Goal: Task Accomplishment & Management: Manage account settings

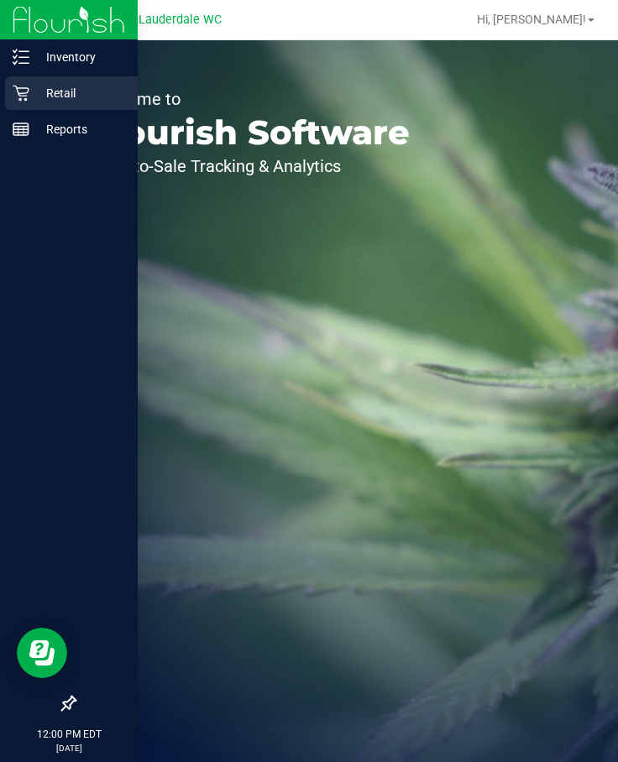
click at [28, 88] on icon at bounding box center [21, 94] width 16 height 16
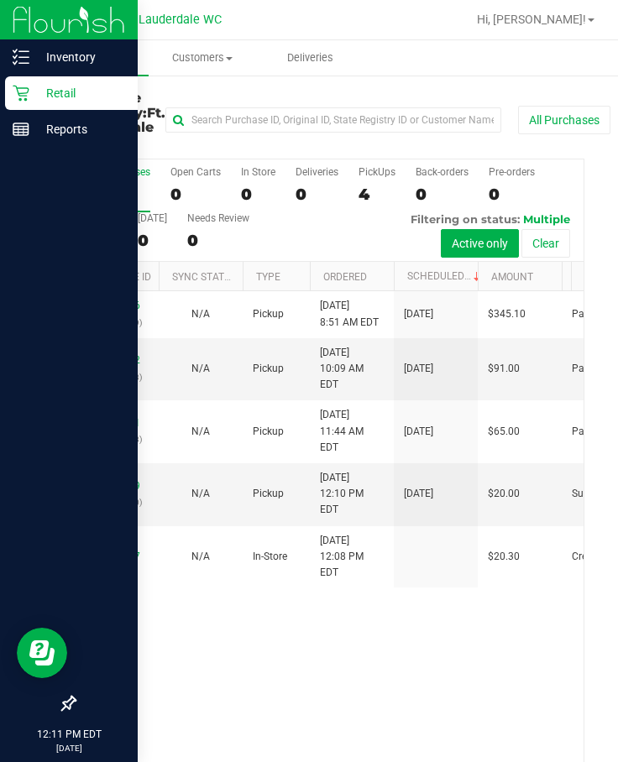
click at [13, 92] on icon at bounding box center [21, 93] width 17 height 17
click at [61, 48] on p "Inventory" at bounding box center [79, 57] width 101 height 20
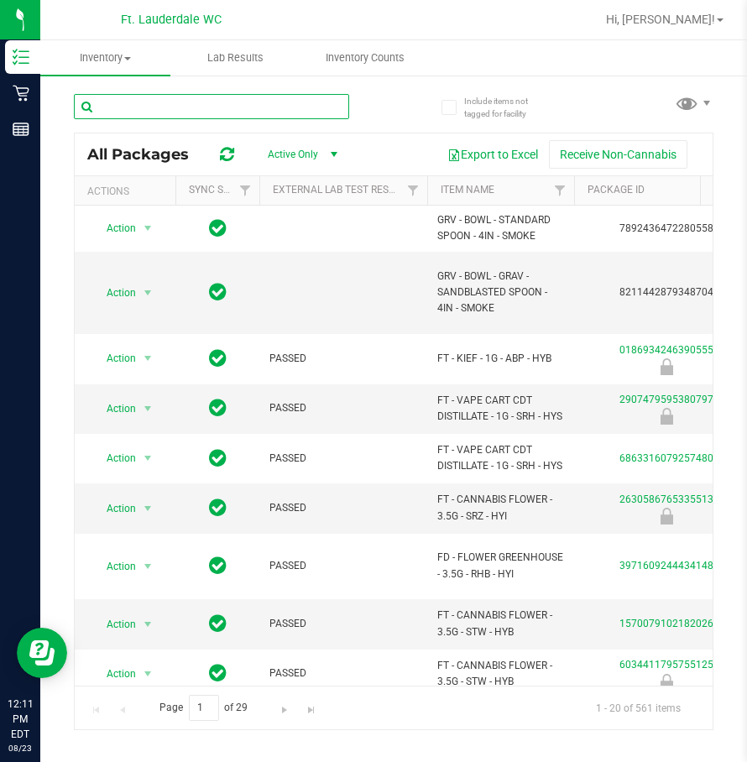
click at [206, 105] on input "text" at bounding box center [211, 106] width 275 height 25
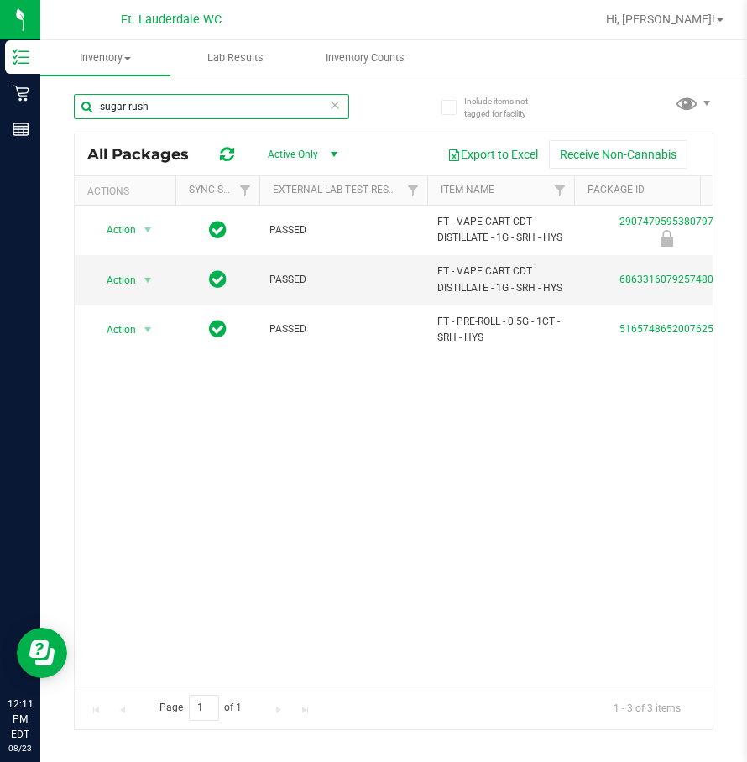
type input "sugar rush"
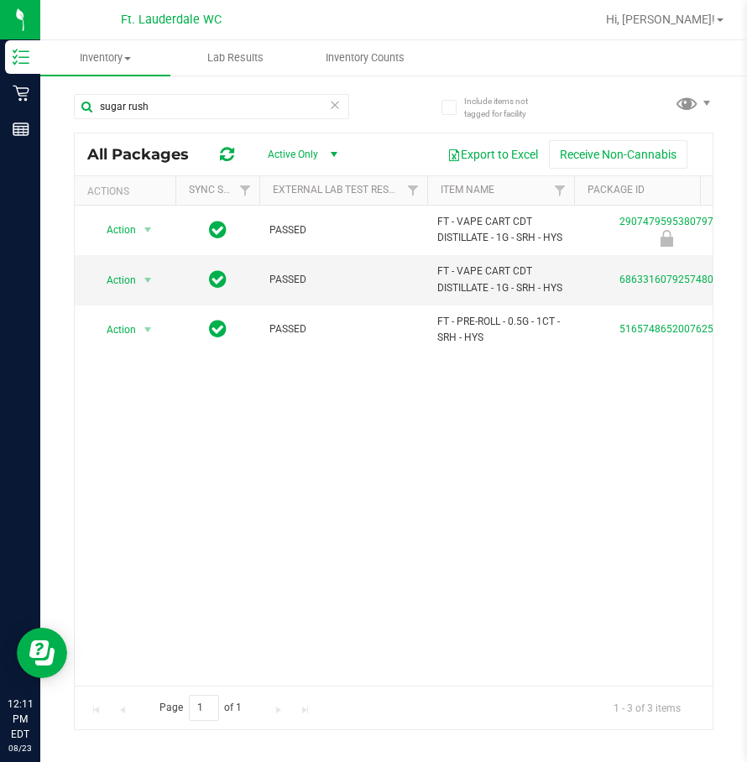
click at [170, 599] on div "Action Action Global inventory Package audit log Print package label Print prod…" at bounding box center [394, 446] width 638 height 480
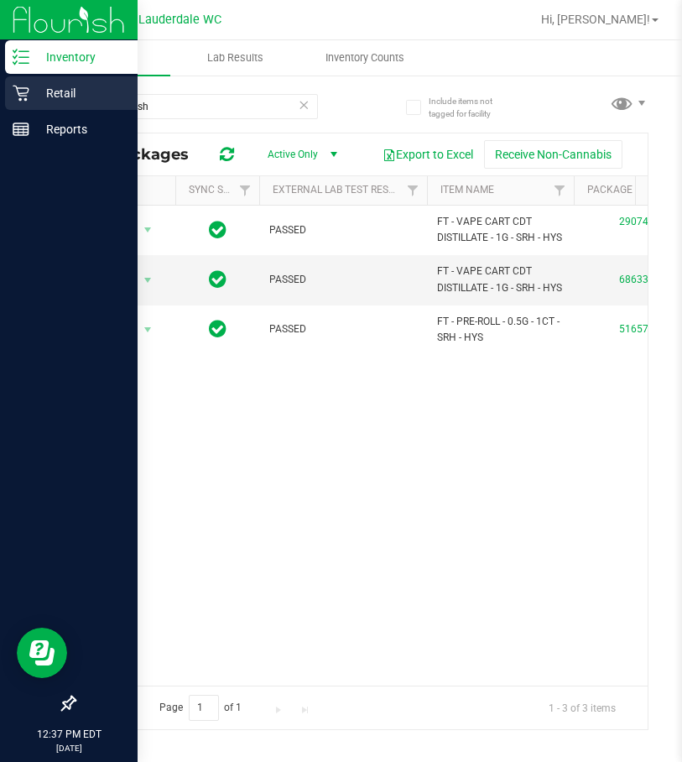
click at [30, 84] on p "Retail" at bounding box center [79, 93] width 101 height 20
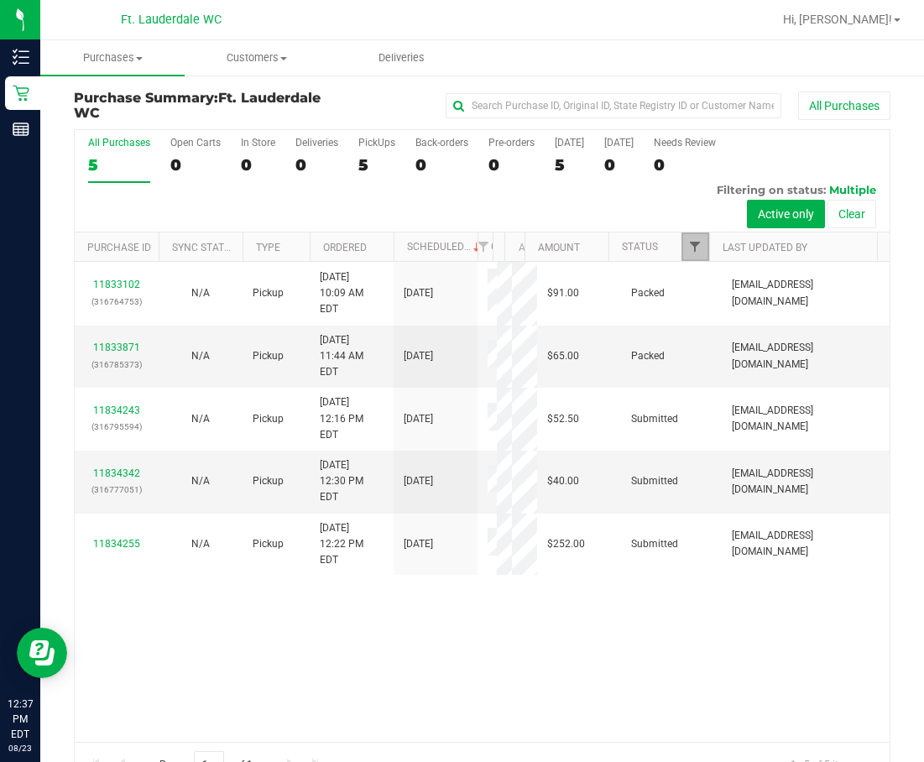
click at [617, 244] on span "Filter" at bounding box center [694, 246] width 13 height 13
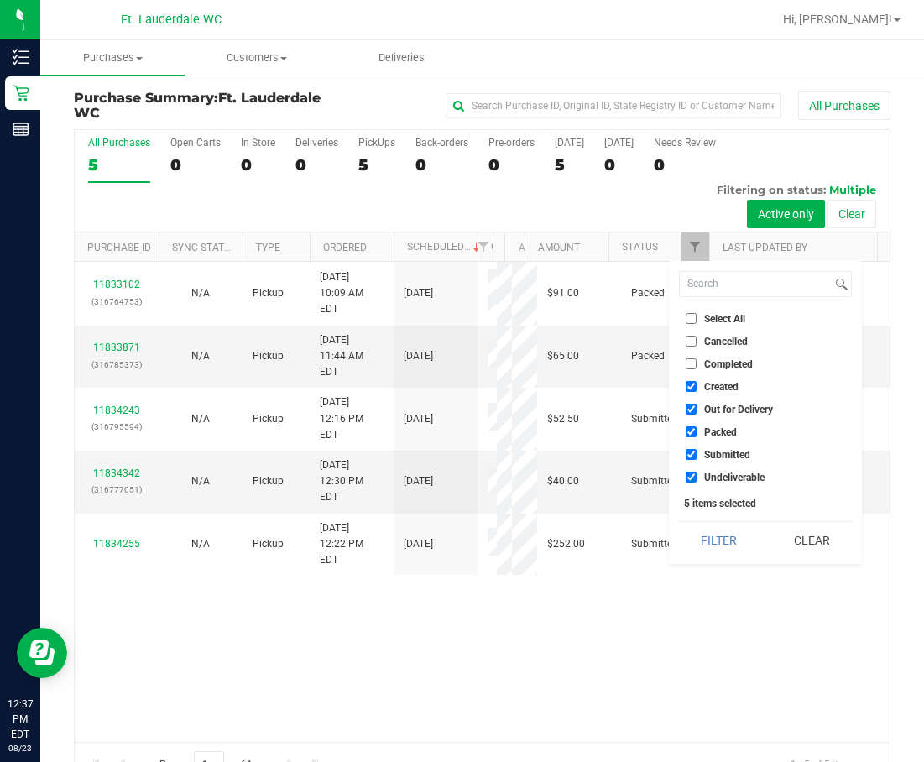
click at [617, 384] on input "Created" at bounding box center [691, 386] width 11 height 11
checkbox input "false"
click at [617, 410] on input "Out for Delivery" at bounding box center [691, 409] width 11 height 11
checkbox input "false"
click at [617, 427] on label "Packed" at bounding box center [711, 431] width 51 height 11
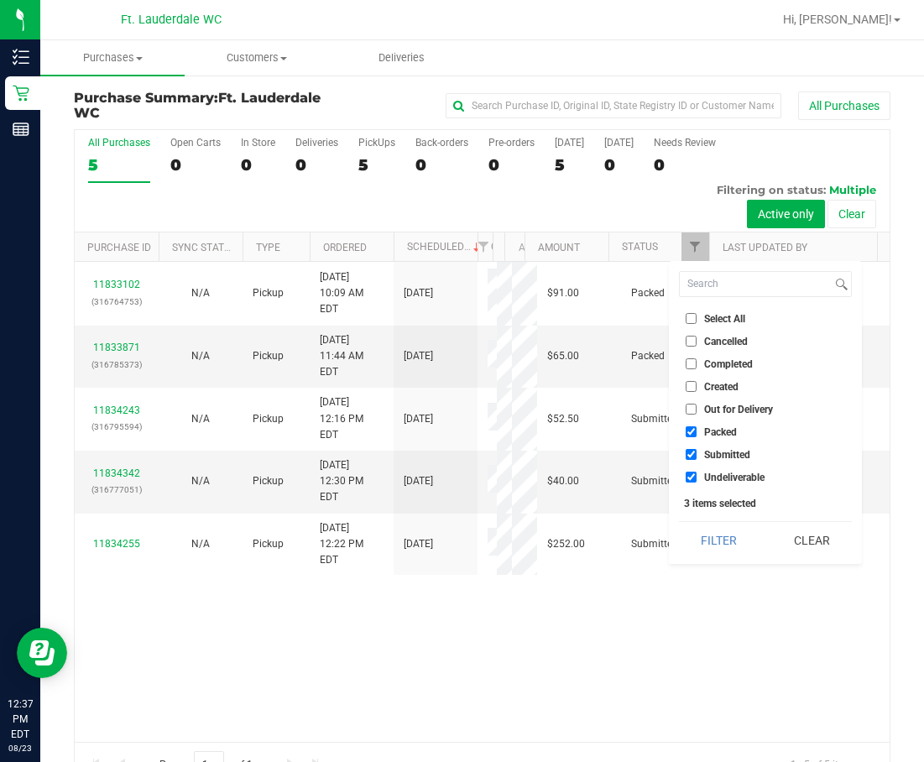
click at [617, 427] on input "Packed" at bounding box center [691, 431] width 11 height 11
checkbox input "false"
click at [617, 474] on input "Undeliverable" at bounding box center [691, 477] width 11 height 11
checkbox input "false"
click at [617, 534] on button "Filter" at bounding box center [719, 540] width 81 height 37
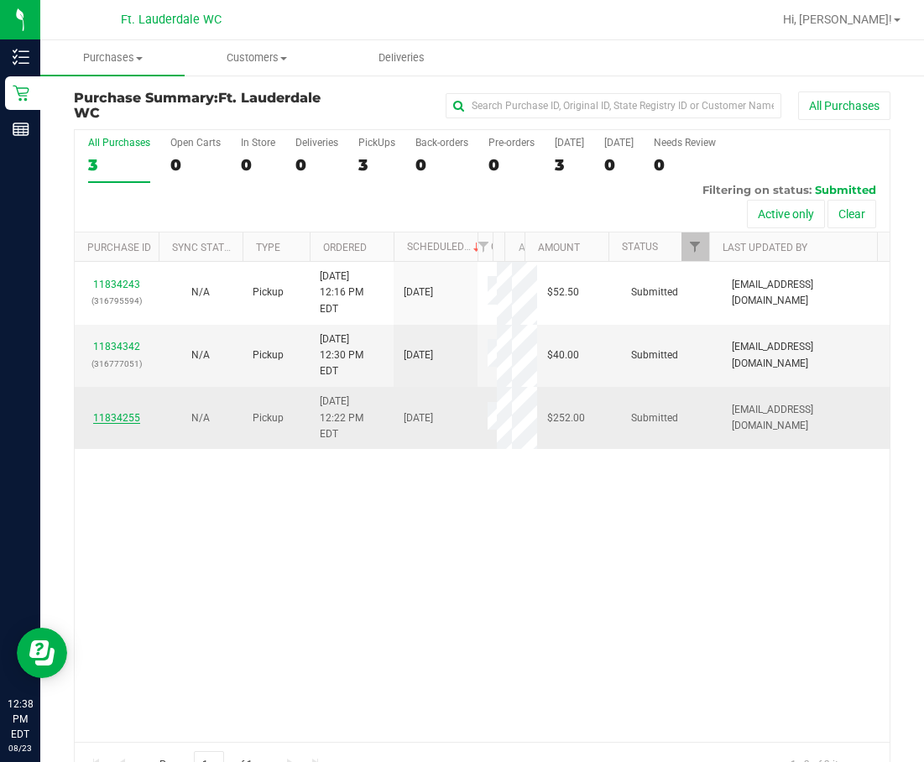
click at [112, 412] on link "11834255" at bounding box center [116, 418] width 47 height 12
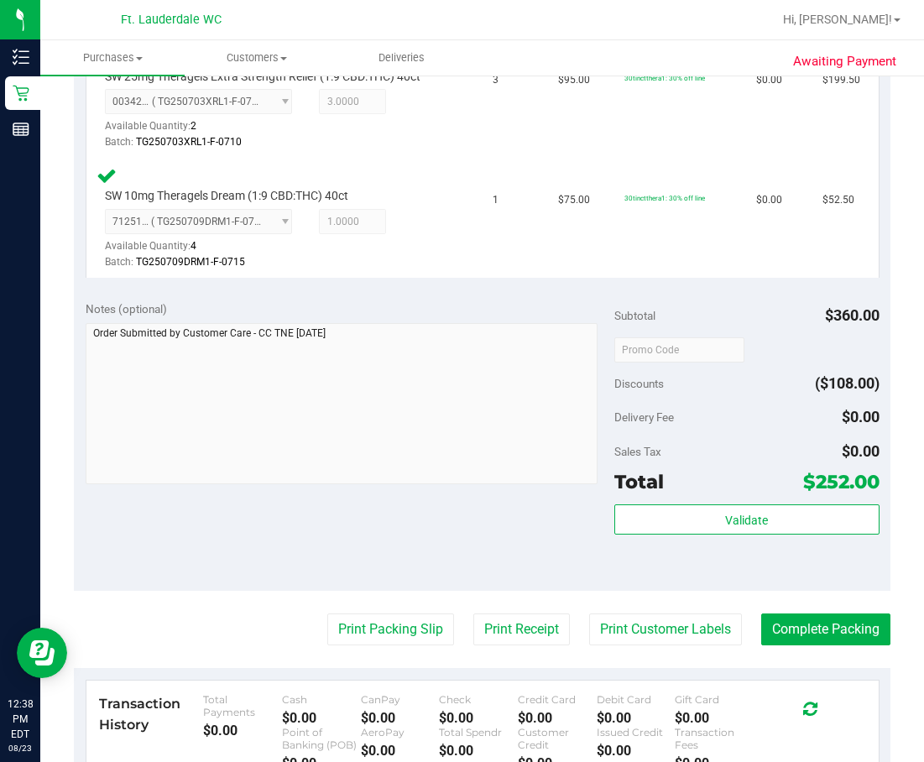
scroll to position [504, 0]
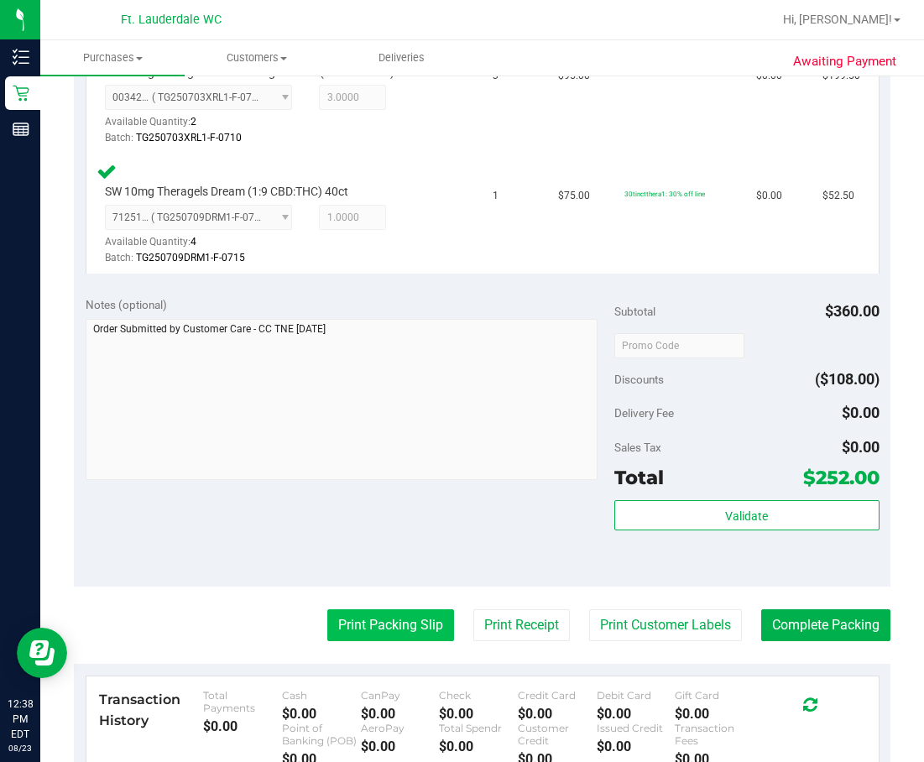
click at [407, 619] on button "Print Packing Slip" at bounding box center [390, 625] width 127 height 32
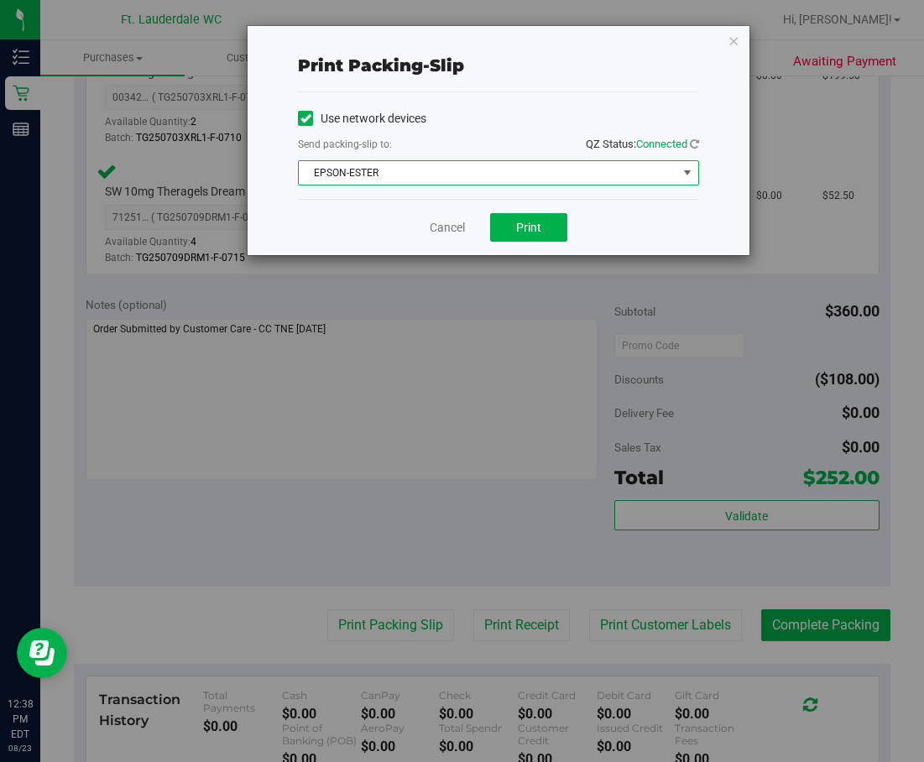
click at [437, 165] on span "EPSON-ESTER" at bounding box center [488, 173] width 379 height 24
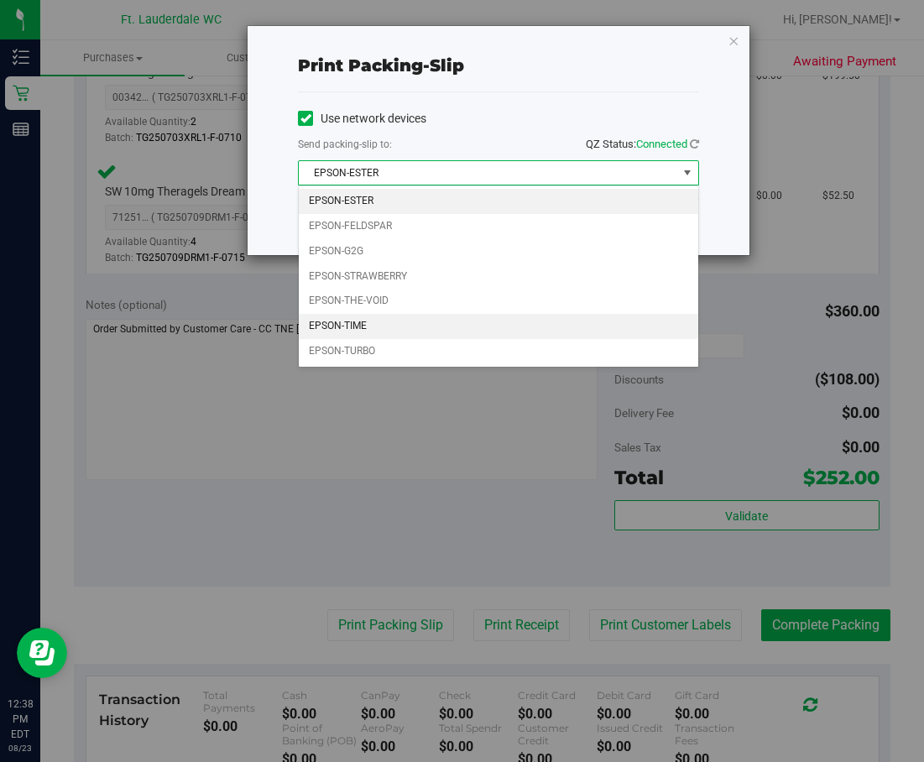
click at [405, 323] on li "EPSON-TIME" at bounding box center [499, 326] width 400 height 25
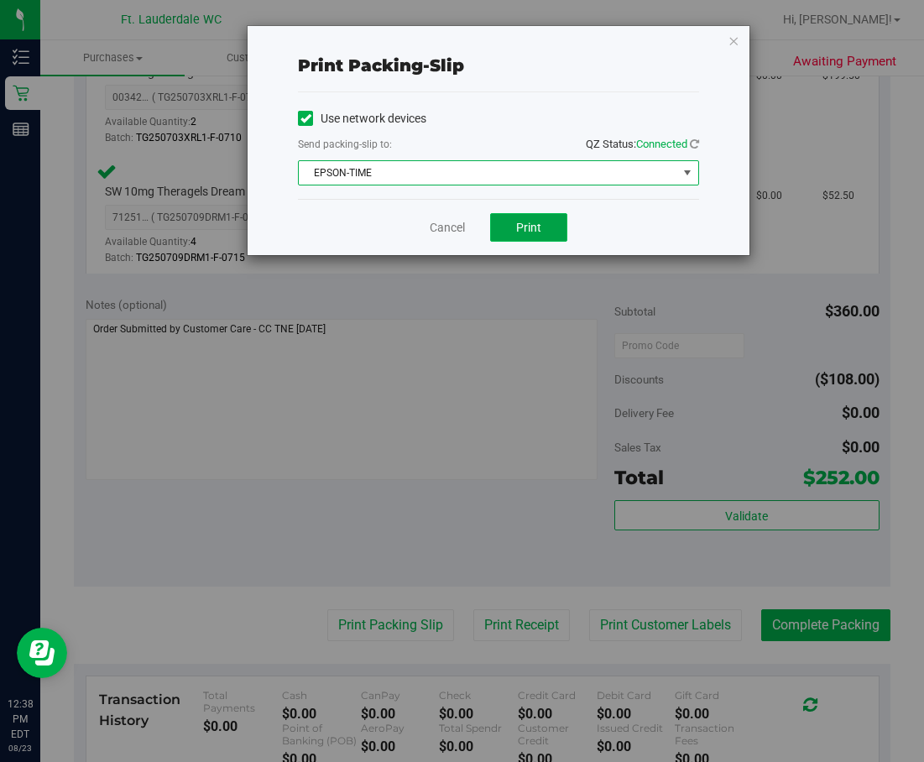
click at [520, 217] on button "Print" at bounding box center [528, 227] width 77 height 29
click at [440, 226] on link "Cancel" at bounding box center [447, 228] width 35 height 18
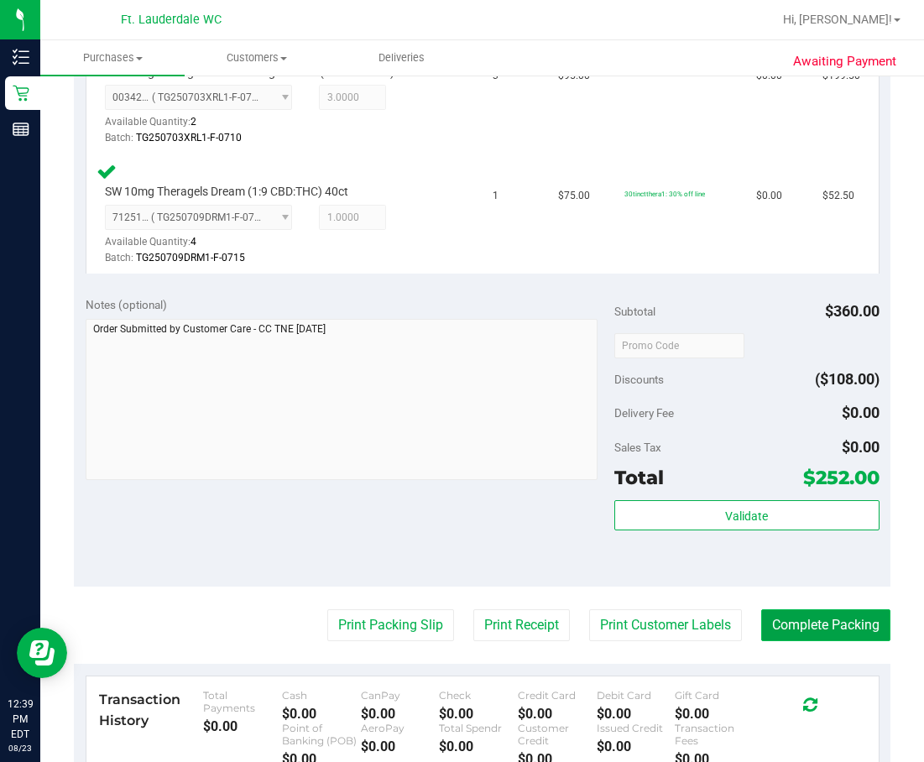
click at [617, 635] on button "Complete Packing" at bounding box center [825, 625] width 129 height 32
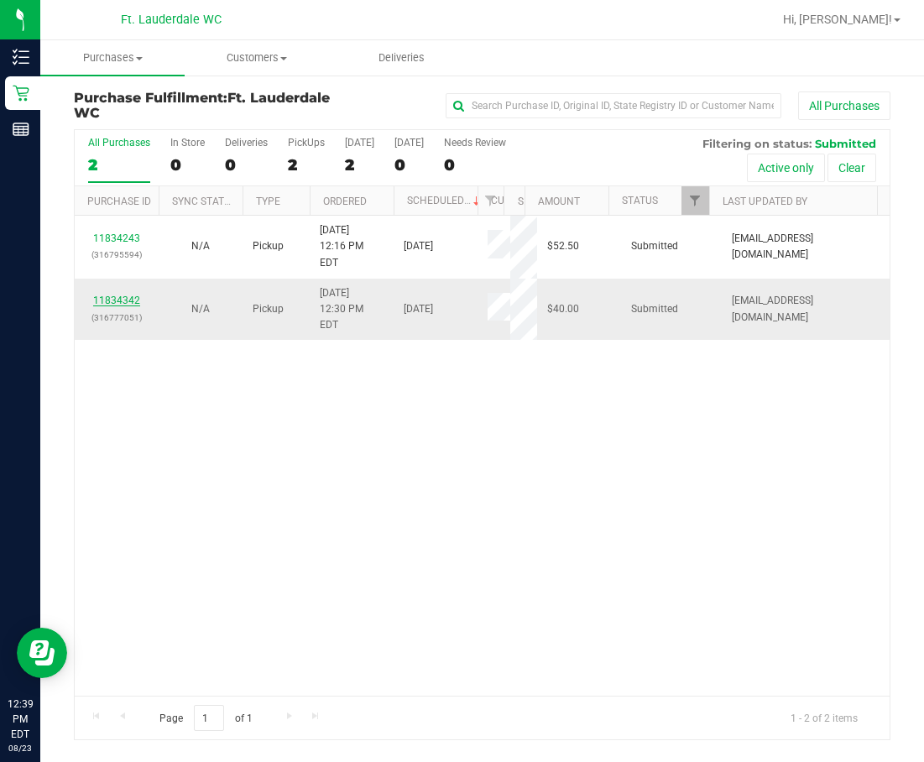
click at [109, 295] on link "11834342" at bounding box center [116, 301] width 47 height 12
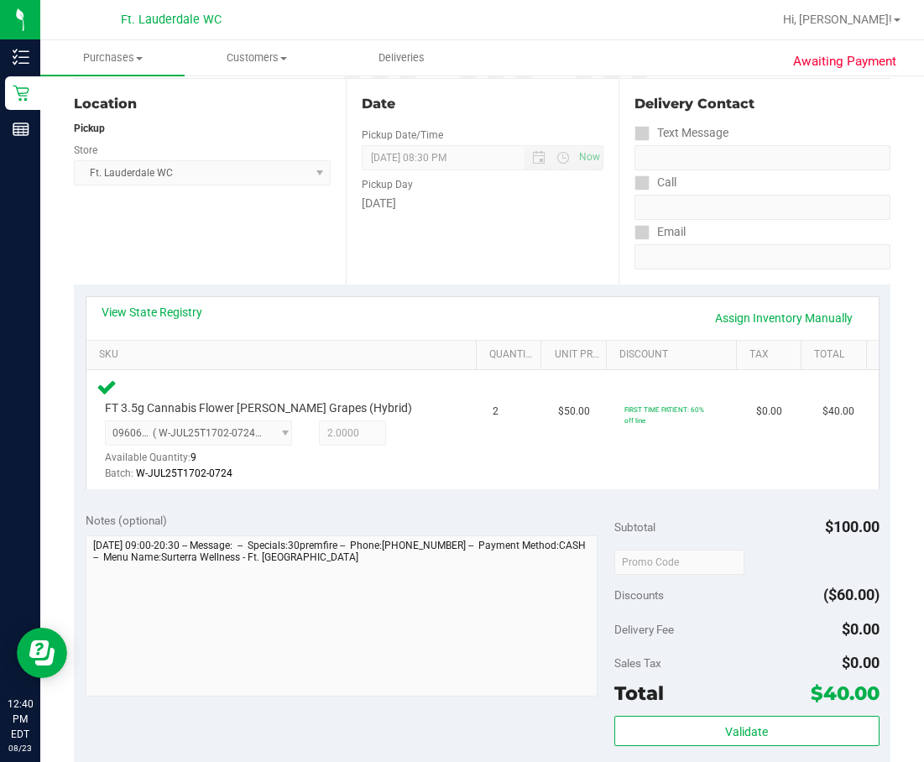
scroll to position [336, 0]
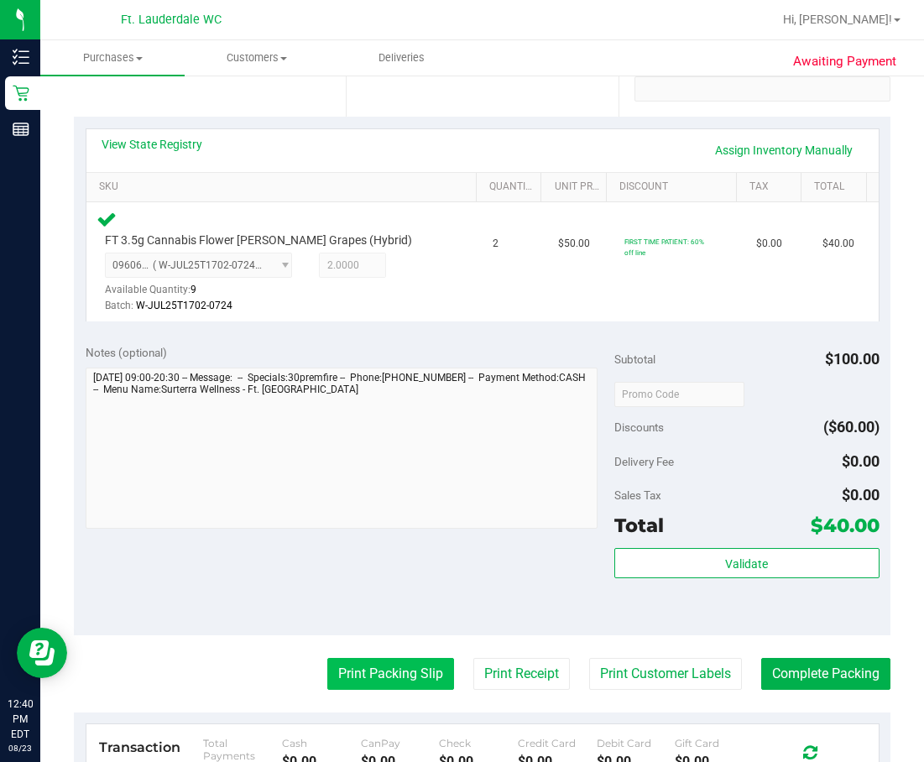
click at [357, 674] on button "Print Packing Slip" at bounding box center [390, 674] width 127 height 32
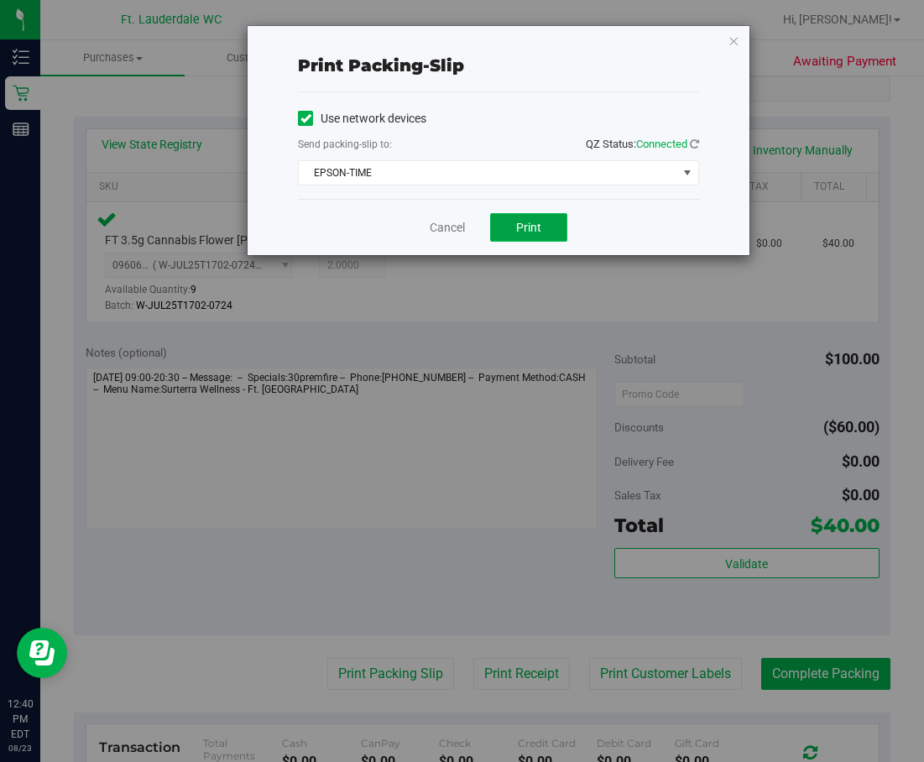
click at [551, 238] on button "Print" at bounding box center [528, 227] width 77 height 29
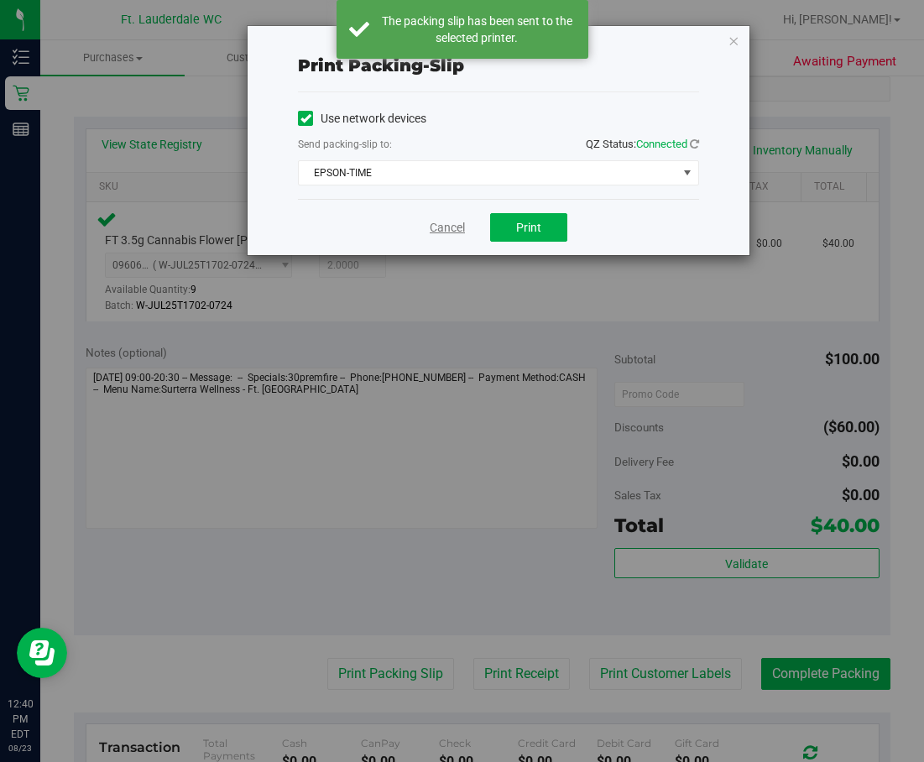
click at [447, 234] on link "Cancel" at bounding box center [447, 228] width 35 height 18
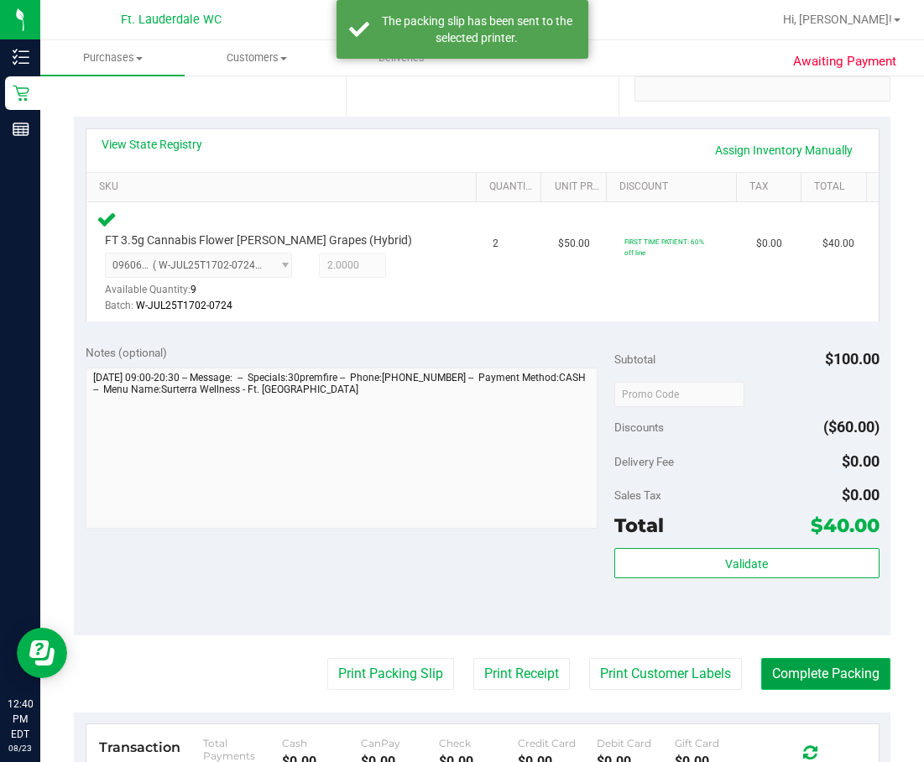
click at [617, 676] on button "Complete Packing" at bounding box center [825, 674] width 129 height 32
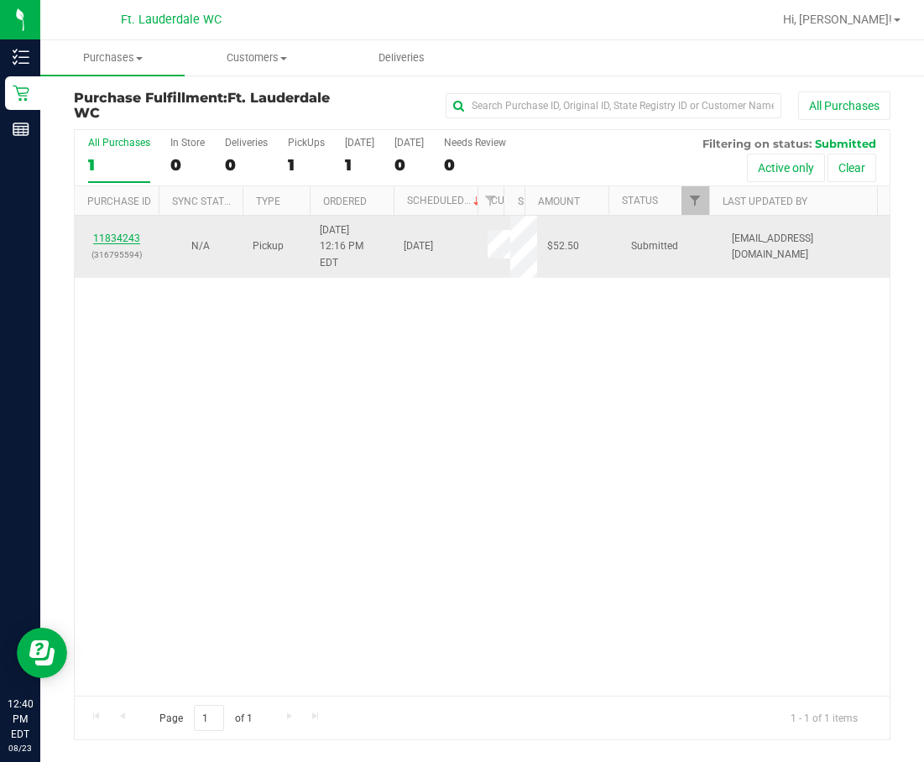
click at [114, 233] on link "11834243" at bounding box center [116, 239] width 47 height 12
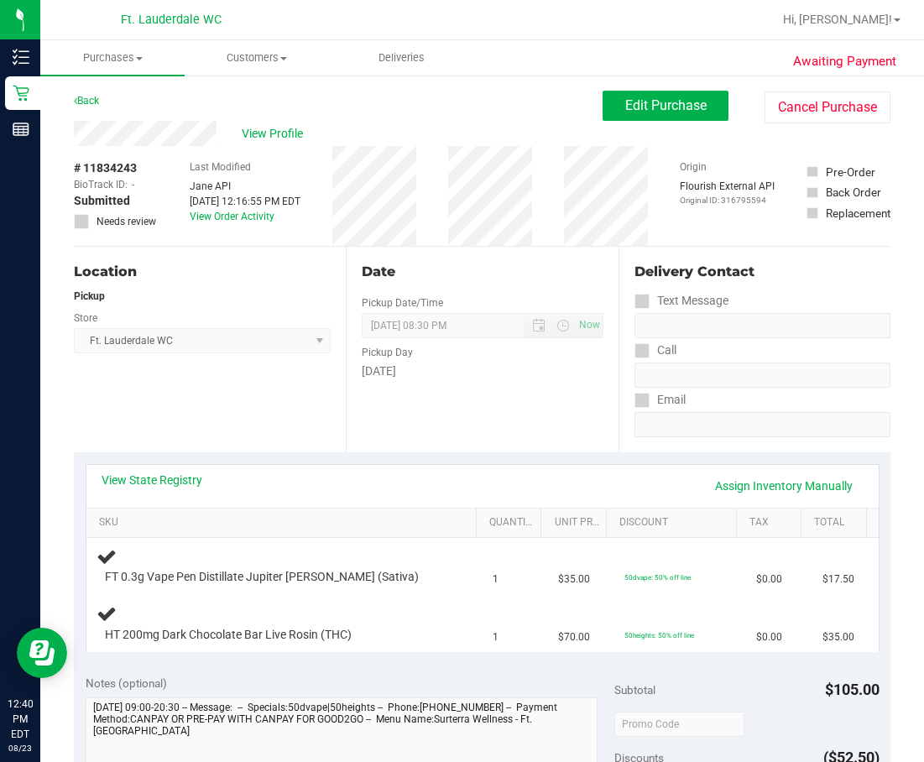
scroll to position [84, 0]
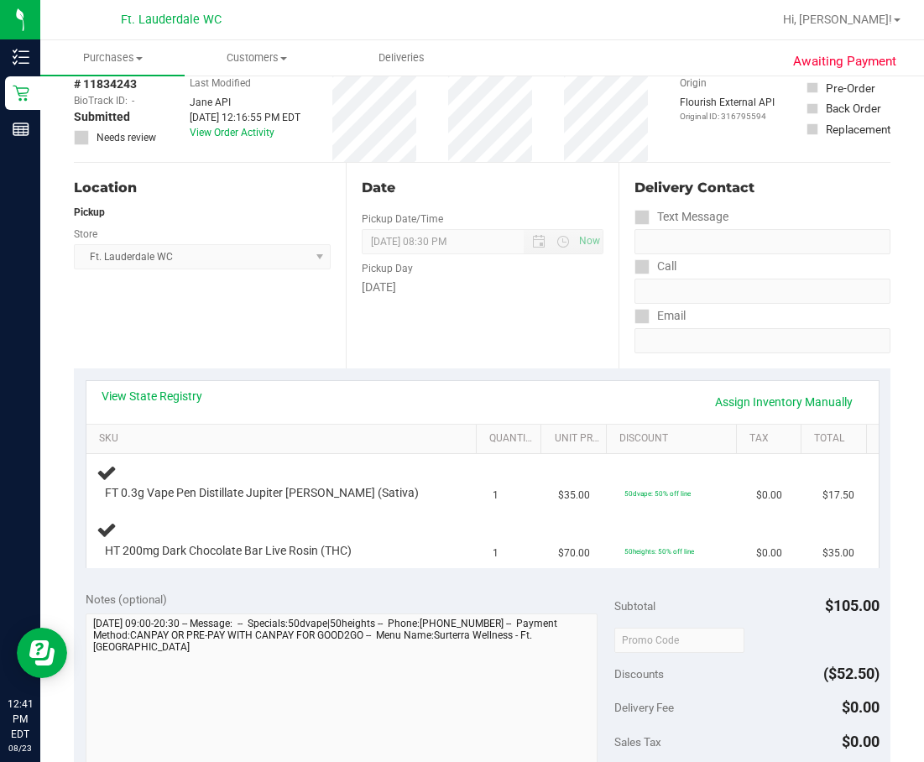
click at [290, 363] on div "Location Pickup Store Ft. Lauderdale WC Select Store [PERSON_NAME][GEOGRAPHIC_D…" at bounding box center [210, 266] width 272 height 206
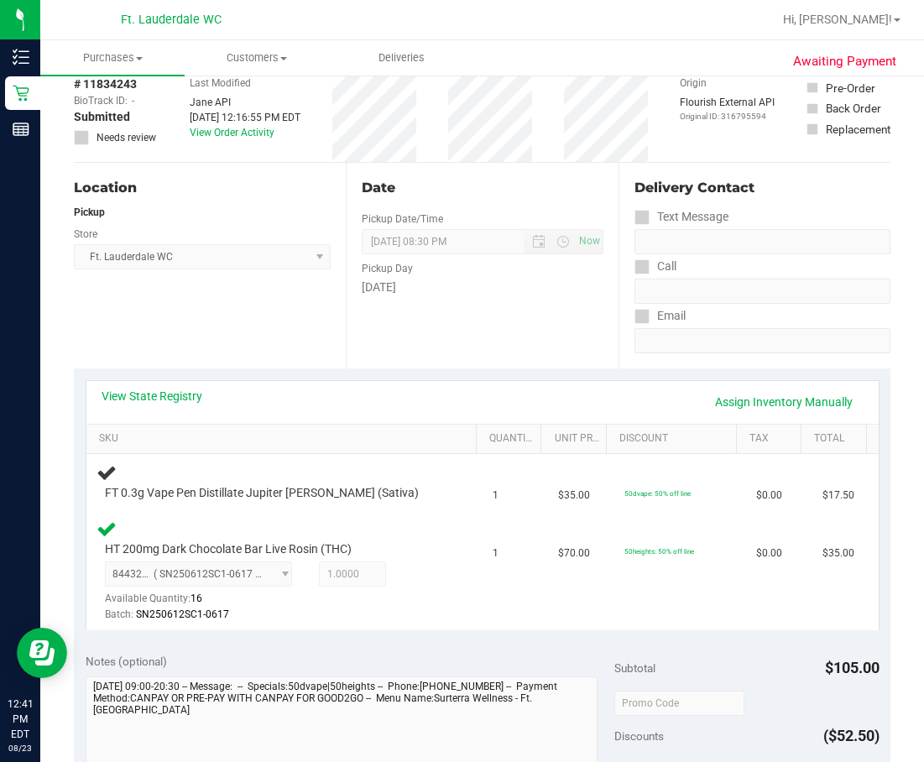
click at [364, 358] on div "Date Pickup Date/Time 08/23/2025 Now 08/23/2025 08:30 PM Now Pickup Day Saturday" at bounding box center [482, 266] width 272 height 206
click at [364, 357] on div "Date Pickup Date/Time 08/23/2025 Now 08/23/2025 08:30 PM Now Pickup Day Saturday" at bounding box center [482, 266] width 272 height 206
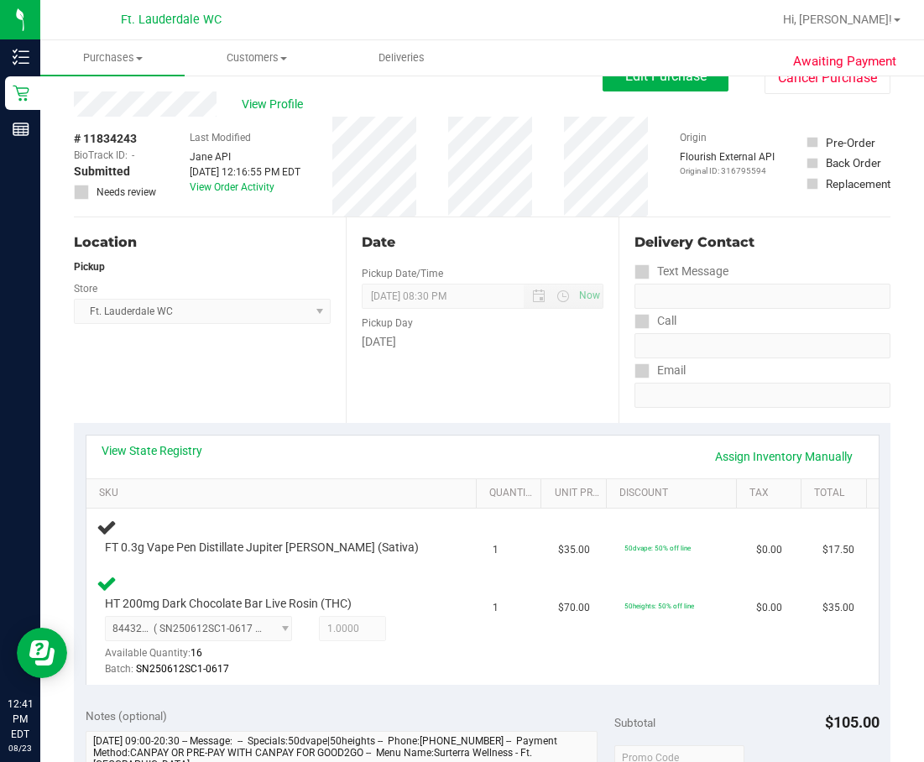
scroll to position [0, 0]
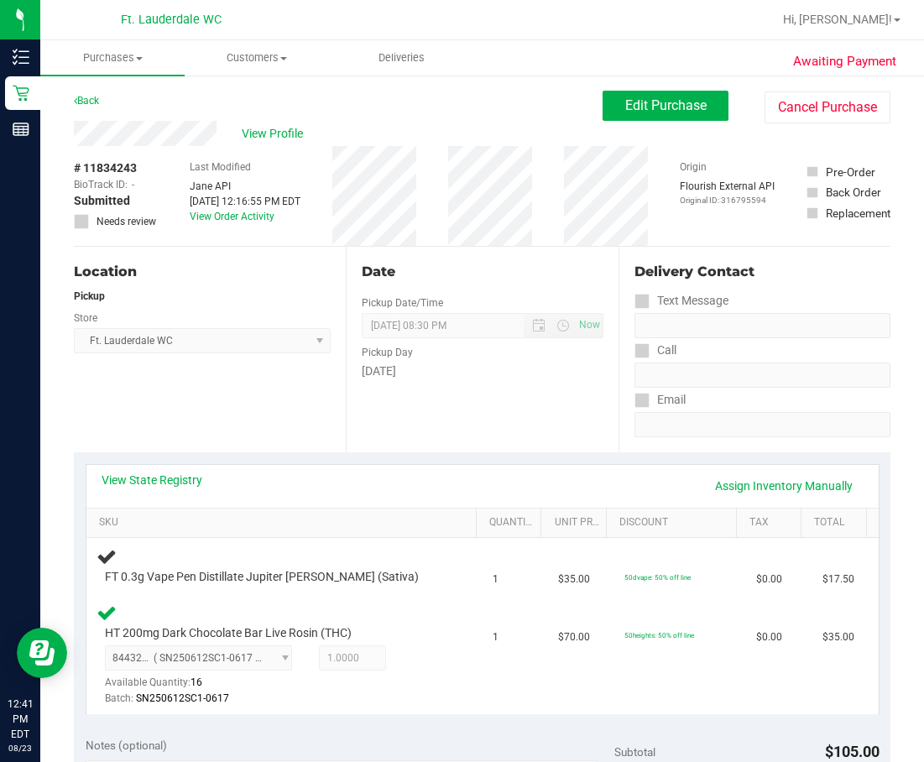
click at [297, 400] on div "Location Pickup Store Ft. Lauderdale WC Select Store [PERSON_NAME][GEOGRAPHIC_D…" at bounding box center [210, 350] width 272 height 206
click at [274, 400] on div "Location Pickup Store Ft. Lauderdale WC Select Store [PERSON_NAME][GEOGRAPHIC_D…" at bounding box center [210, 350] width 272 height 206
click at [274, 411] on div "Location Pickup Store Ft. Lauderdale WC Select Store [PERSON_NAME][GEOGRAPHIC_D…" at bounding box center [210, 350] width 272 height 206
click at [436, 440] on div "Date Pickup Date/Time 08/23/2025 Now 08/23/2025 08:30 PM Now Pickup Day Saturday" at bounding box center [482, 350] width 272 height 206
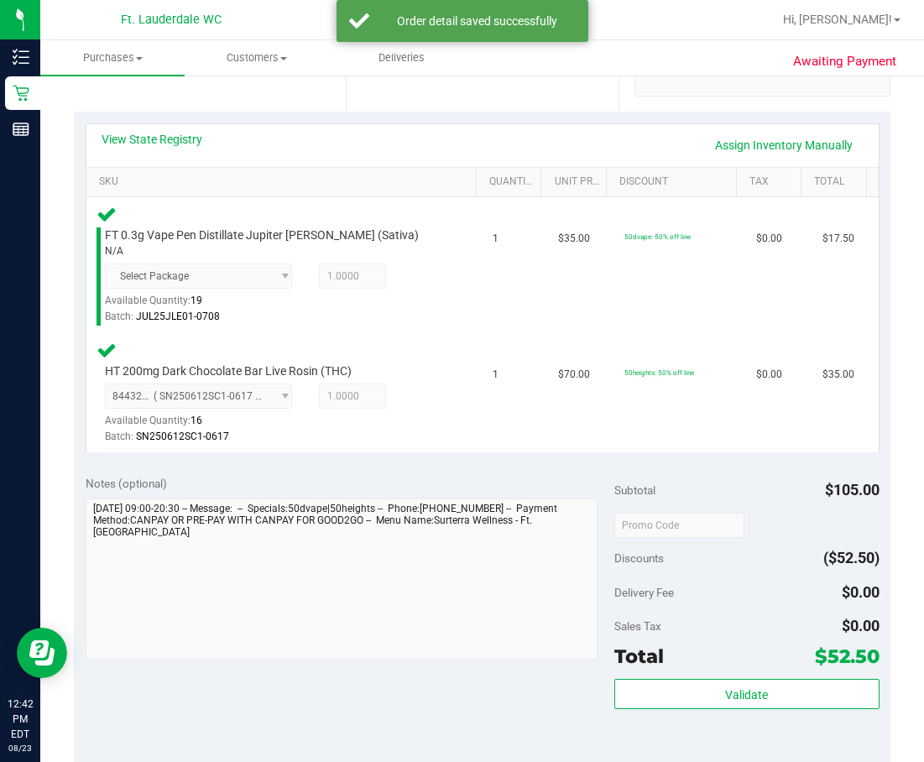
scroll to position [504, 0]
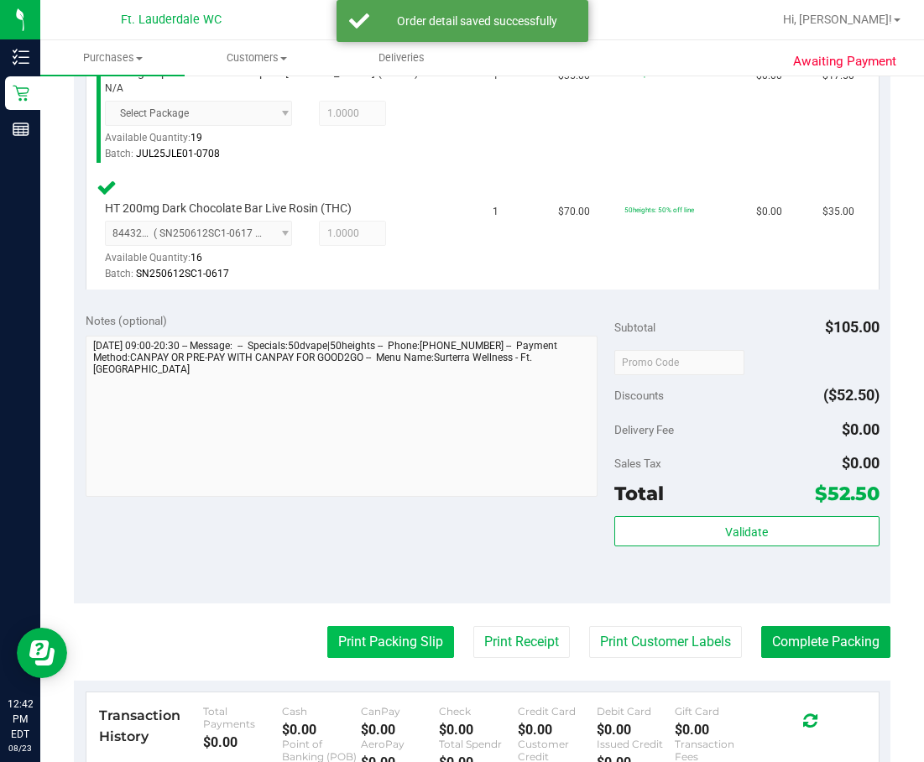
click at [394, 649] on button "Print Packing Slip" at bounding box center [390, 642] width 127 height 32
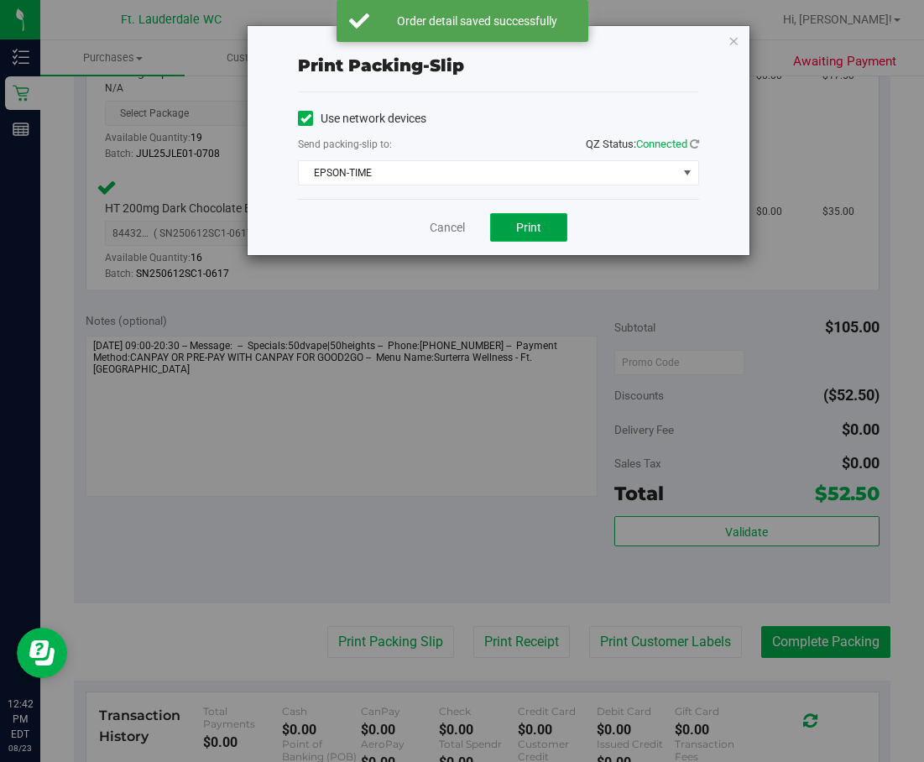
click at [524, 232] on span "Print" at bounding box center [528, 227] width 25 height 13
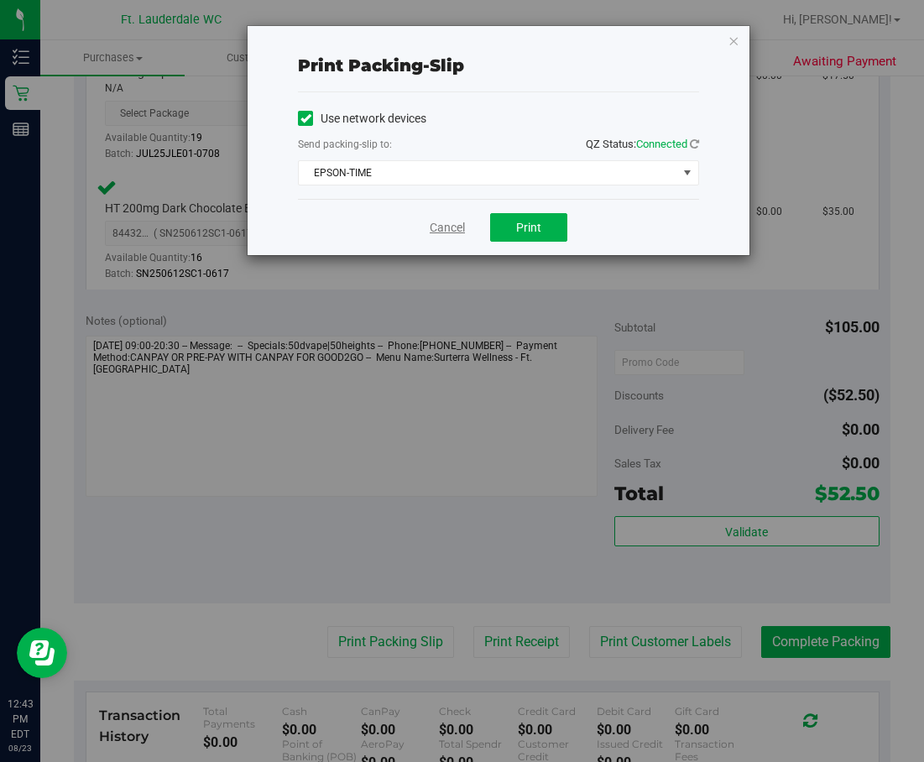
click at [454, 231] on link "Cancel" at bounding box center [447, 228] width 35 height 18
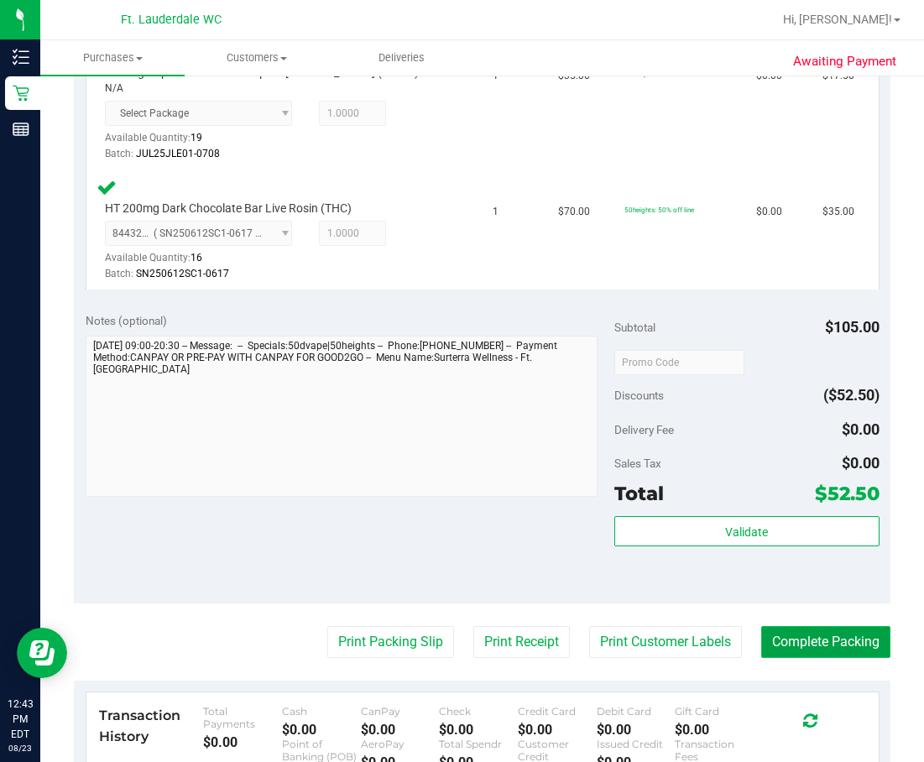
click at [617, 652] on button "Complete Packing" at bounding box center [825, 642] width 129 height 32
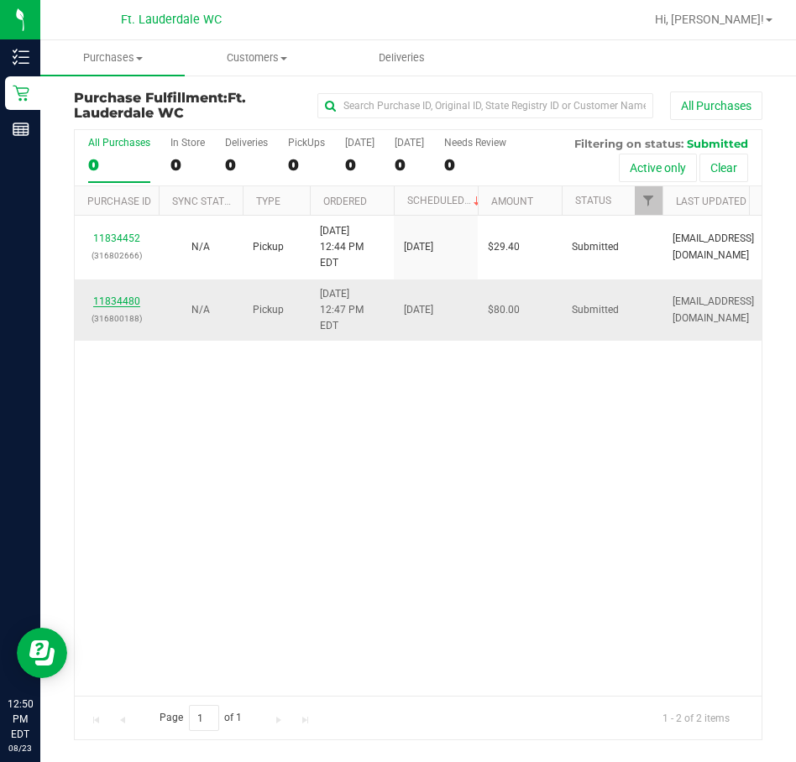
click at [108, 295] on link "11834480" at bounding box center [116, 301] width 47 height 12
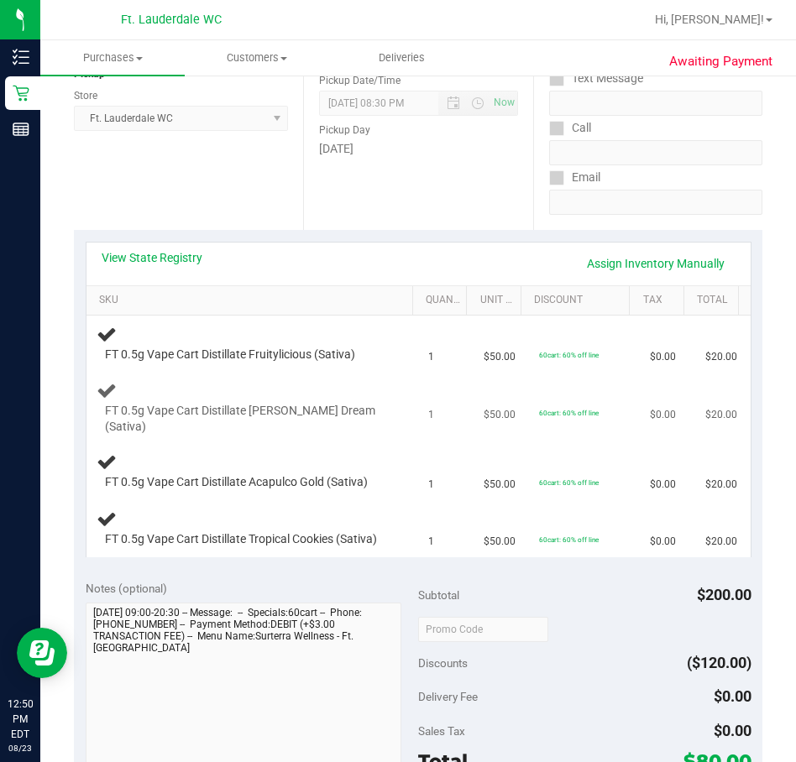
scroll to position [252, 0]
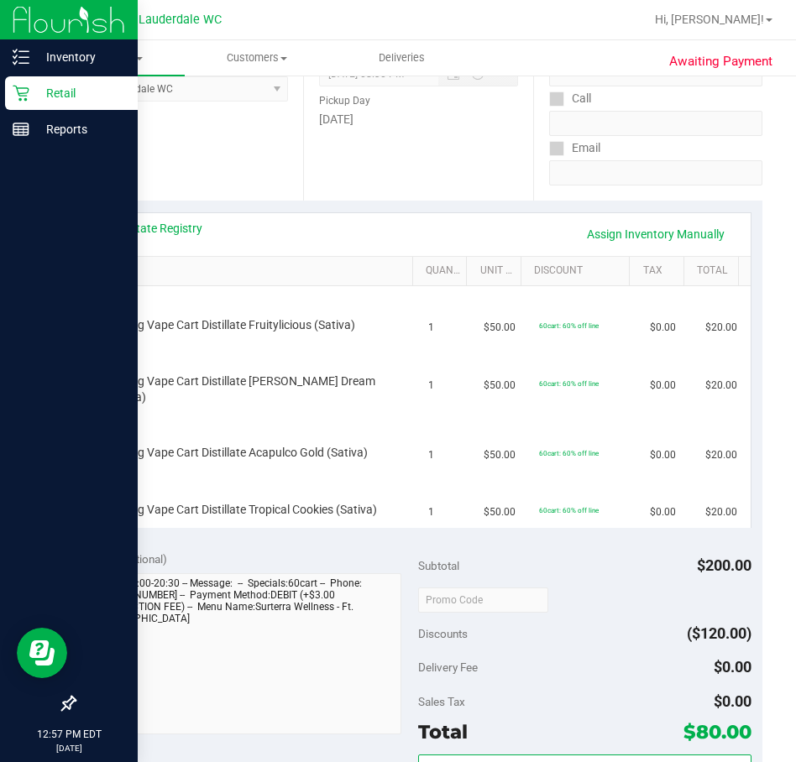
click at [29, 85] on icon at bounding box center [21, 93] width 17 height 17
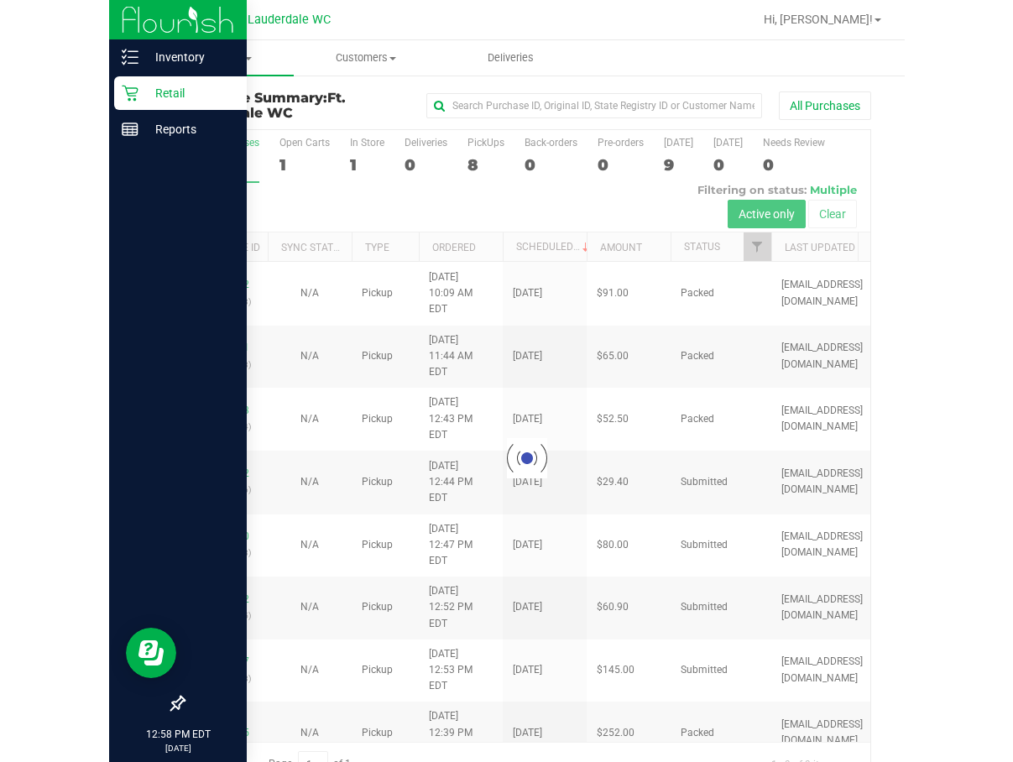
scroll to position [41, 0]
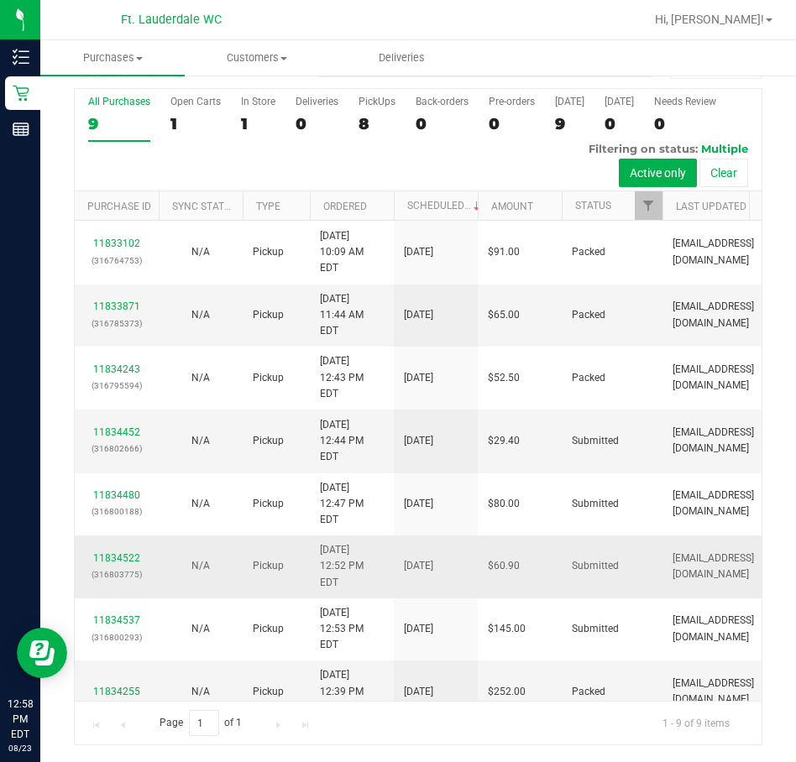
click at [363, 542] on span "8/23/2025 12:52 PM EDT" at bounding box center [352, 566] width 64 height 49
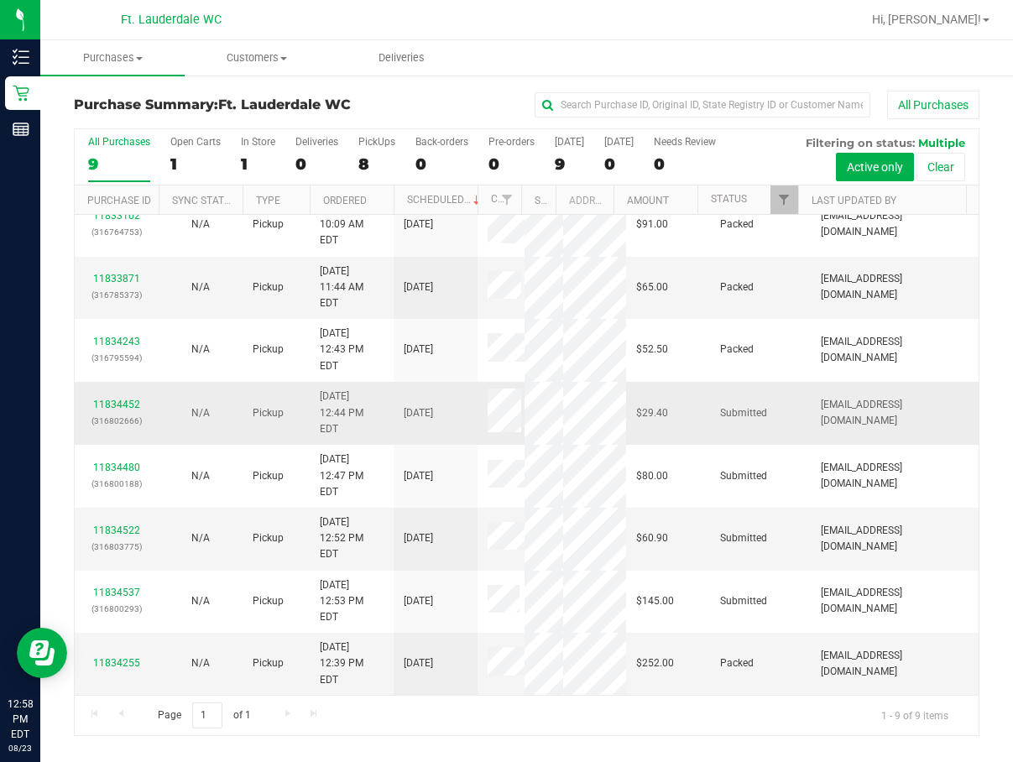
scroll to position [34, 0]
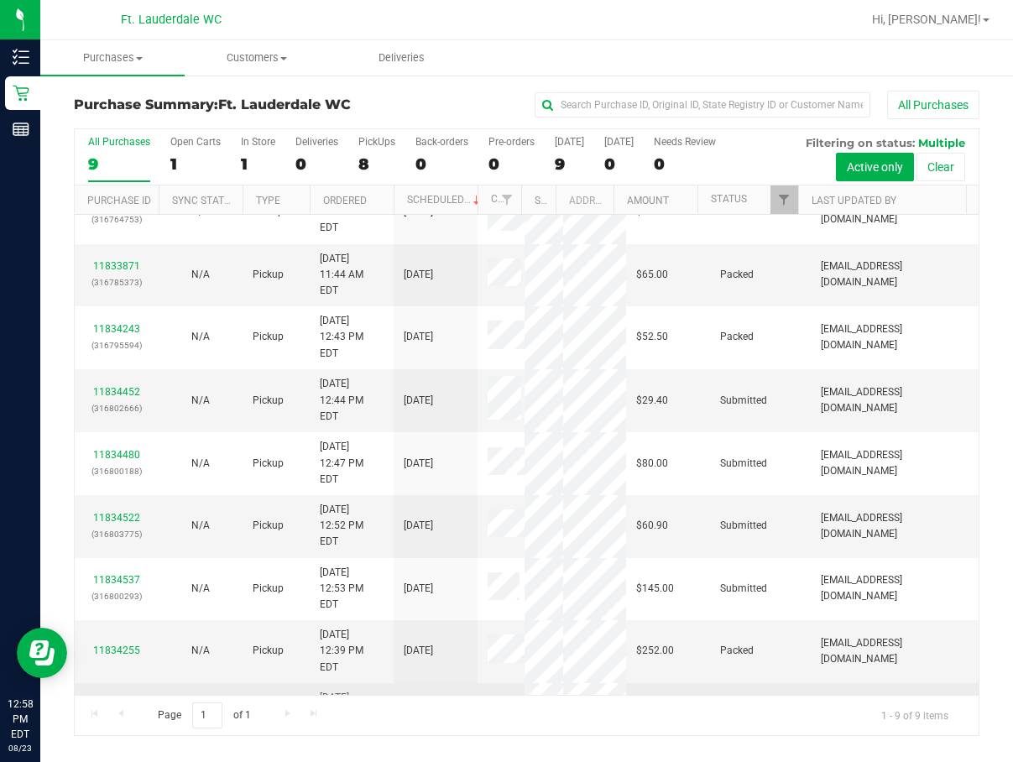
click at [118, 708] on link "11834514" at bounding box center [116, 714] width 47 height 12
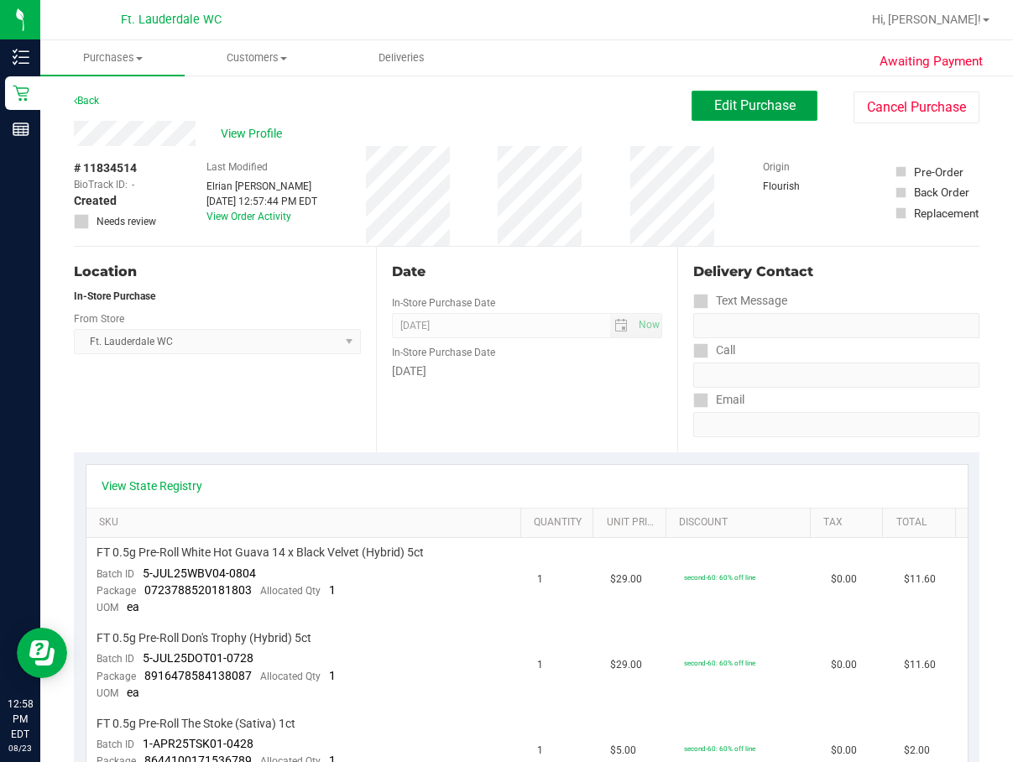
click at [617, 103] on span "Edit Purchase" at bounding box center [754, 105] width 81 height 16
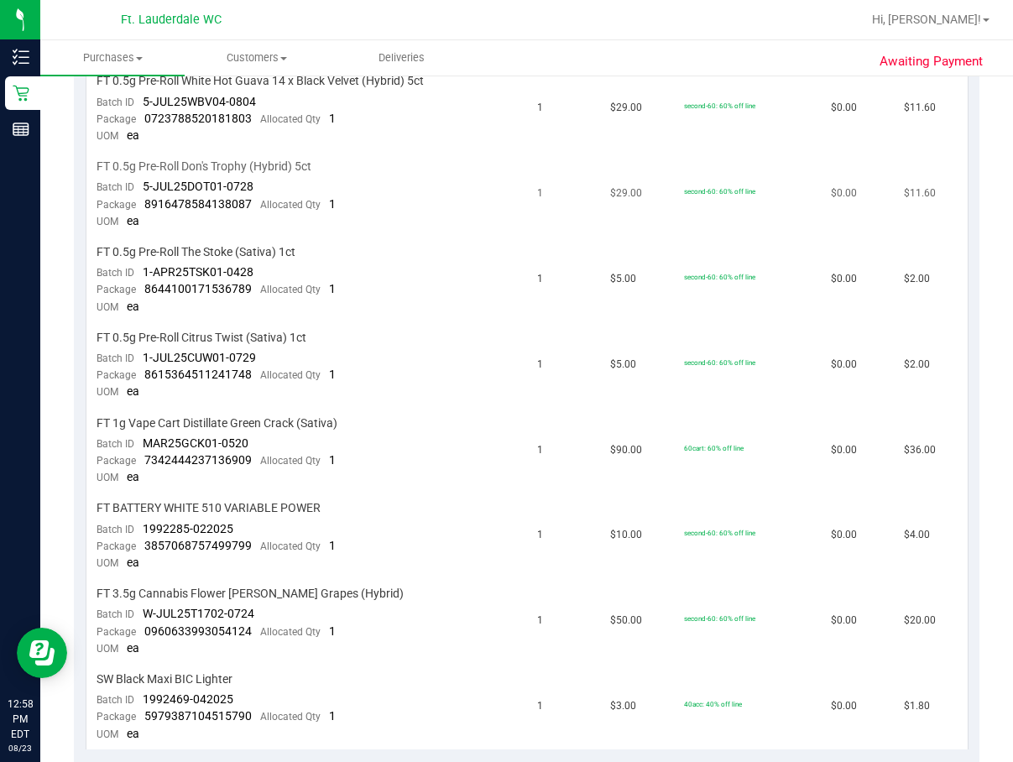
scroll to position [588, 0]
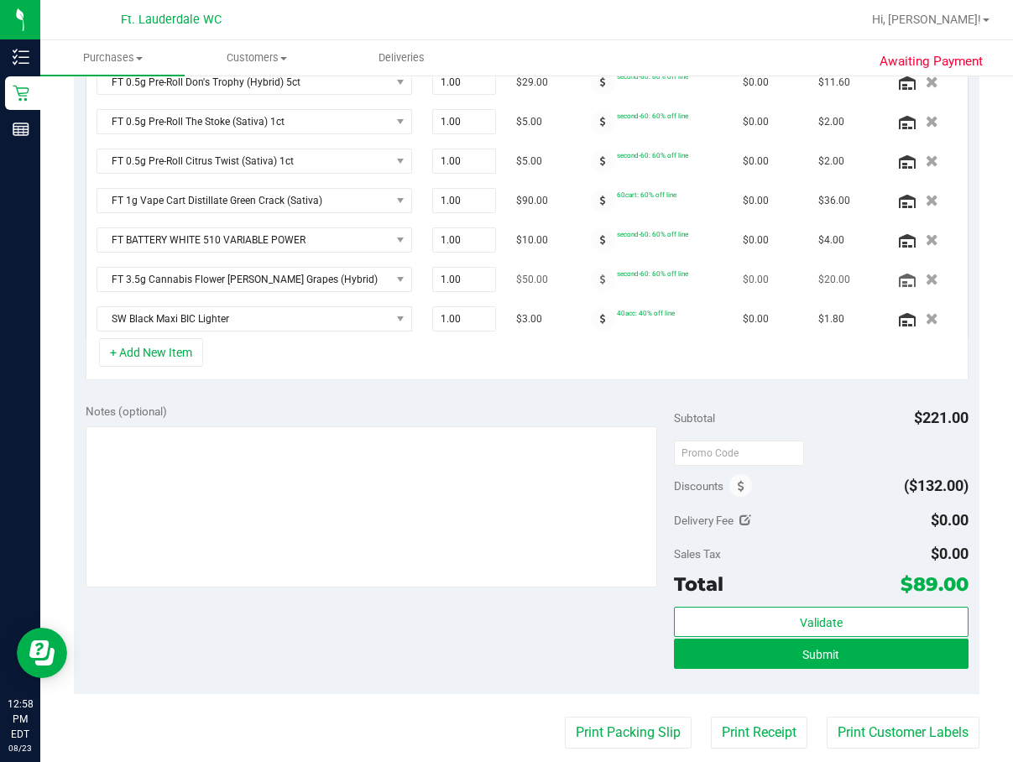
scroll to position [420, 0]
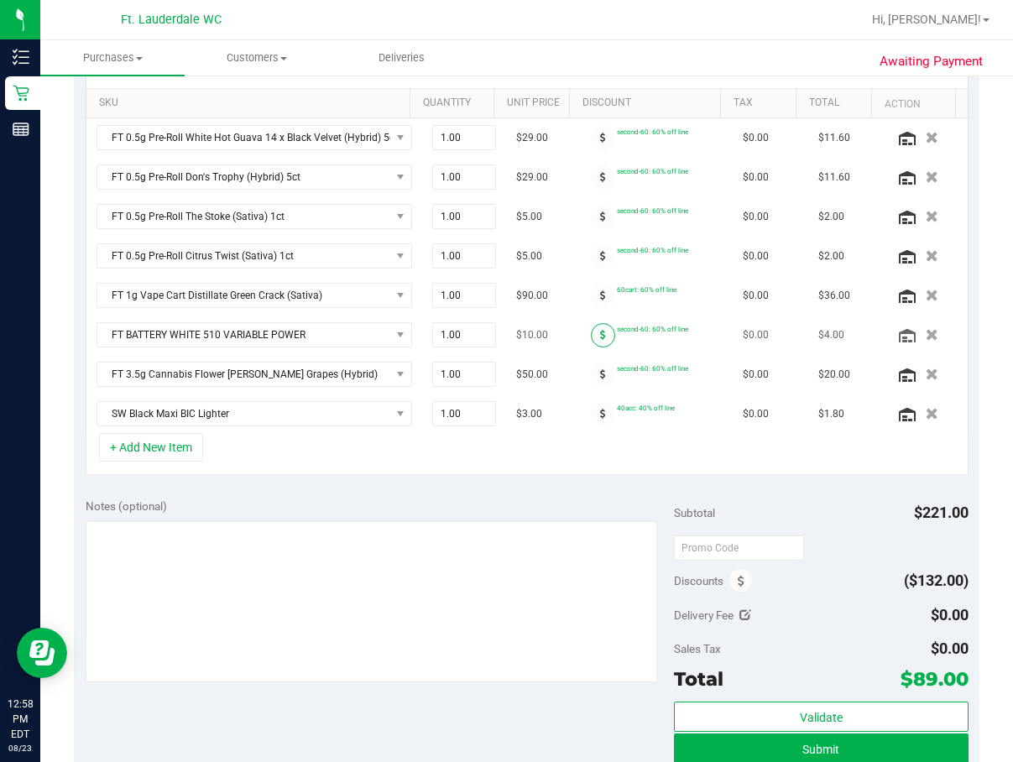
click at [591, 342] on span at bounding box center [603, 335] width 24 height 24
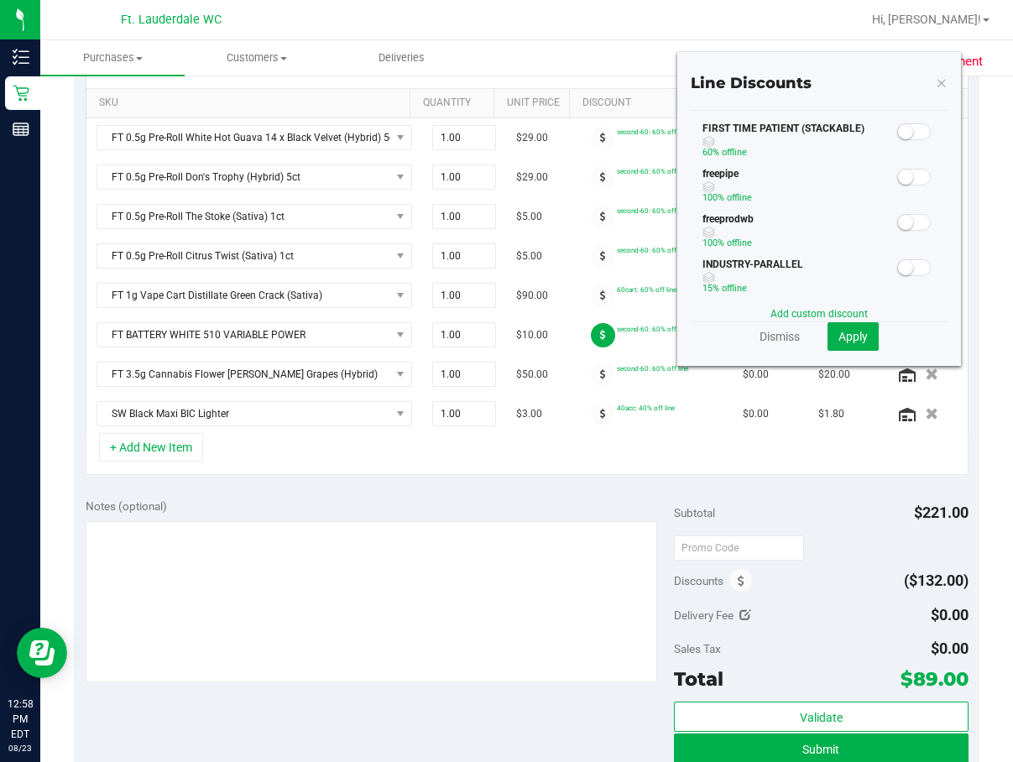
scroll to position [168, 0]
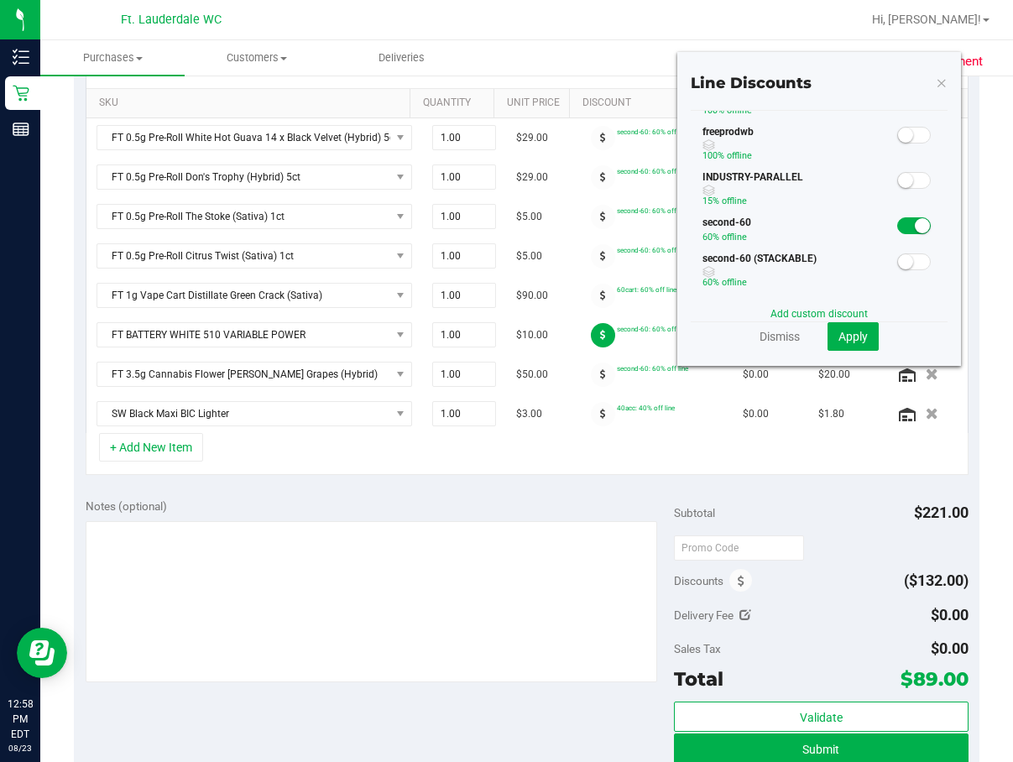
click at [617, 227] on span at bounding box center [914, 225] width 34 height 17
click at [617, 338] on span "Apply" at bounding box center [853, 336] width 29 height 13
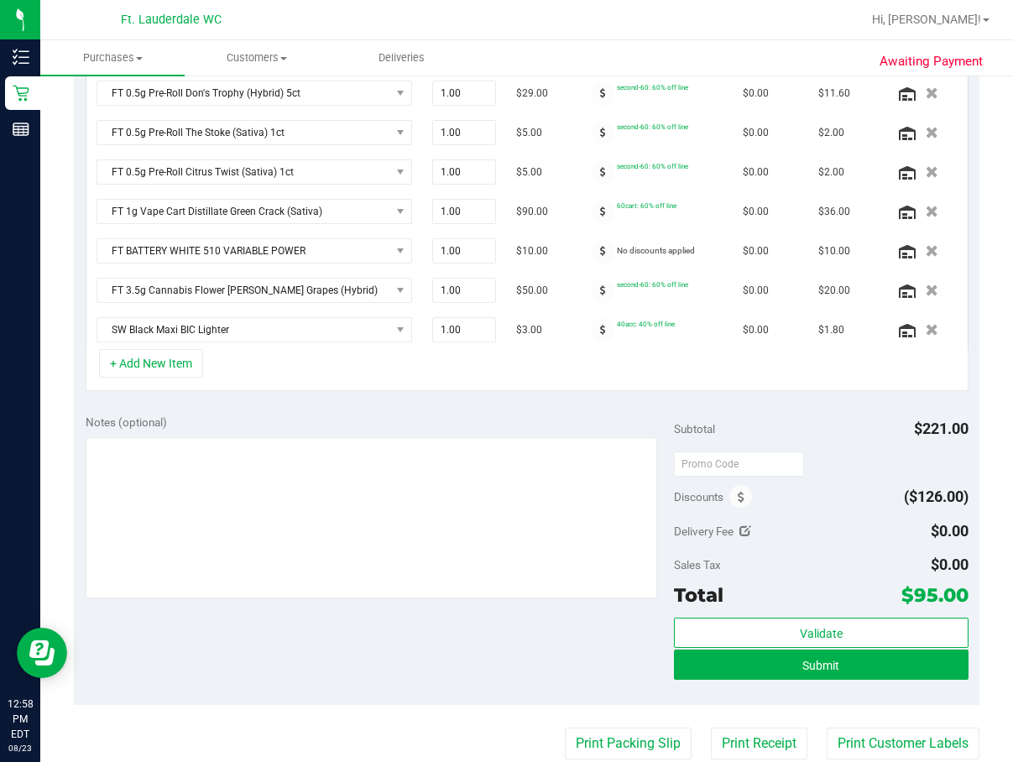
scroll to position [478, 0]
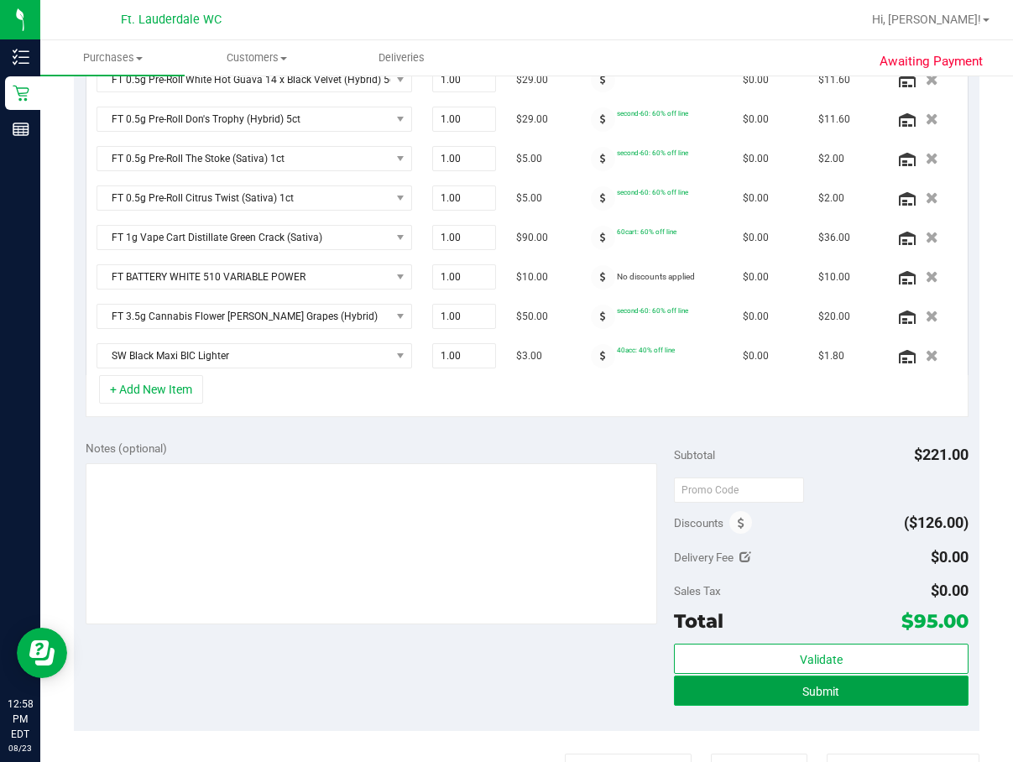
click at [617, 682] on button "Submit" at bounding box center [821, 691] width 295 height 30
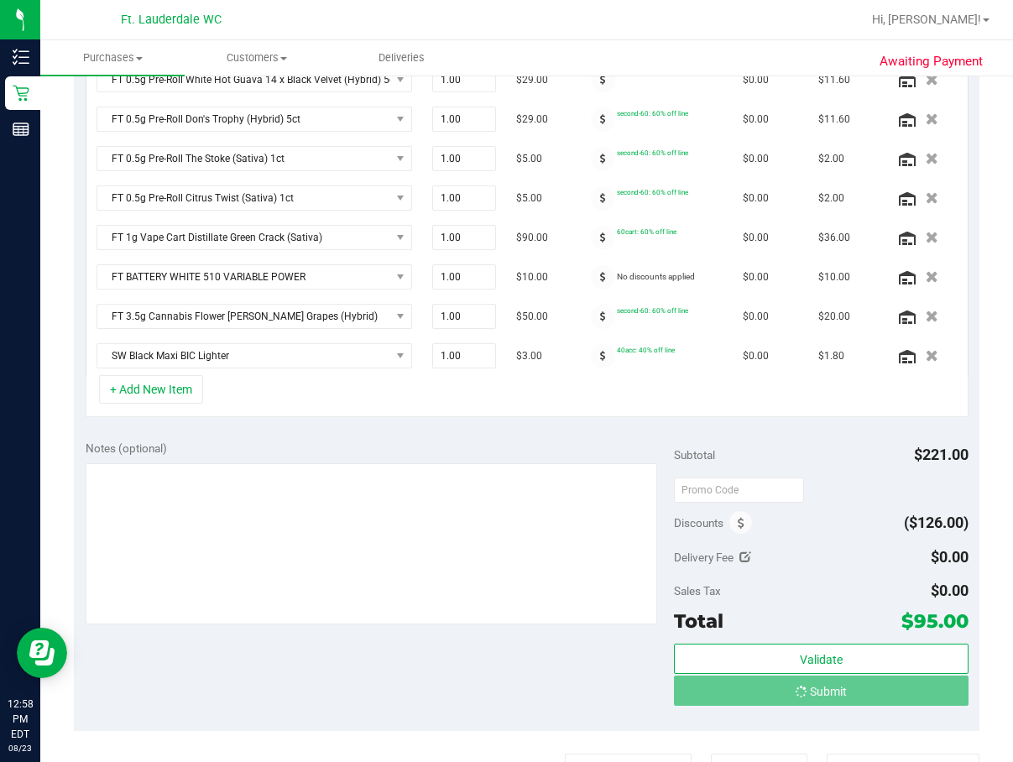
scroll to position [480, 0]
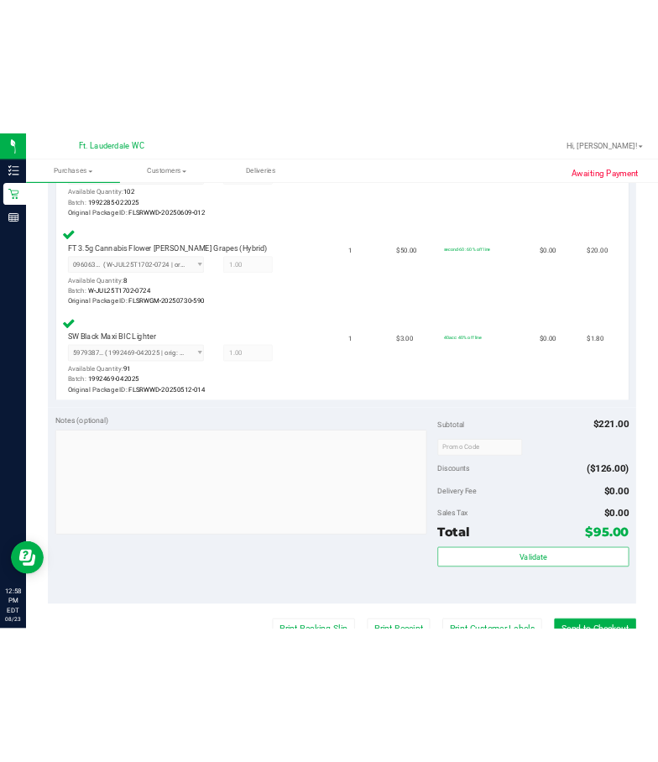
scroll to position [1487, 0]
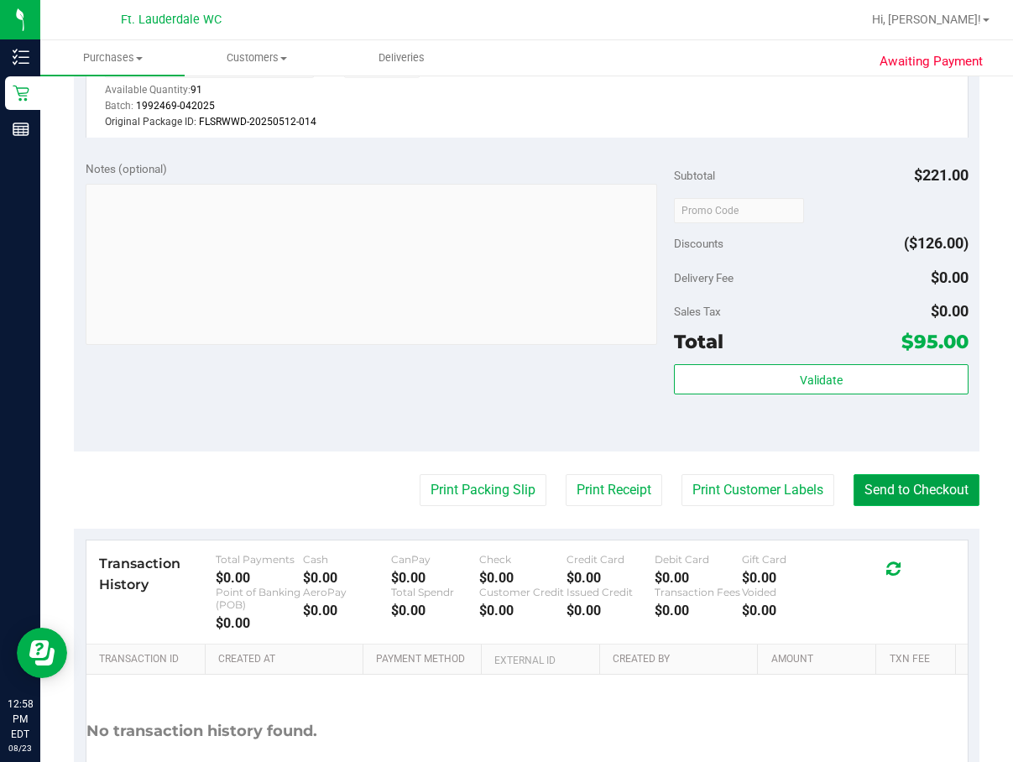
click at [617, 500] on button "Send to Checkout" at bounding box center [917, 490] width 126 height 32
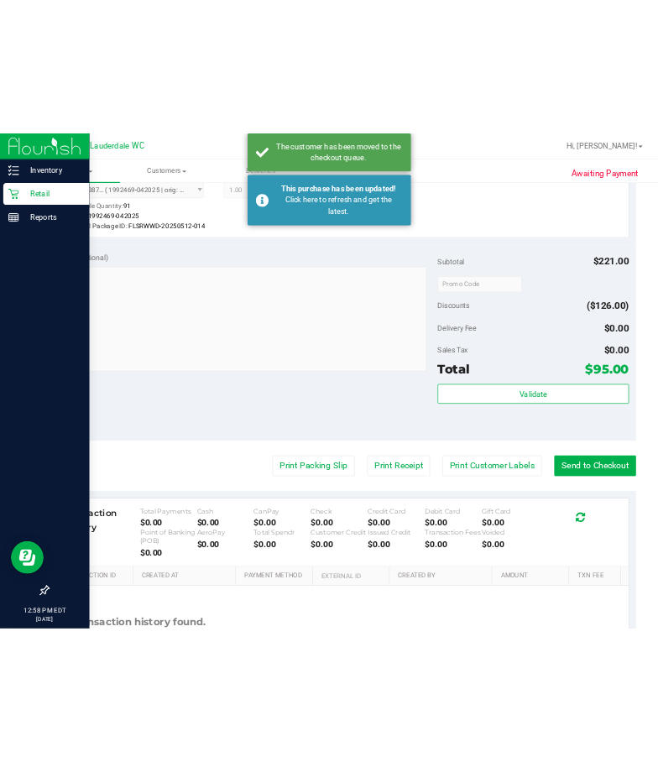
scroll to position [1509, 0]
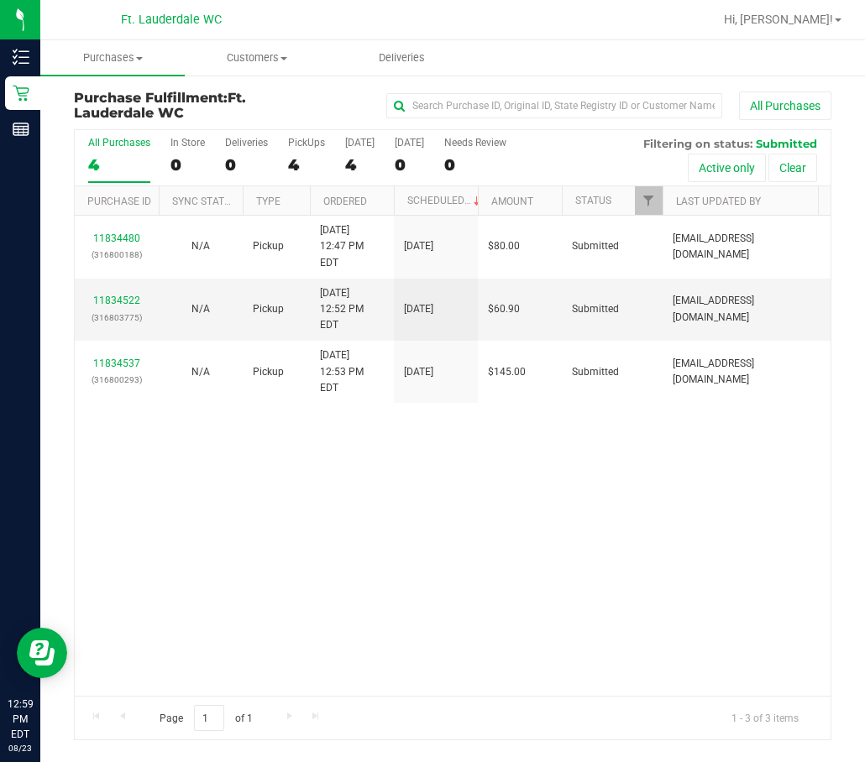
click at [617, 562] on div "11834480 (316800188) N/A Pickup 8/23/2025 12:47 PM EDT 8/23/2025 $80.00 Submitt…" at bounding box center [452, 456] width 755 height 480
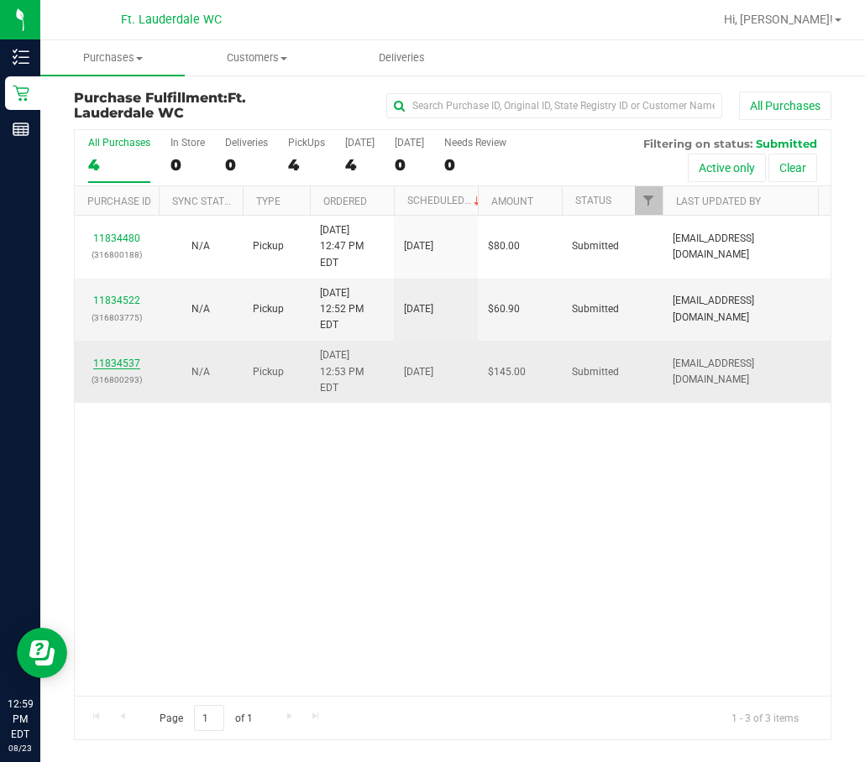
click at [95, 358] on link "11834537" at bounding box center [116, 364] width 47 height 12
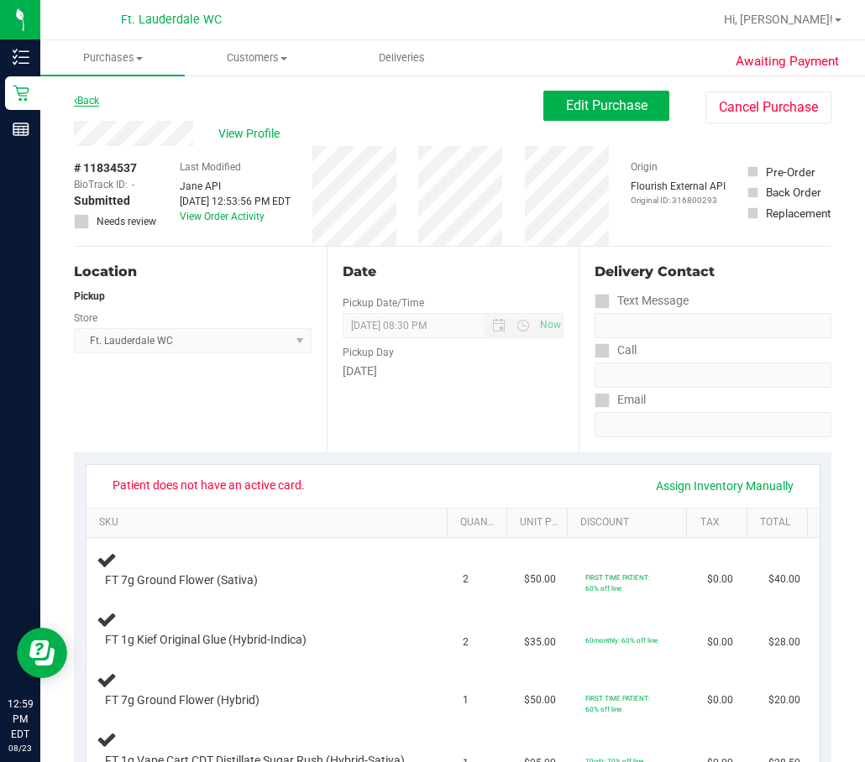
click at [94, 103] on link "Back" at bounding box center [86, 101] width 25 height 12
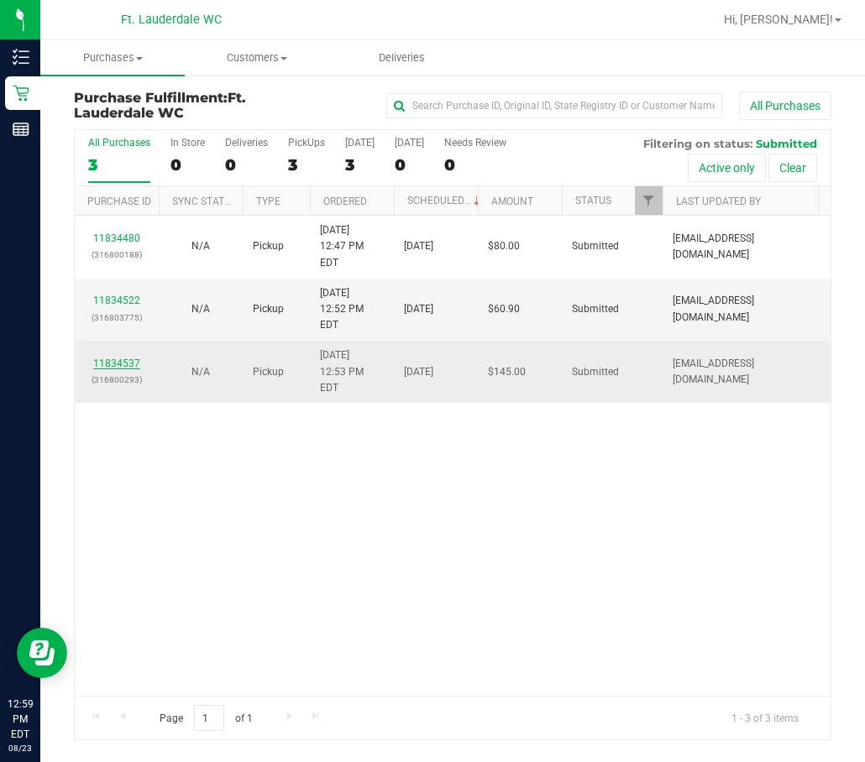
click at [124, 358] on link "11834537" at bounding box center [116, 364] width 47 height 12
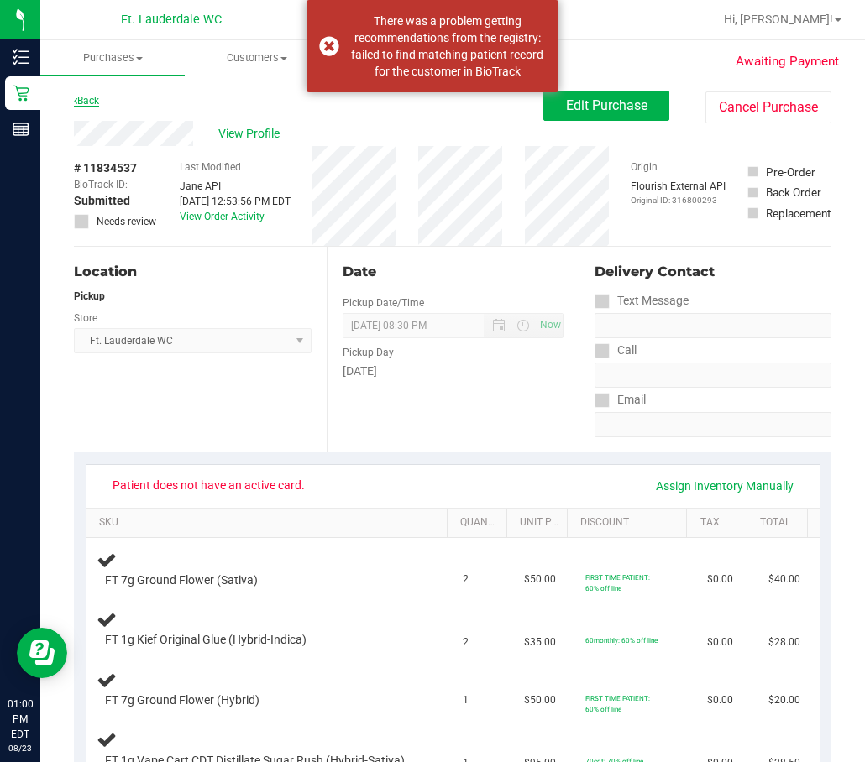
click at [82, 103] on link "Back" at bounding box center [86, 101] width 25 height 12
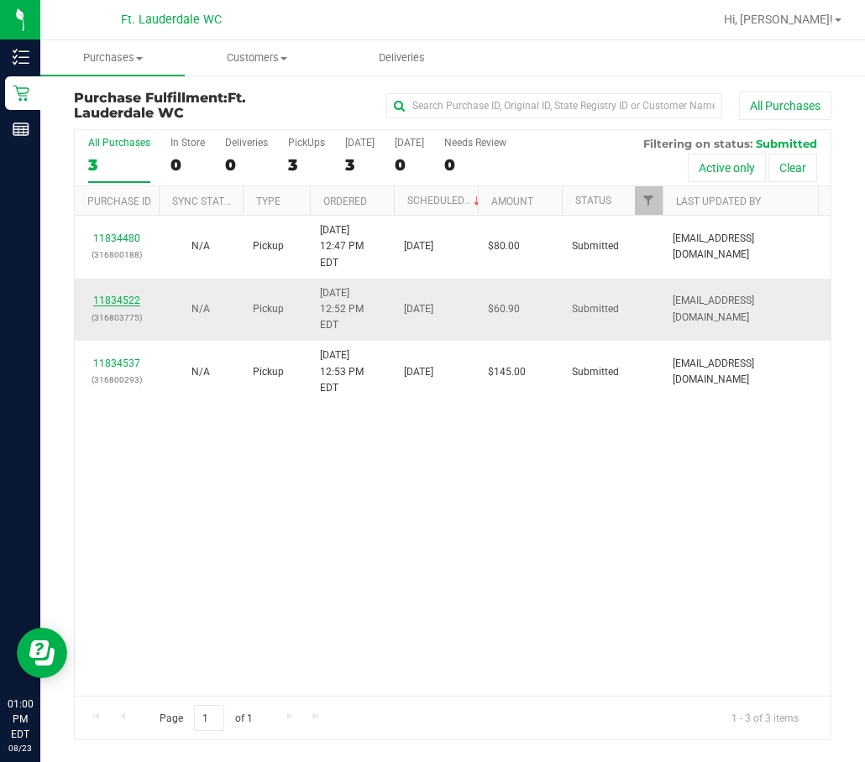
click at [125, 295] on link "11834522" at bounding box center [116, 301] width 47 height 12
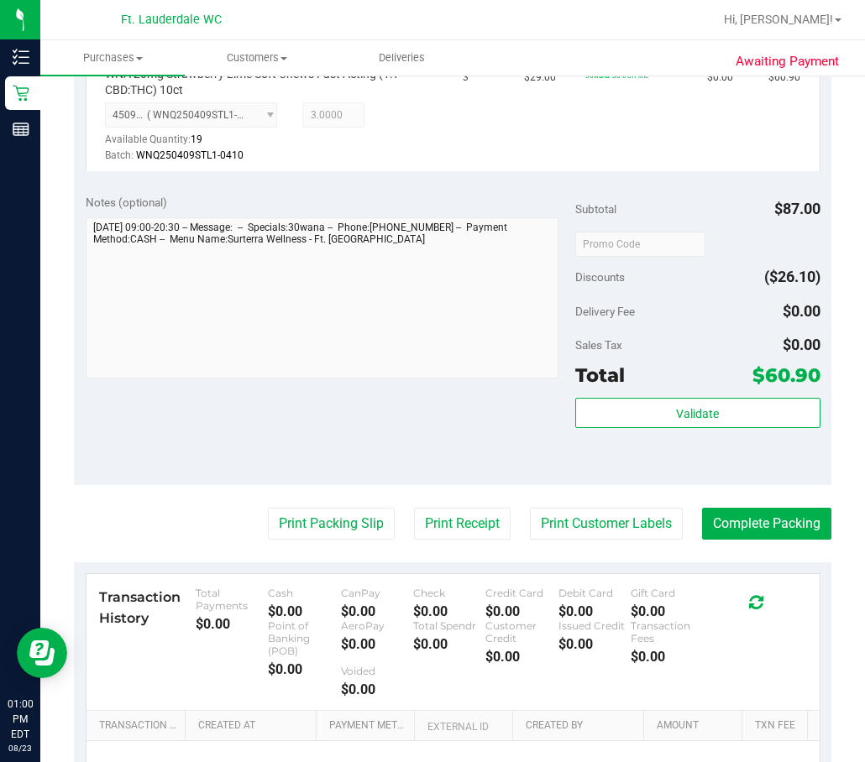
scroll to position [504, 0]
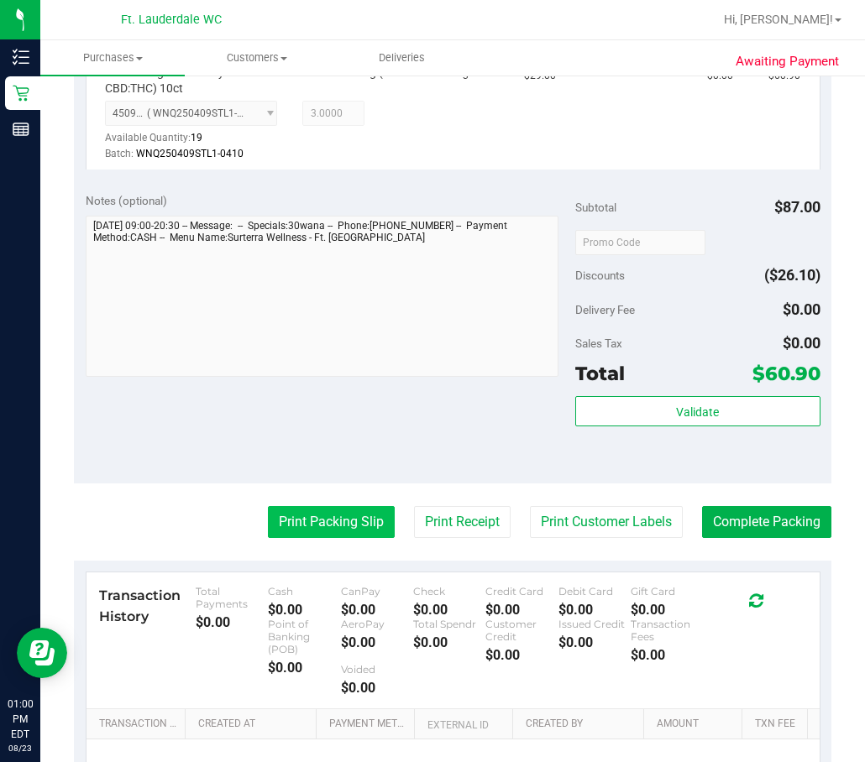
click at [295, 523] on button "Print Packing Slip" at bounding box center [331, 522] width 127 height 32
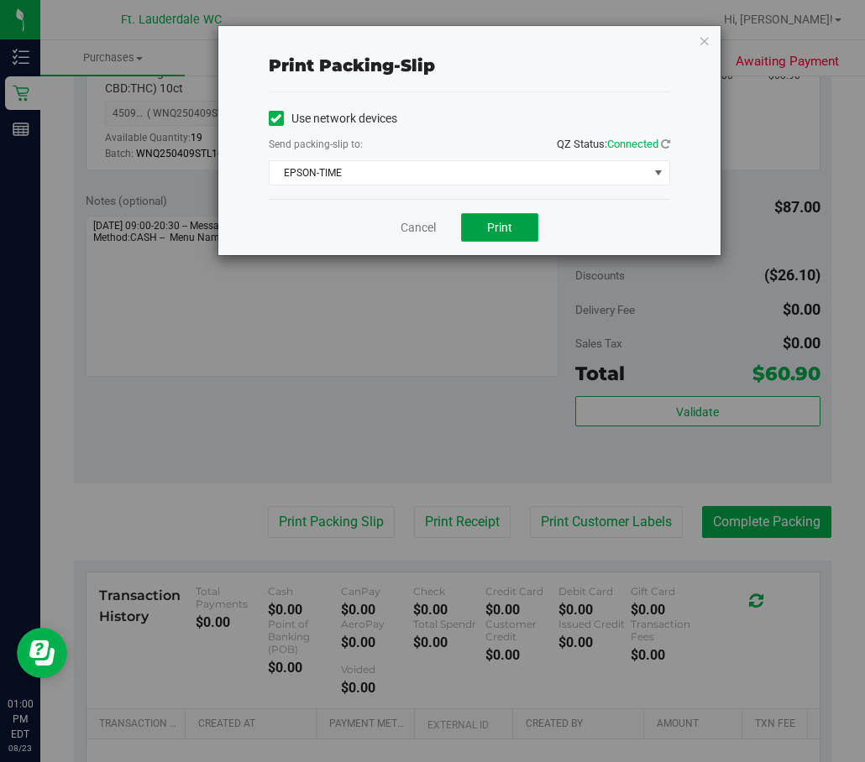
click at [478, 217] on button "Print" at bounding box center [499, 227] width 77 height 29
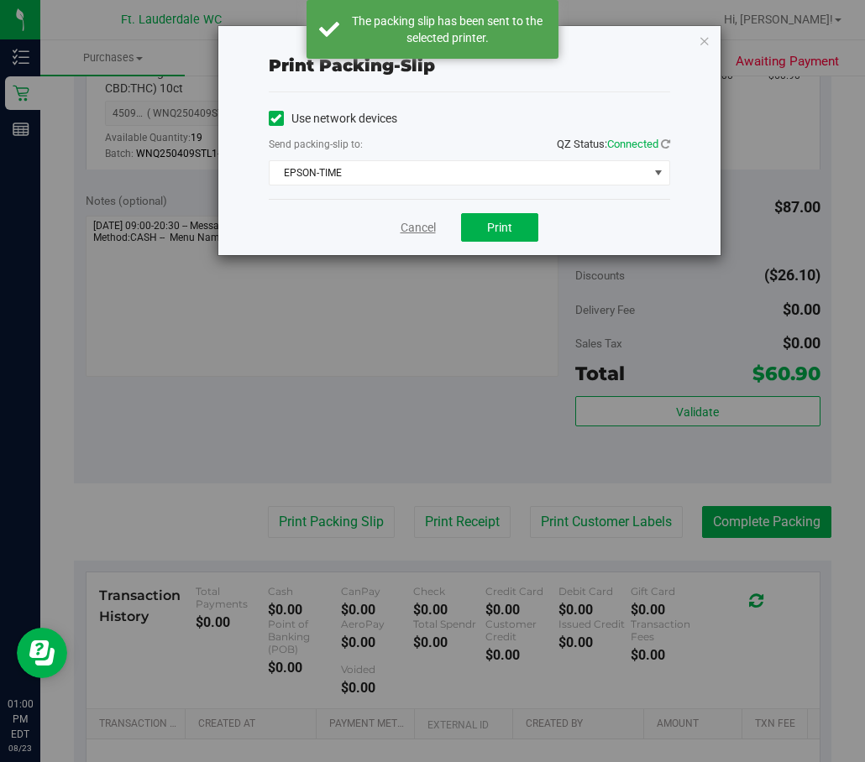
click at [426, 225] on link "Cancel" at bounding box center [417, 228] width 35 height 18
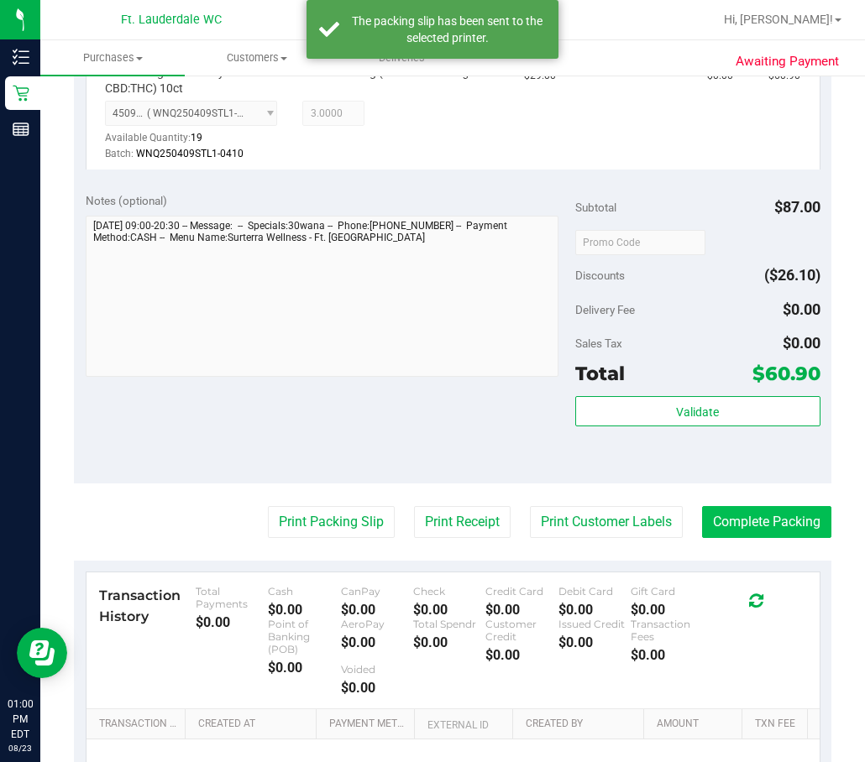
click at [617, 505] on purchase-details "Back Edit Purchase Cancel Purchase View Profile # 11834522 BioTrack ID: - Submi…" at bounding box center [452, 253] width 757 height 1333
click at [617, 518] on button "Complete Packing" at bounding box center [766, 522] width 129 height 32
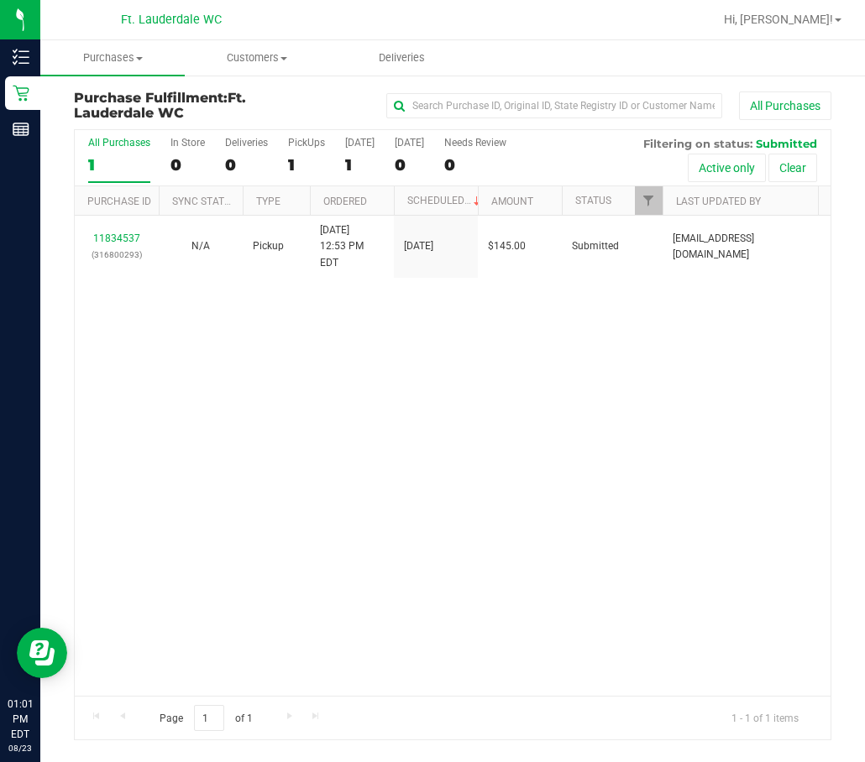
click at [103, 233] on link "11834537" at bounding box center [116, 239] width 47 height 12
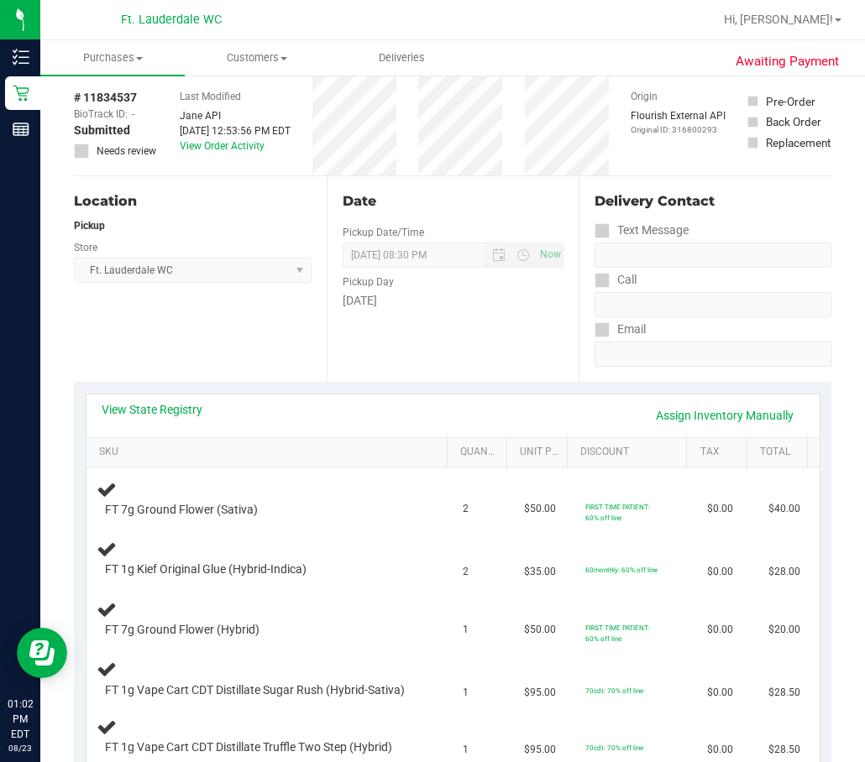
scroll to position [168, 0]
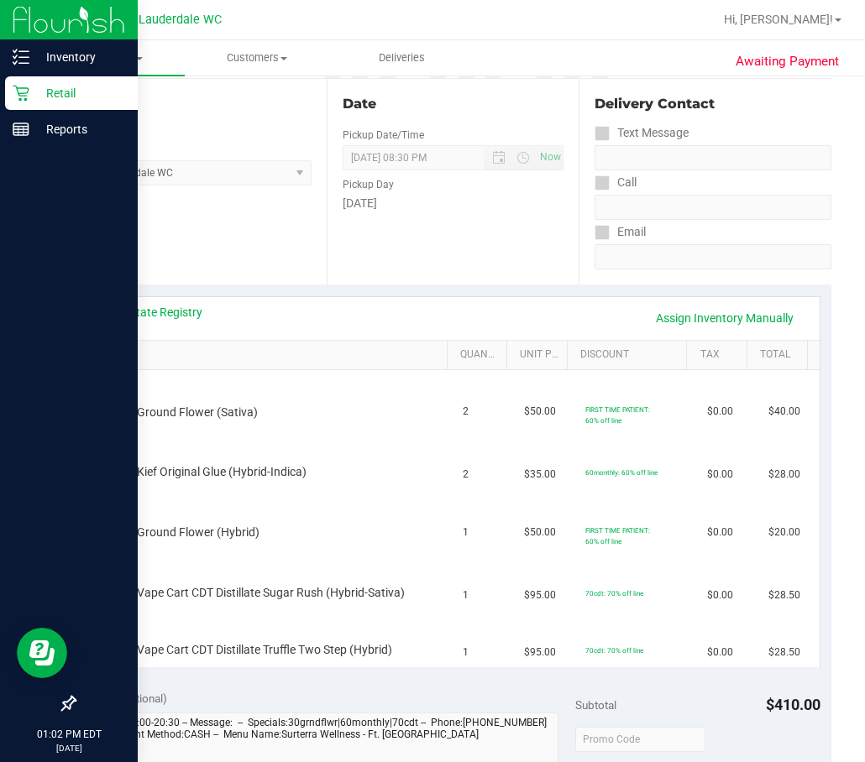
click at [91, 95] on p "Retail" at bounding box center [79, 93] width 101 height 20
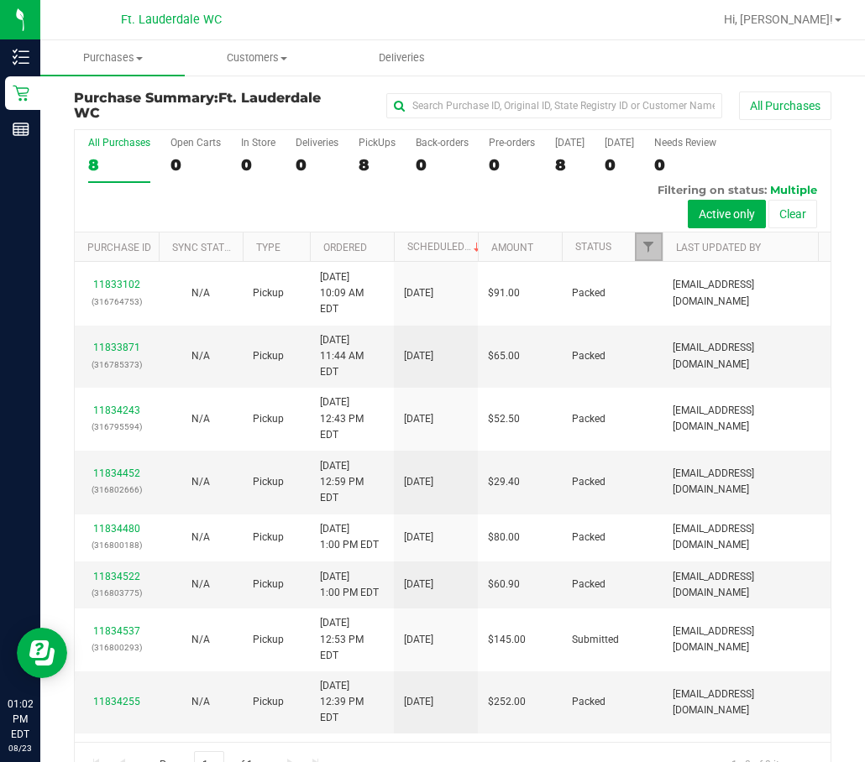
click at [617, 244] on span "Filter" at bounding box center [647, 246] width 13 height 13
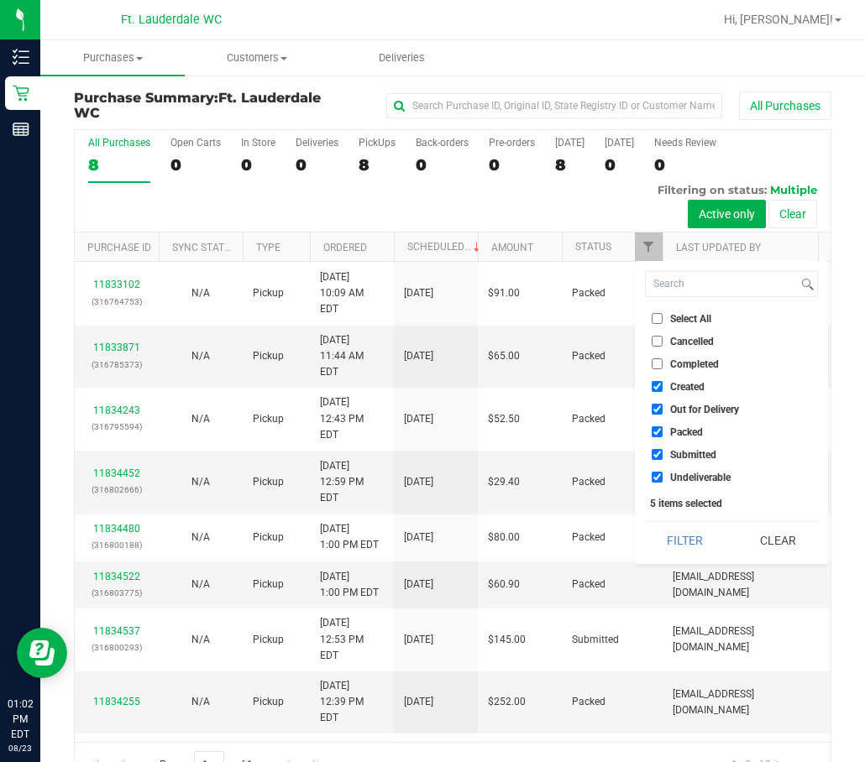
click at [617, 385] on input "Created" at bounding box center [656, 386] width 11 height 11
checkbox input "false"
click at [617, 410] on input "Out for Delivery" at bounding box center [656, 409] width 11 height 11
checkbox input "false"
click at [617, 431] on input "Packed" at bounding box center [656, 431] width 11 height 11
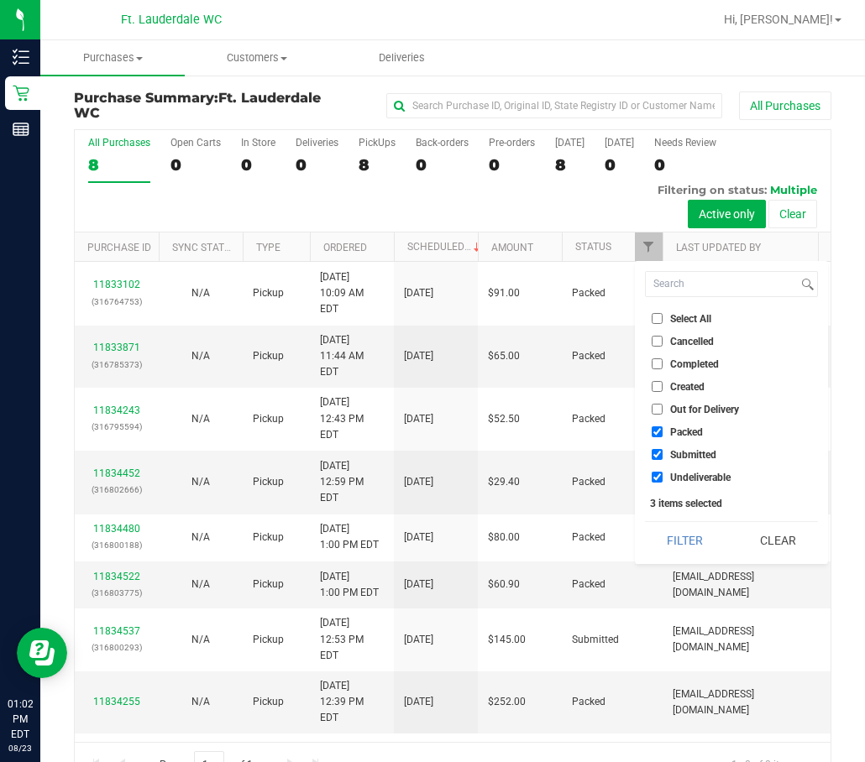
checkbox input "false"
click at [617, 477] on input "Undeliverable" at bounding box center [656, 477] width 11 height 11
checkbox input "false"
click at [617, 536] on button "Filter" at bounding box center [685, 540] width 81 height 37
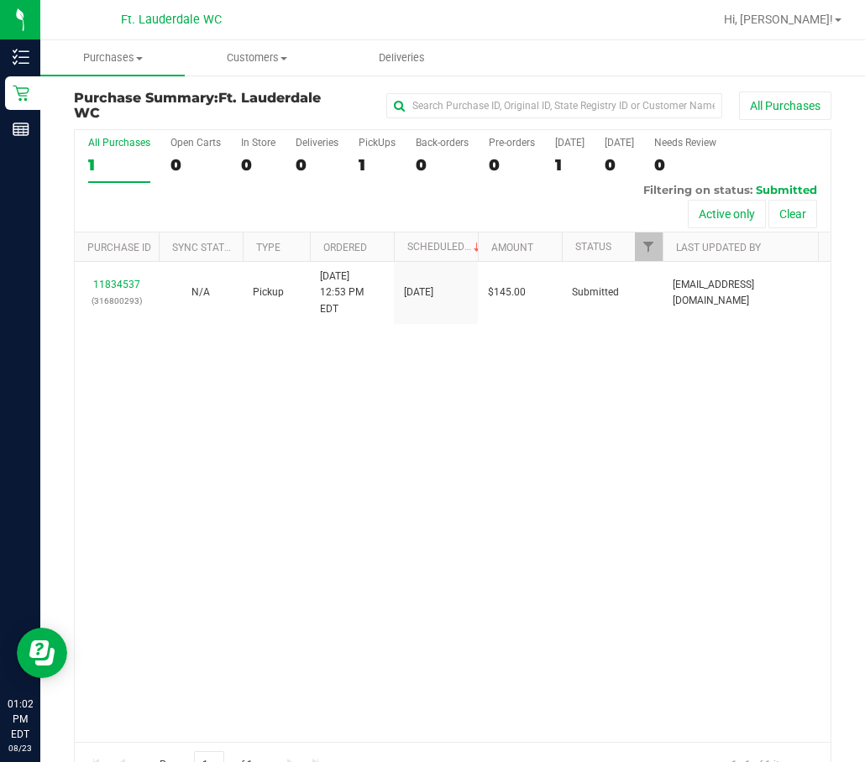
click at [482, 438] on div "11834537 (316800293) N/A Pickup 8/23/2025 12:53 PM EDT 8/23/2025 $145.00 Submit…" at bounding box center [452, 502] width 755 height 480
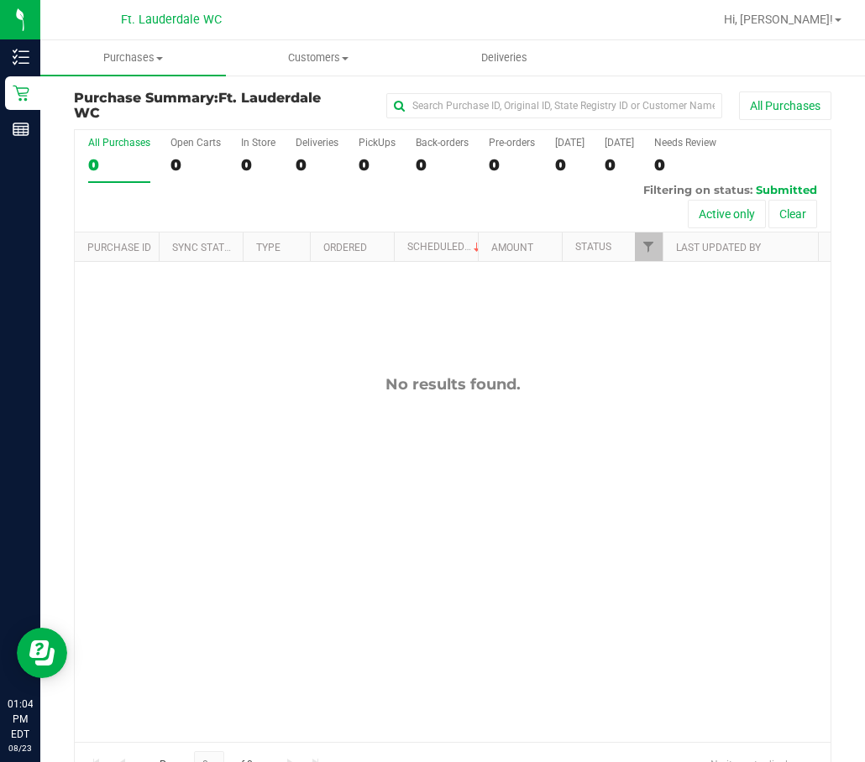
click at [471, 36] on nav "Ft. Lauderdale WC Hi, Elrian!" at bounding box center [452, 20] width 824 height 40
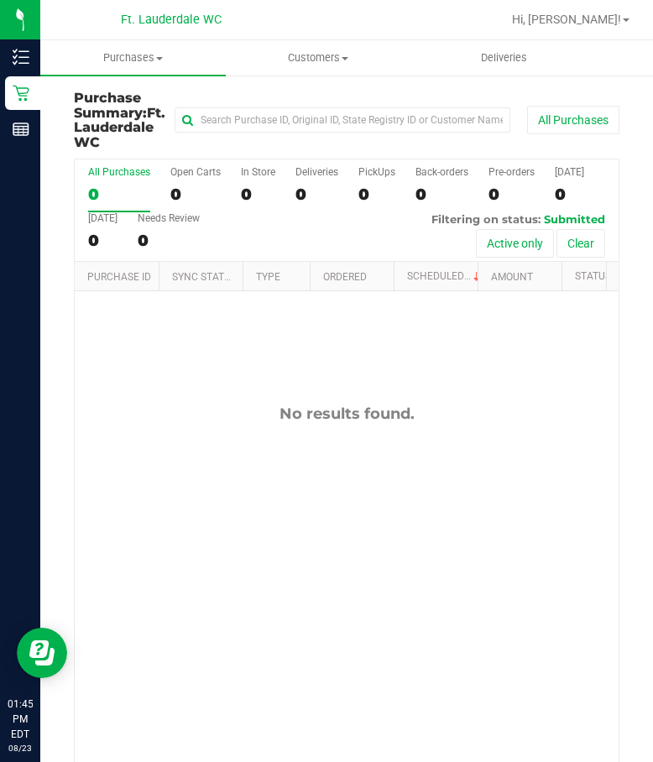
click at [545, 150] on div "Purchase Summary: Ft. Lauderdale WC All Purchases" at bounding box center [347, 124] width 546 height 67
click at [200, 405] on div "No results found." at bounding box center [347, 587] width 544 height 593
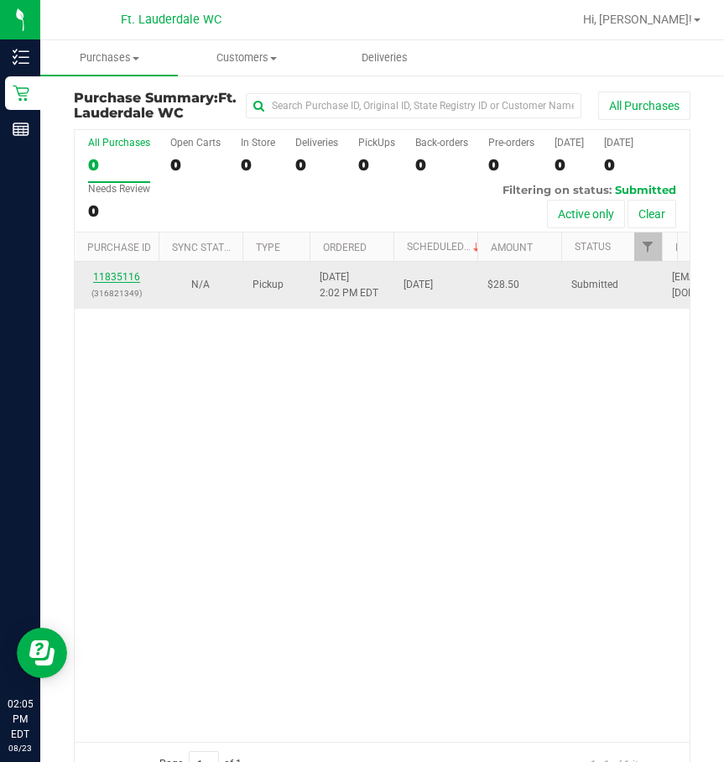
click at [119, 276] on link "11835116" at bounding box center [116, 277] width 47 height 12
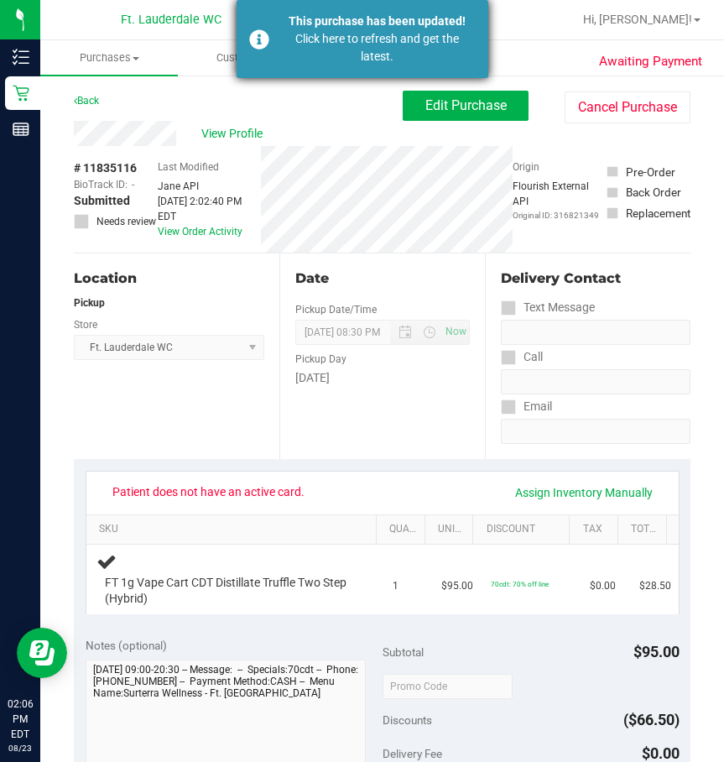
click at [446, 44] on div "Click here to refresh and get the latest." at bounding box center [377, 47] width 197 height 35
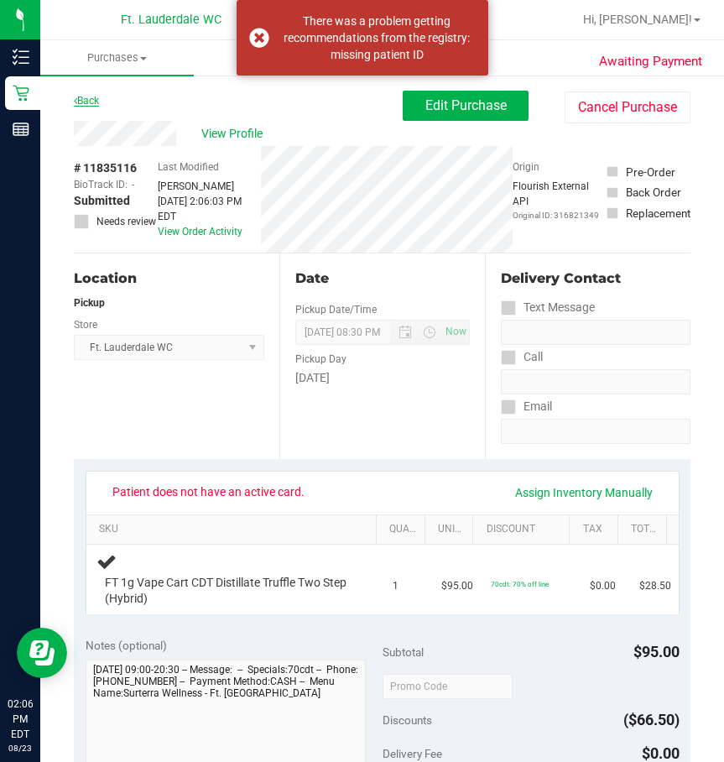
click at [90, 98] on link "Back" at bounding box center [86, 101] width 25 height 12
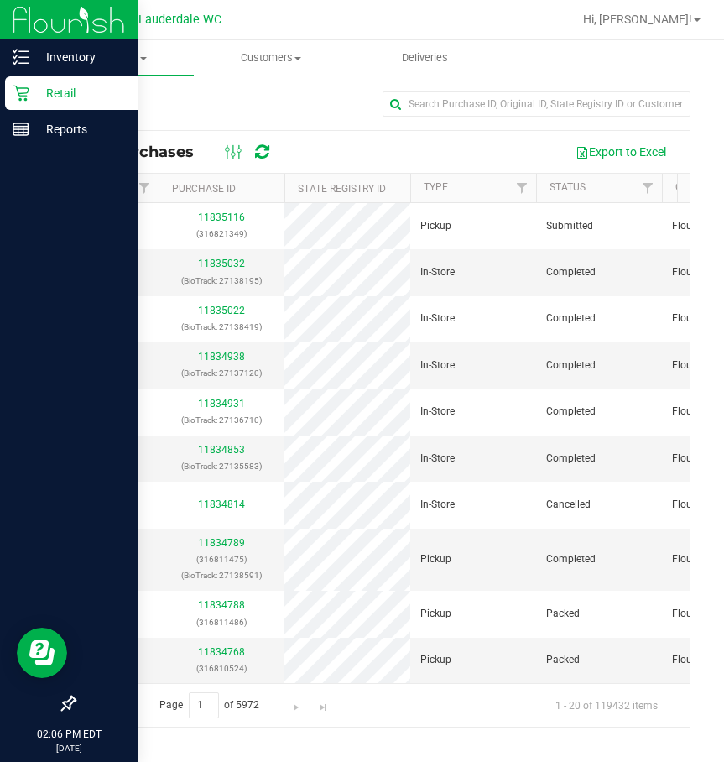
click at [20, 100] on icon at bounding box center [21, 94] width 16 height 16
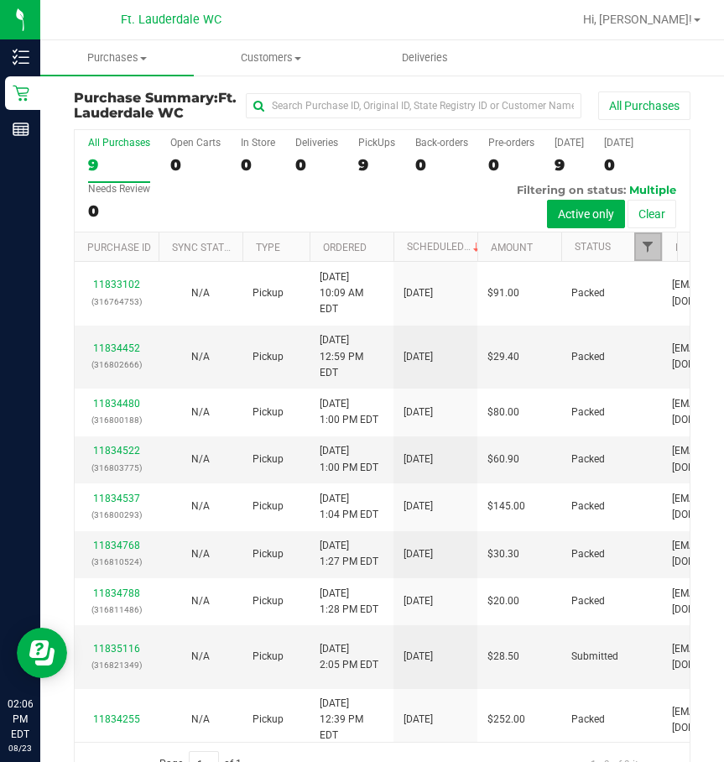
click at [645, 243] on span "Filter" at bounding box center [647, 246] width 13 height 13
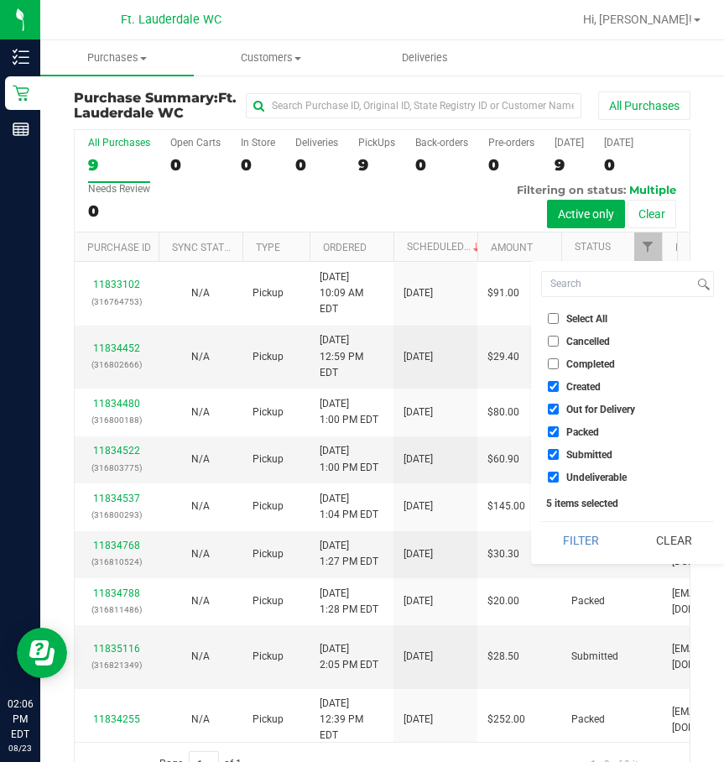
click at [566, 392] on label "Created" at bounding box center [574, 386] width 53 height 11
click at [559, 392] on input "Created" at bounding box center [553, 386] width 11 height 11
checkbox input "false"
click at [575, 405] on span "Out for Delivery" at bounding box center [601, 410] width 69 height 10
click at [559, 405] on input "Out for Delivery" at bounding box center [553, 409] width 11 height 11
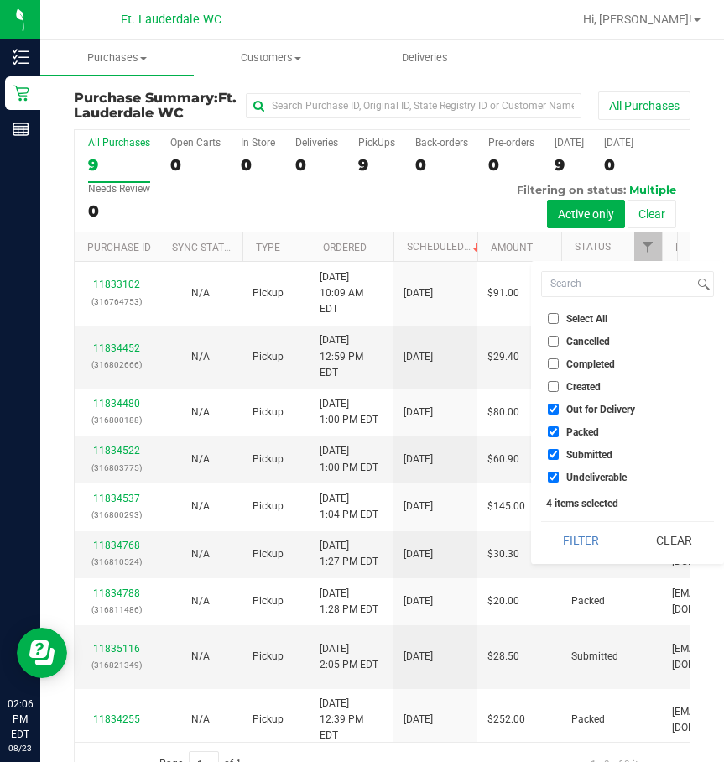
checkbox input "false"
click at [578, 429] on span "Packed" at bounding box center [583, 432] width 33 height 10
click at [559, 429] on input "Packed" at bounding box center [553, 431] width 11 height 11
checkbox input "false"
click at [598, 470] on li "Undeliverable" at bounding box center [627, 477] width 173 height 18
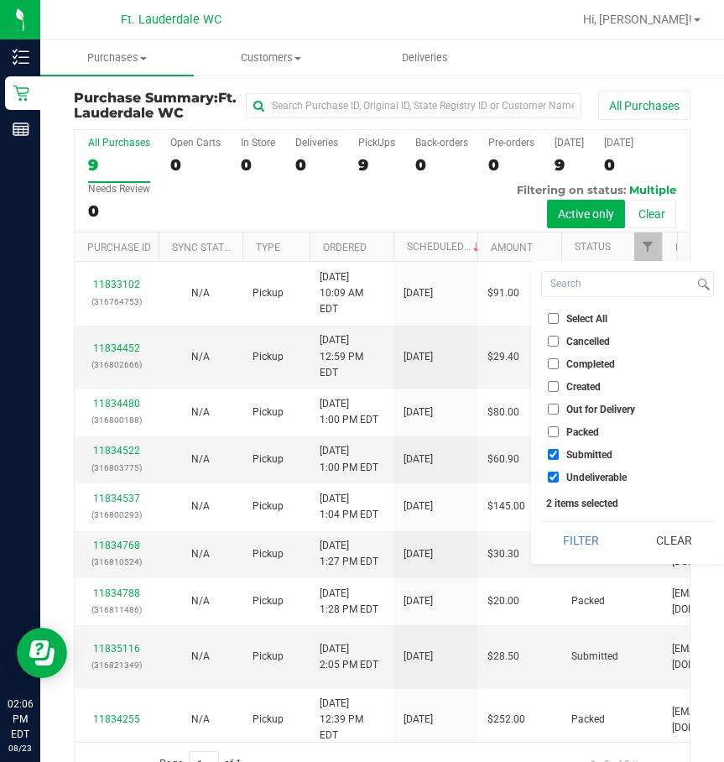
click at [594, 478] on span "Undeliverable" at bounding box center [597, 478] width 60 height 10
click at [559, 478] on input "Undeliverable" at bounding box center [553, 477] width 11 height 11
checkbox input "false"
click at [577, 536] on button "Filter" at bounding box center [581, 540] width 81 height 37
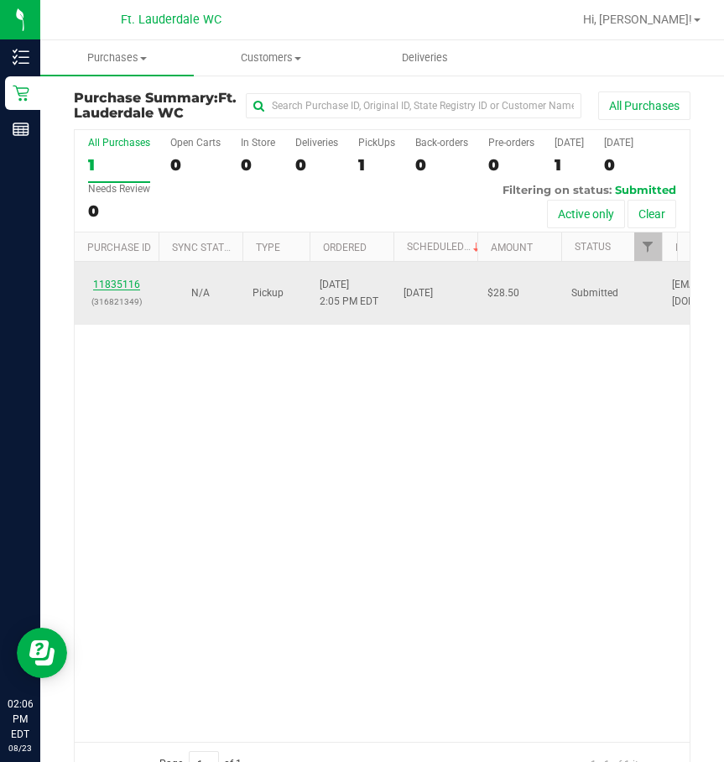
click at [116, 290] on link "11835116" at bounding box center [116, 285] width 47 height 12
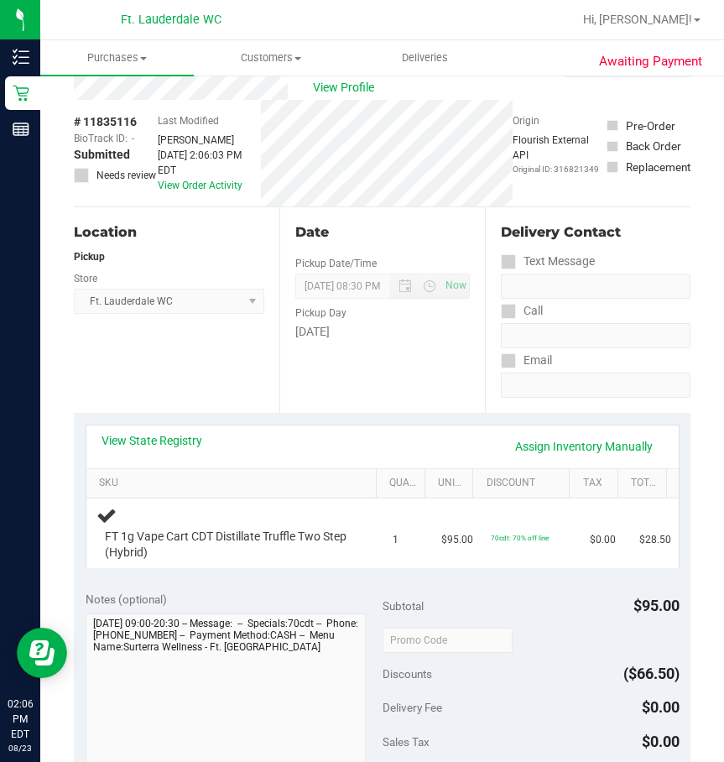
scroll to position [168, 0]
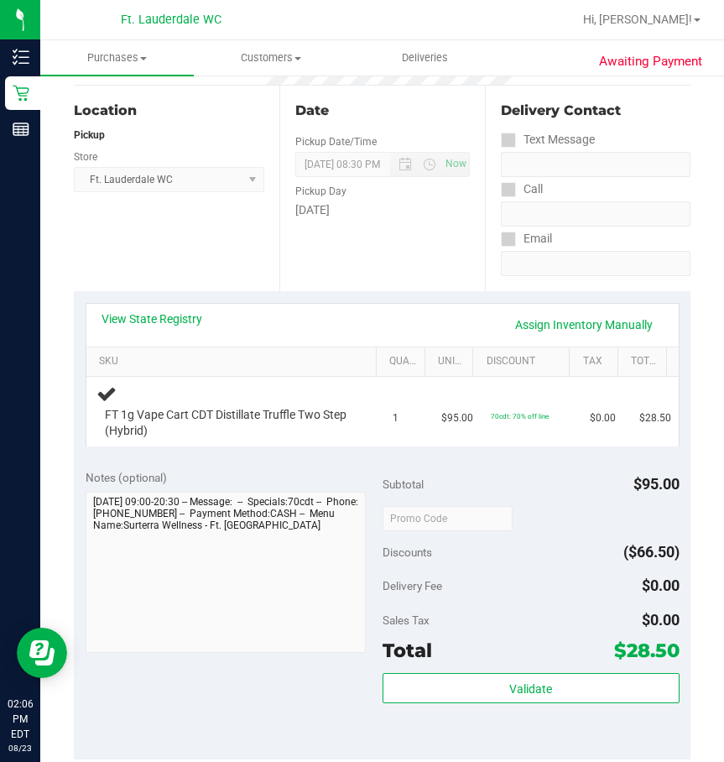
click at [214, 231] on div "Location Pickup Store Ft. Lauderdale WC Select Store [PERSON_NAME][GEOGRAPHIC_D…" at bounding box center [177, 189] width 206 height 206
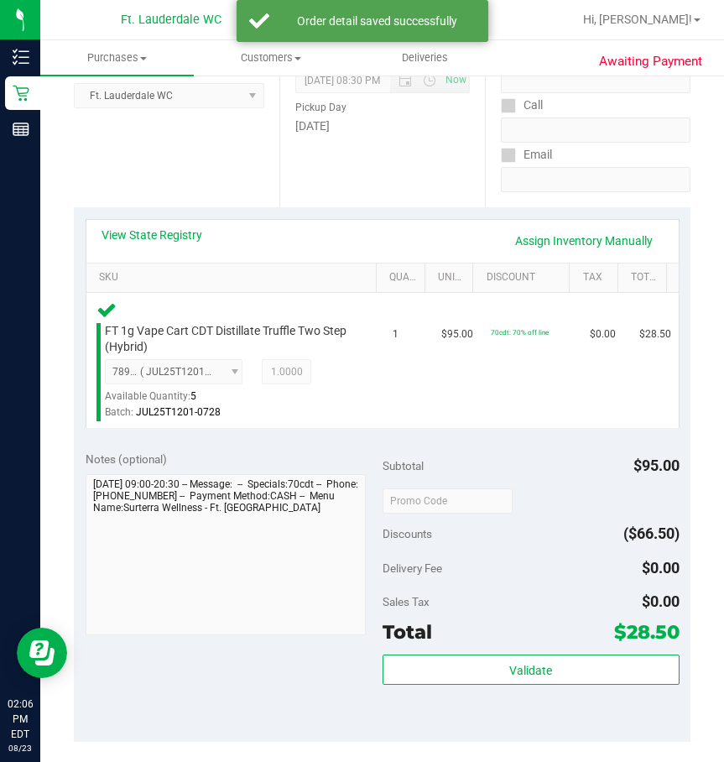
scroll to position [588, 0]
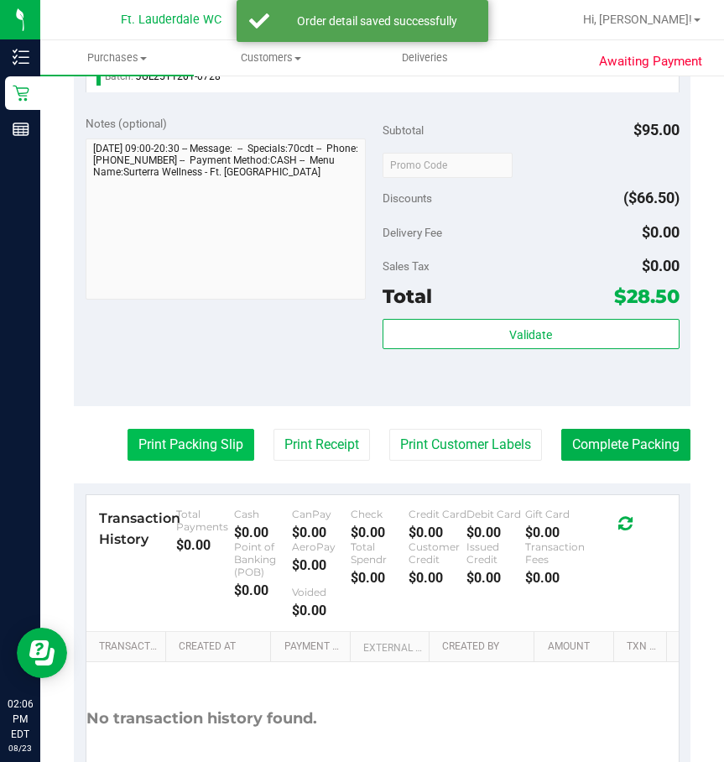
click at [199, 455] on button "Print Packing Slip" at bounding box center [191, 445] width 127 height 32
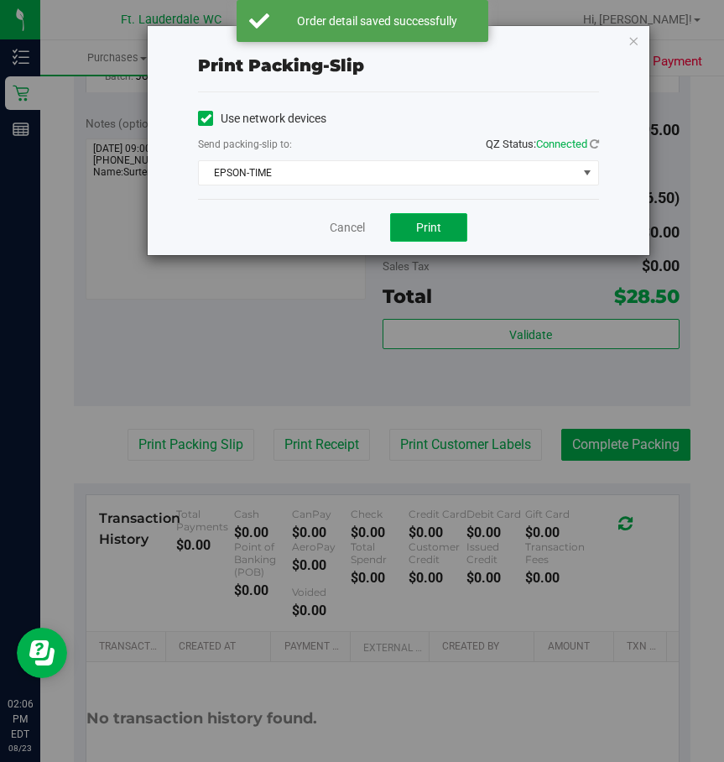
click at [436, 230] on span "Print" at bounding box center [428, 227] width 25 height 13
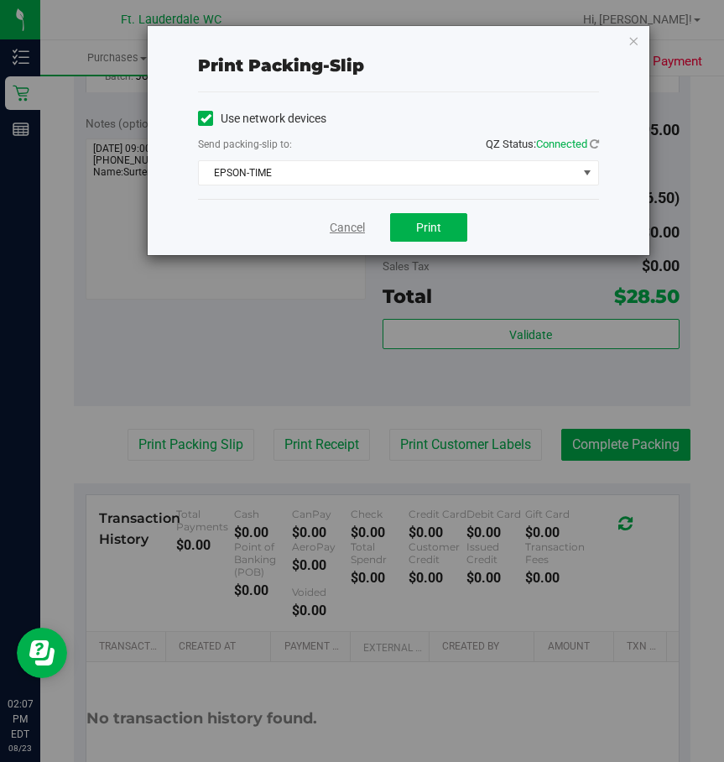
click at [330, 222] on link "Cancel" at bounding box center [347, 228] width 35 height 18
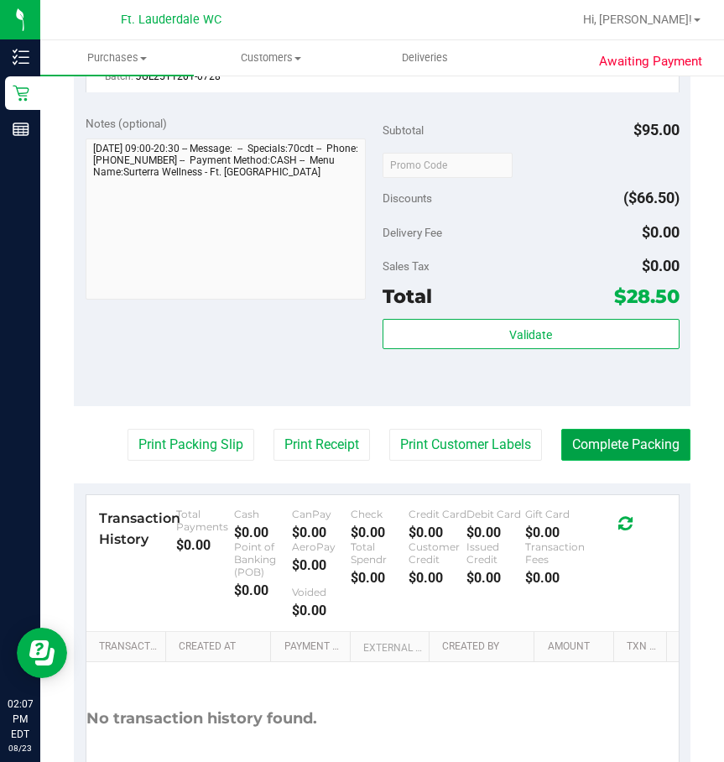
click at [562, 444] on button "Complete Packing" at bounding box center [626, 445] width 129 height 32
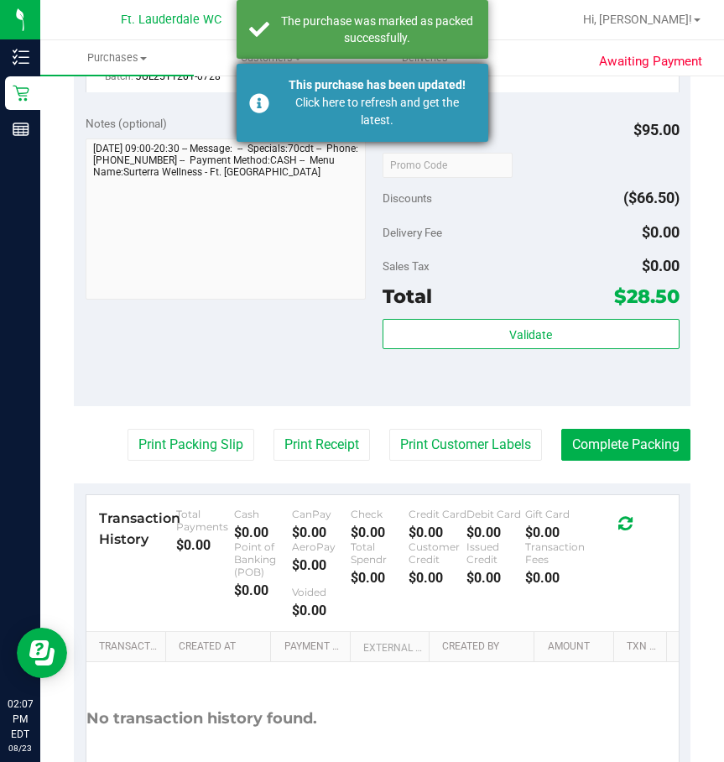
click at [309, 103] on div "Click here to refresh and get the latest." at bounding box center [377, 111] width 197 height 35
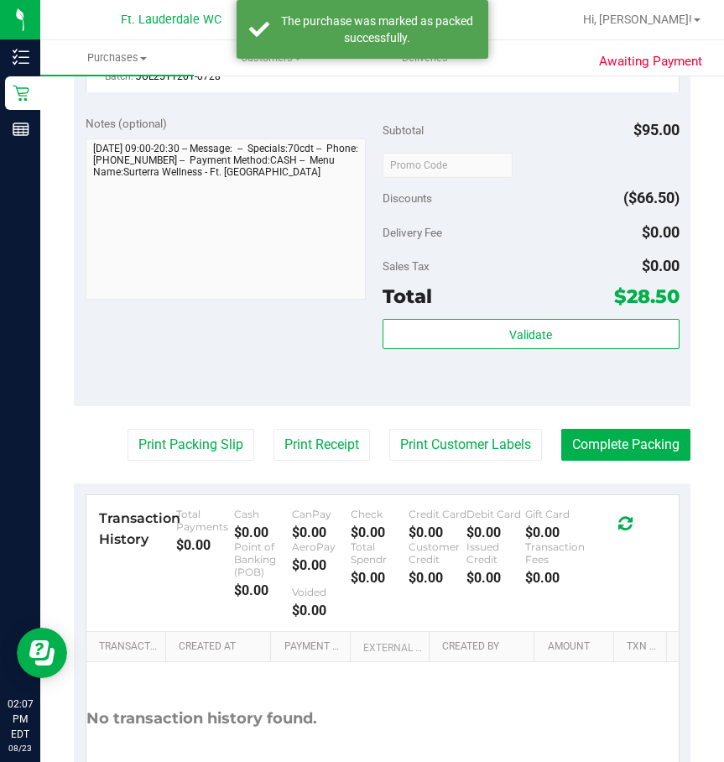
scroll to position [613, 0]
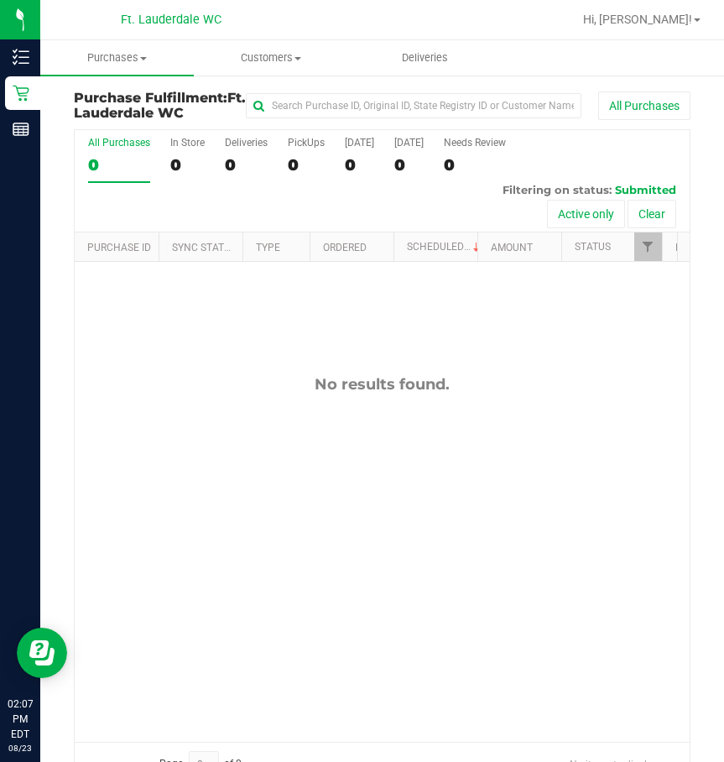
click at [533, 381] on div "No results found." at bounding box center [382, 384] width 615 height 18
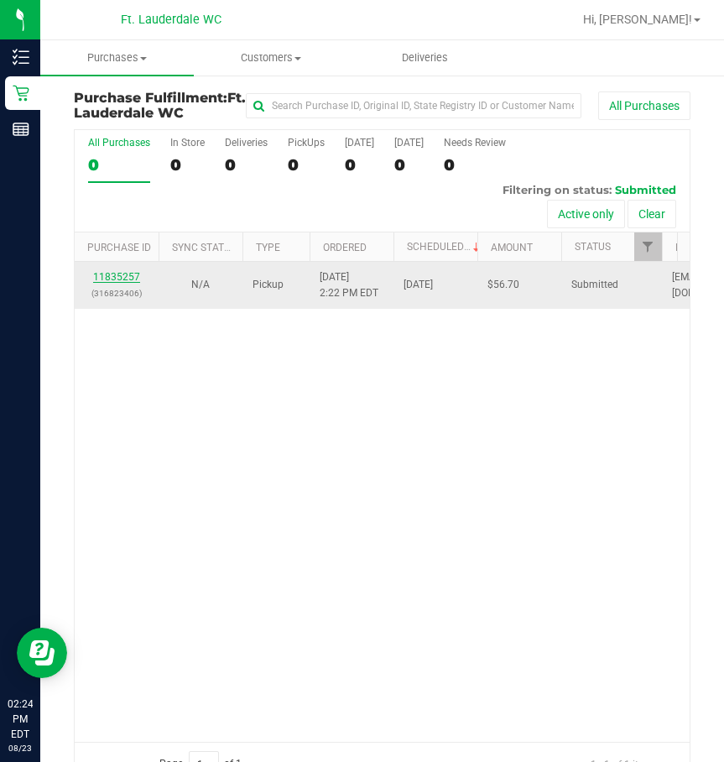
click at [109, 278] on link "11835257" at bounding box center [116, 277] width 47 height 12
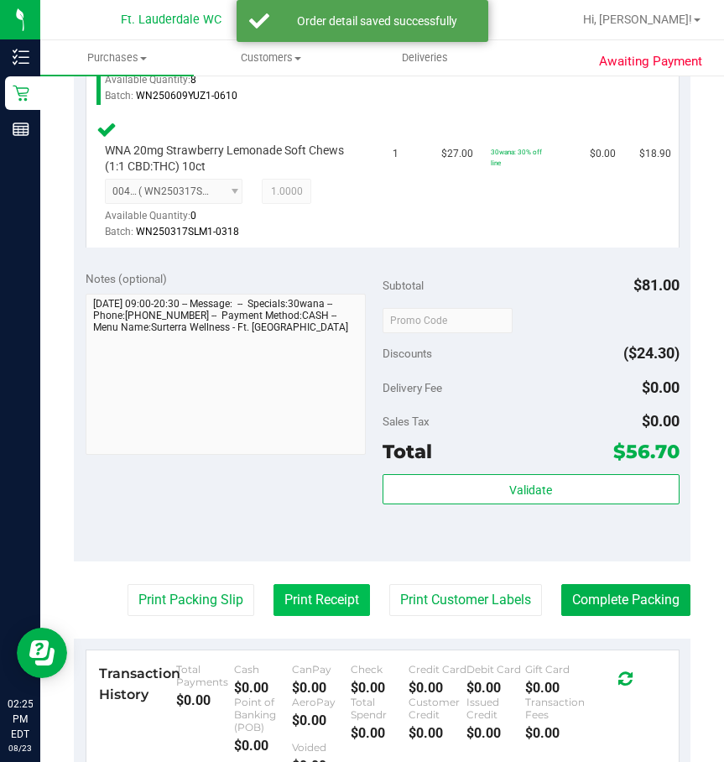
scroll to position [588, 0]
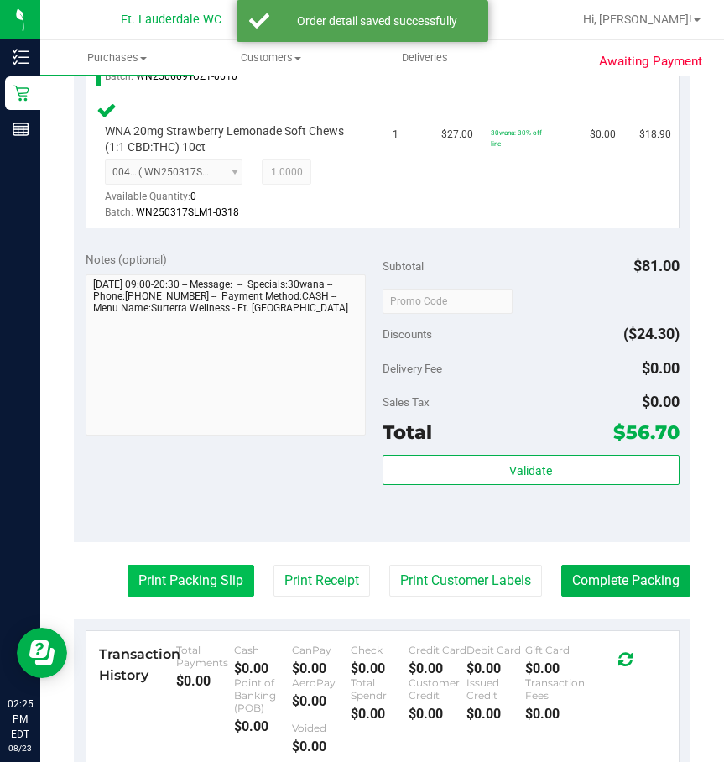
click at [186, 588] on button "Print Packing Slip" at bounding box center [191, 581] width 127 height 32
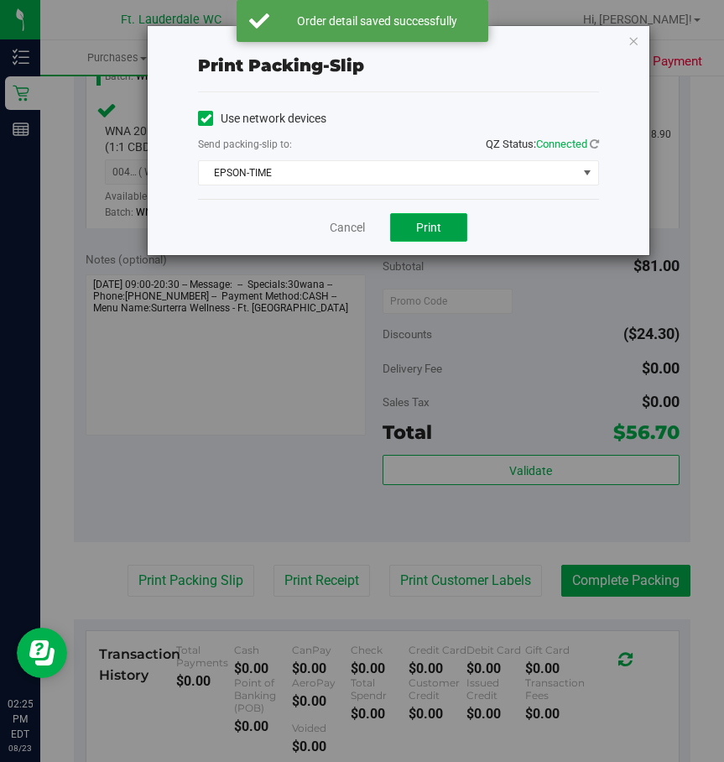
click at [421, 215] on button "Print" at bounding box center [428, 227] width 77 height 29
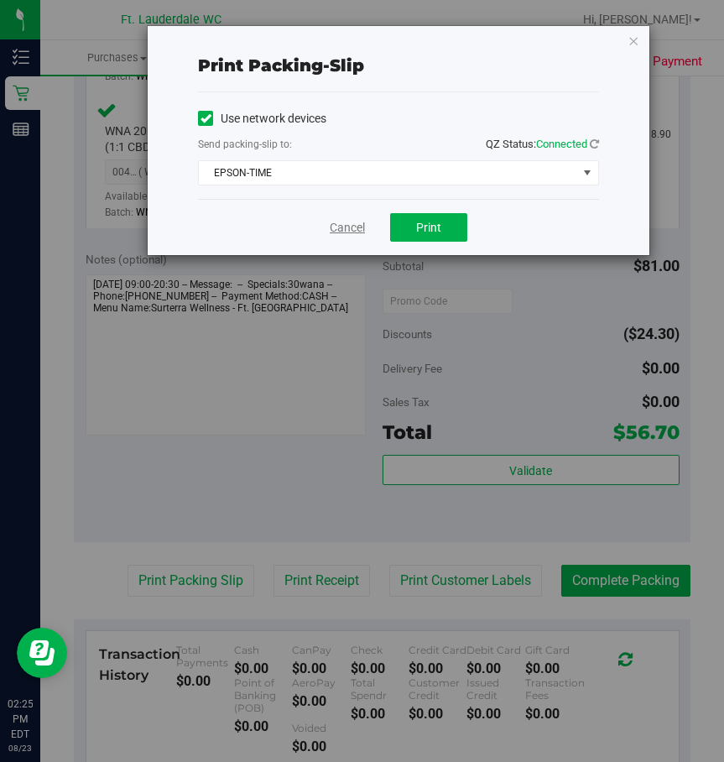
click at [333, 227] on link "Cancel" at bounding box center [347, 228] width 35 height 18
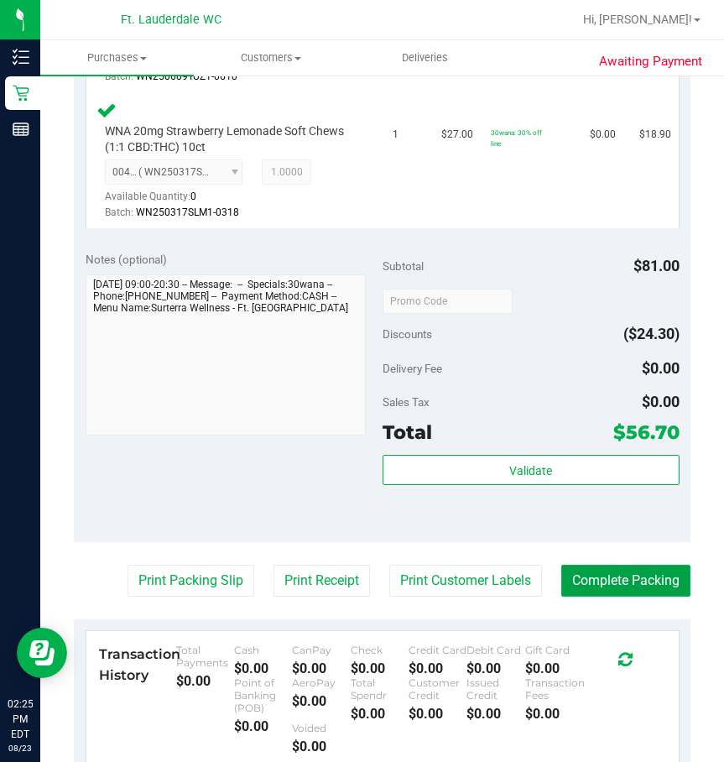
click at [607, 580] on button "Complete Packing" at bounding box center [626, 581] width 129 height 32
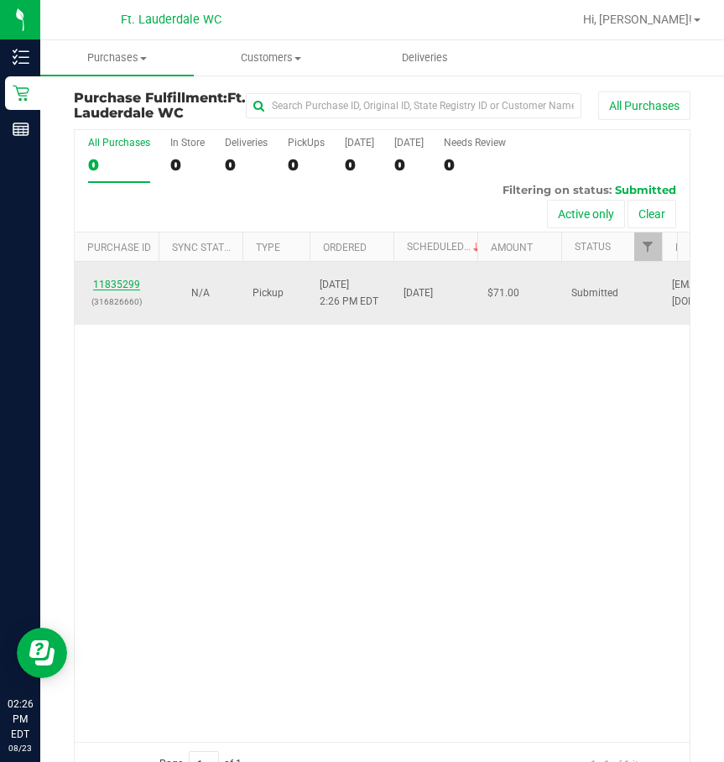
click at [109, 280] on link "11835299" at bounding box center [116, 285] width 47 height 12
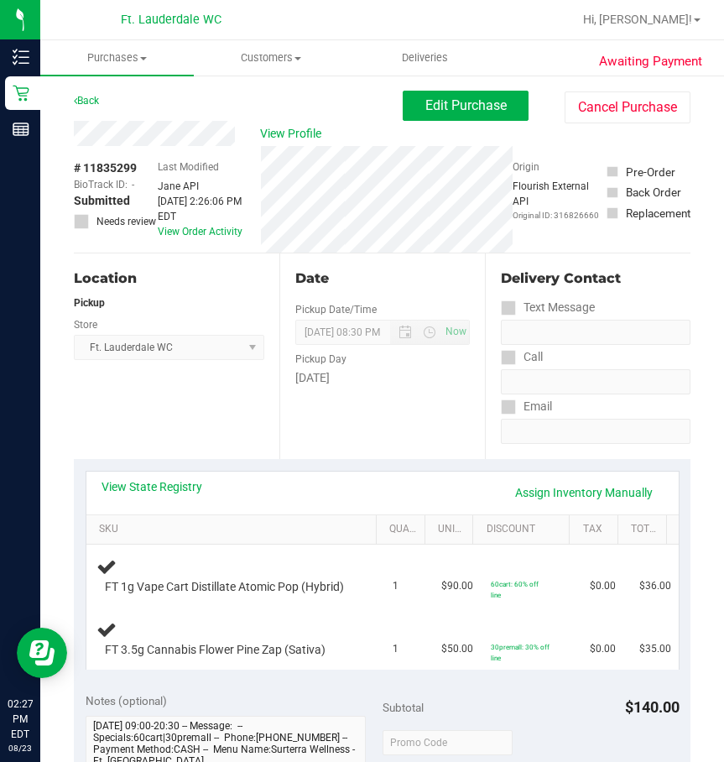
click at [170, 452] on div "Location Pickup Store Ft. Lauderdale WC Select Store [PERSON_NAME][GEOGRAPHIC_D…" at bounding box center [177, 356] width 206 height 206
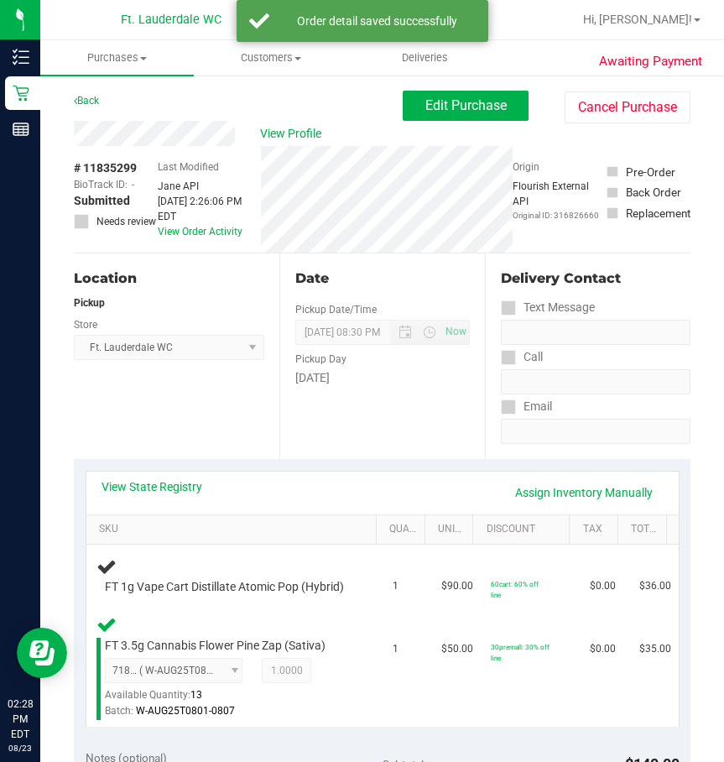
click at [208, 389] on div "Location Pickup Store Ft. Lauderdale WC Select Store [PERSON_NAME][GEOGRAPHIC_D…" at bounding box center [177, 356] width 206 height 206
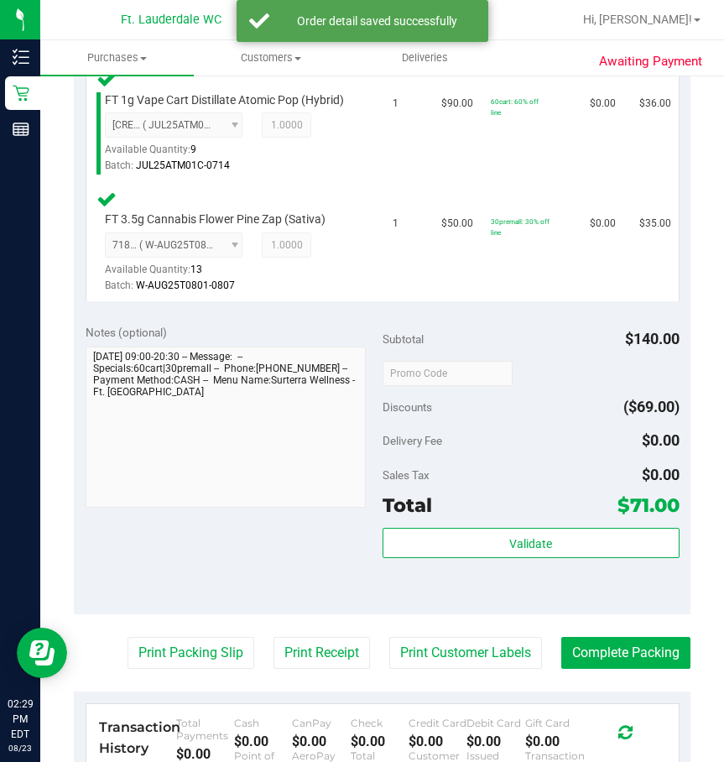
scroll to position [504, 0]
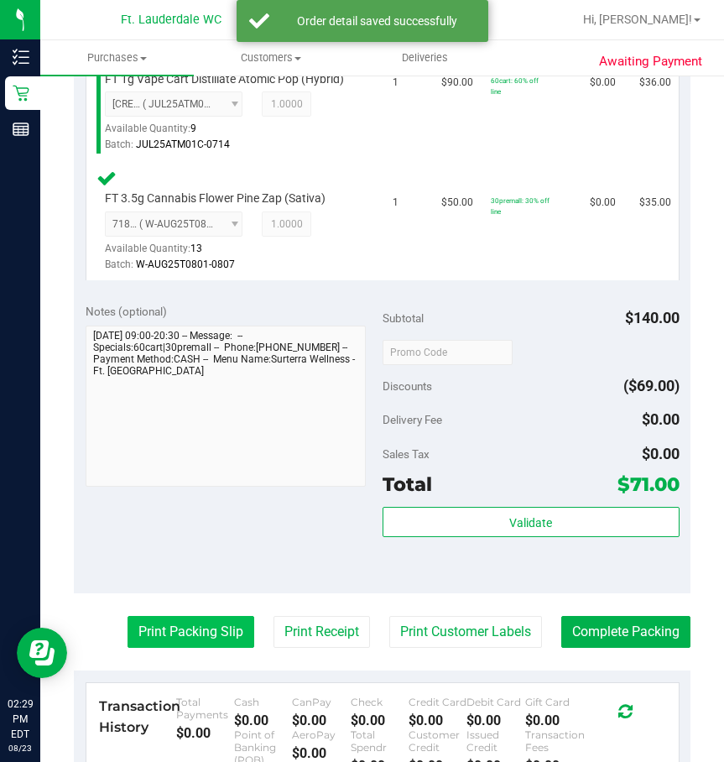
click at [205, 637] on button "Print Packing Slip" at bounding box center [191, 632] width 127 height 32
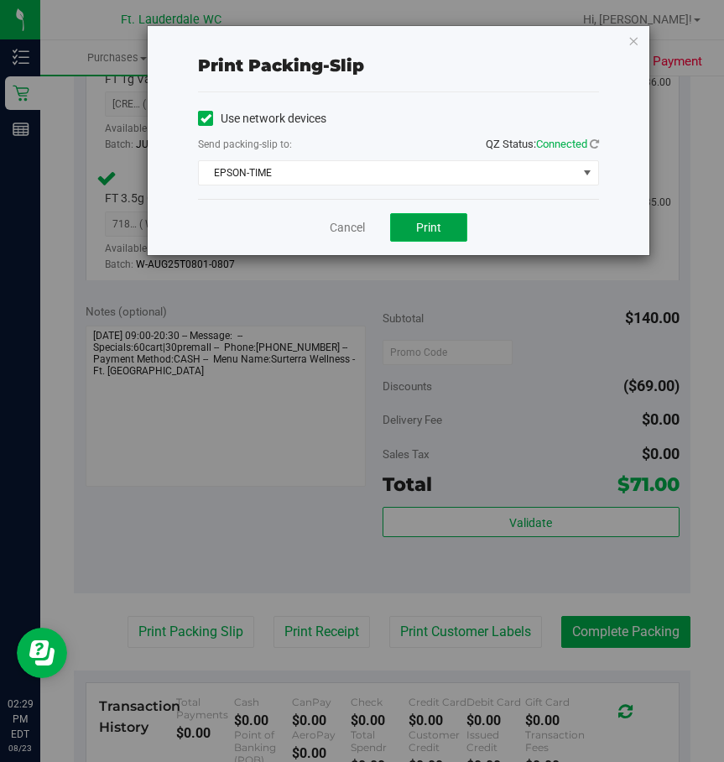
click at [410, 225] on button "Print" at bounding box center [428, 227] width 77 height 29
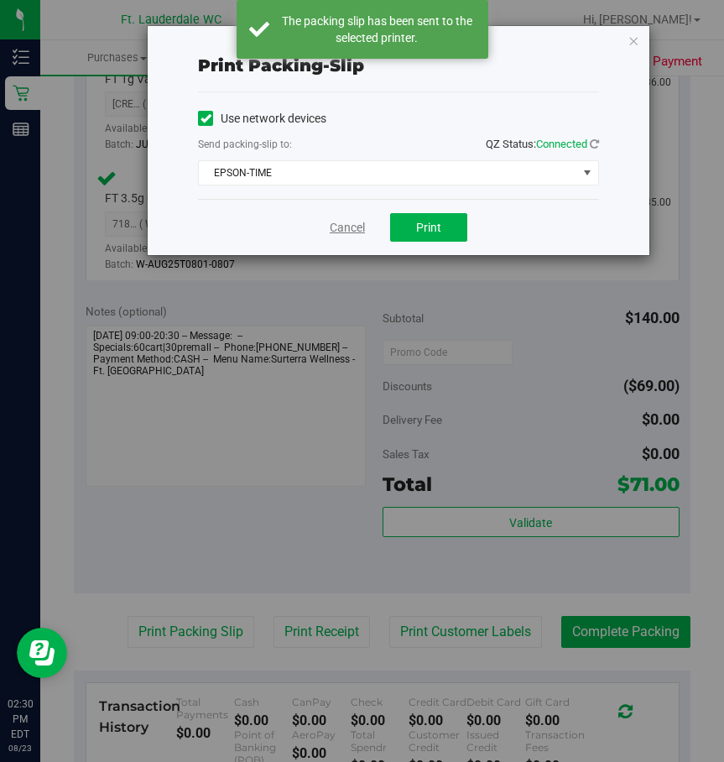
click at [334, 226] on link "Cancel" at bounding box center [347, 228] width 35 height 18
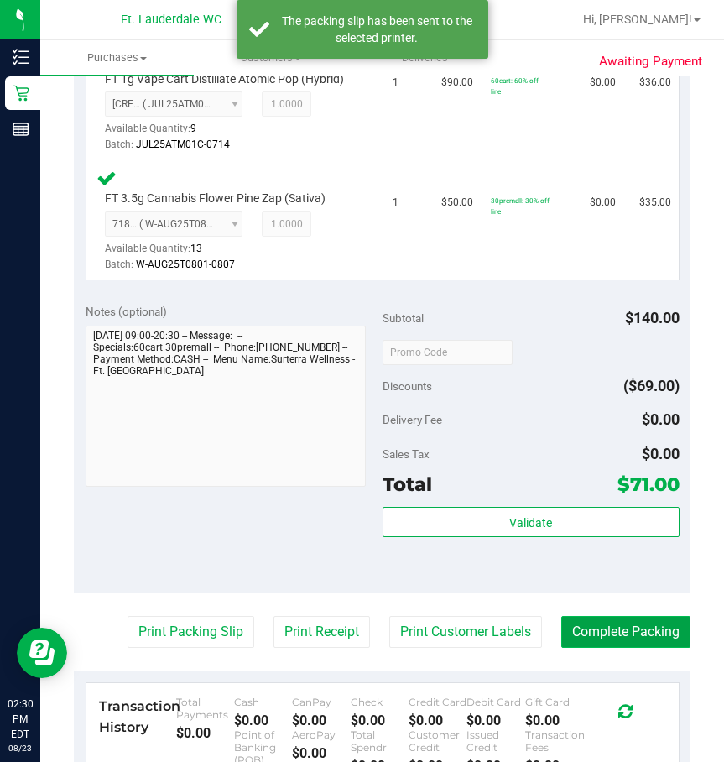
click at [582, 645] on button "Complete Packing" at bounding box center [626, 632] width 129 height 32
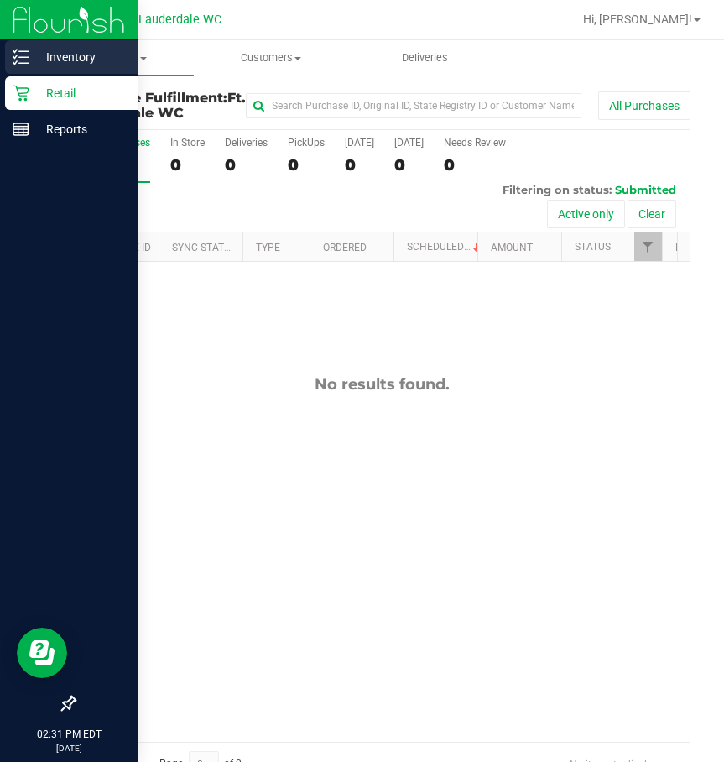
click at [99, 69] on div "Inventory" at bounding box center [71, 57] width 133 height 34
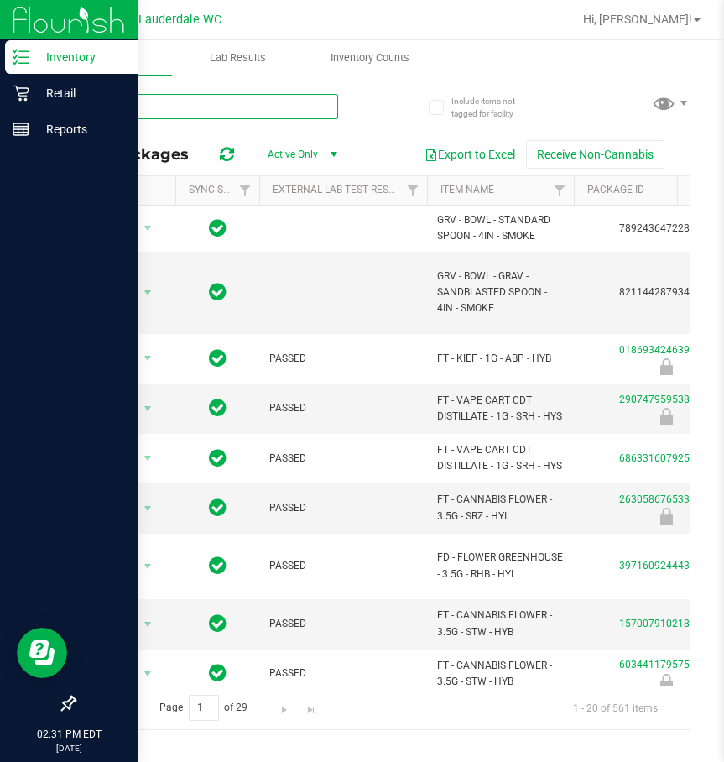
click at [257, 108] on input "text" at bounding box center [206, 106] width 264 height 25
type input "strawberry wana"
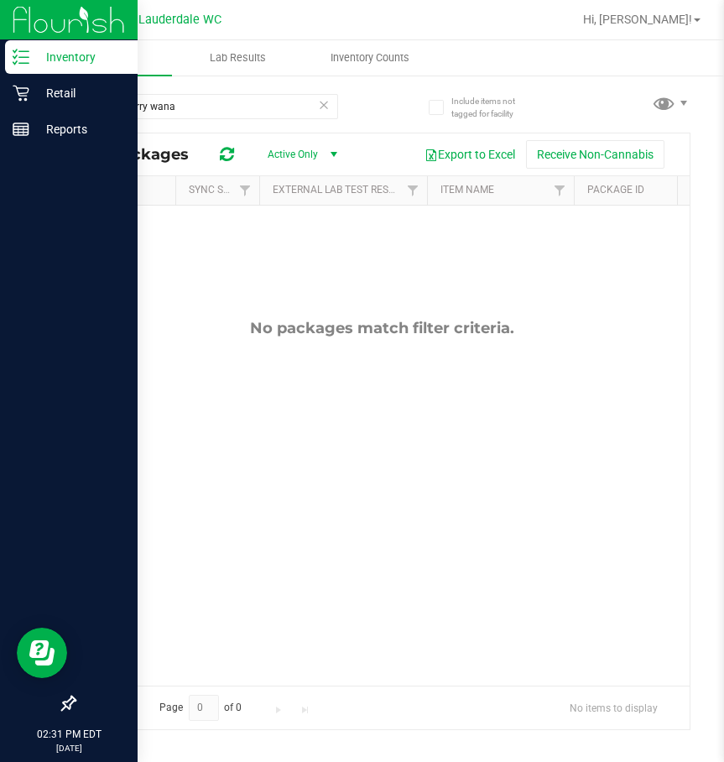
click at [321, 114] on span at bounding box center [324, 105] width 12 height 22
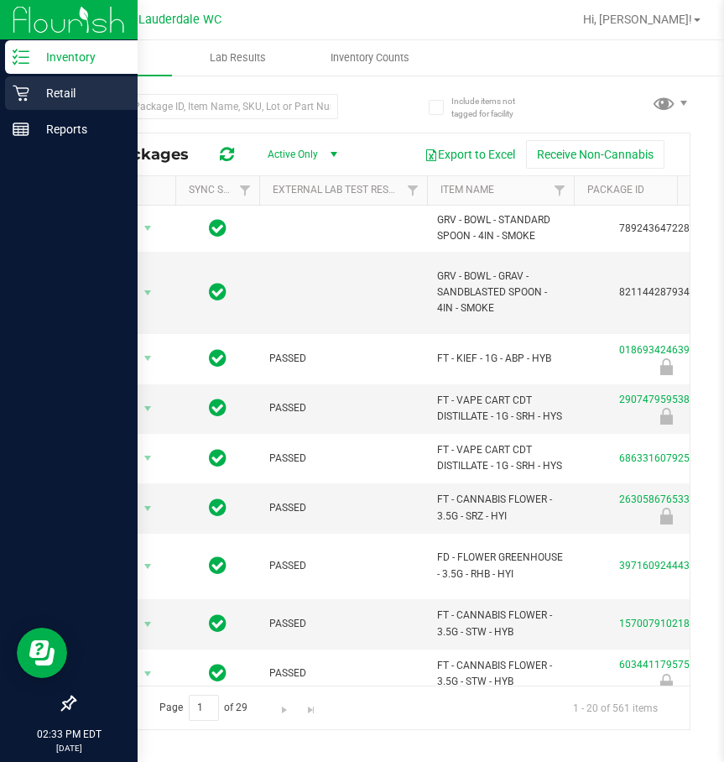
click at [56, 81] on div "Retail" at bounding box center [71, 93] width 133 height 34
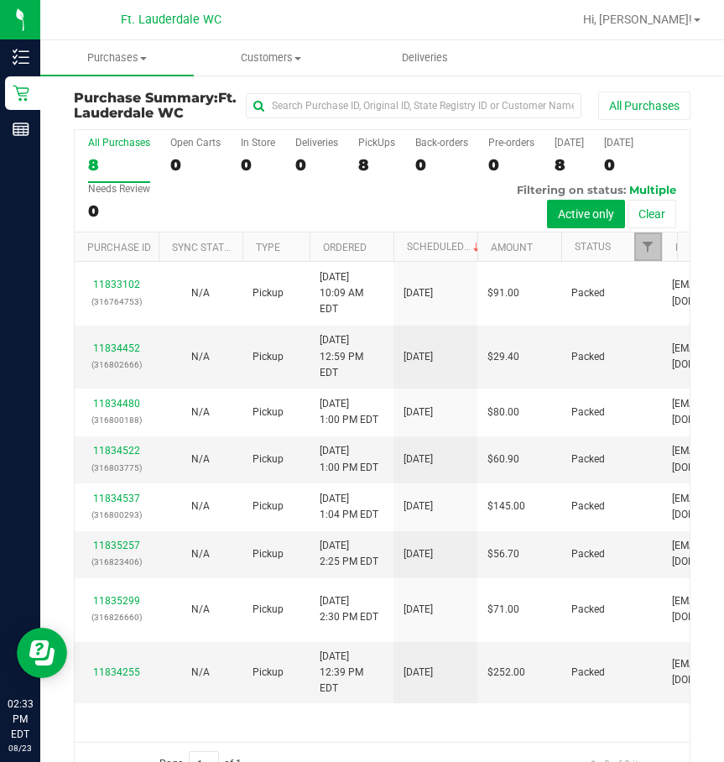
click at [649, 254] on link "Filter" at bounding box center [649, 247] width 28 height 29
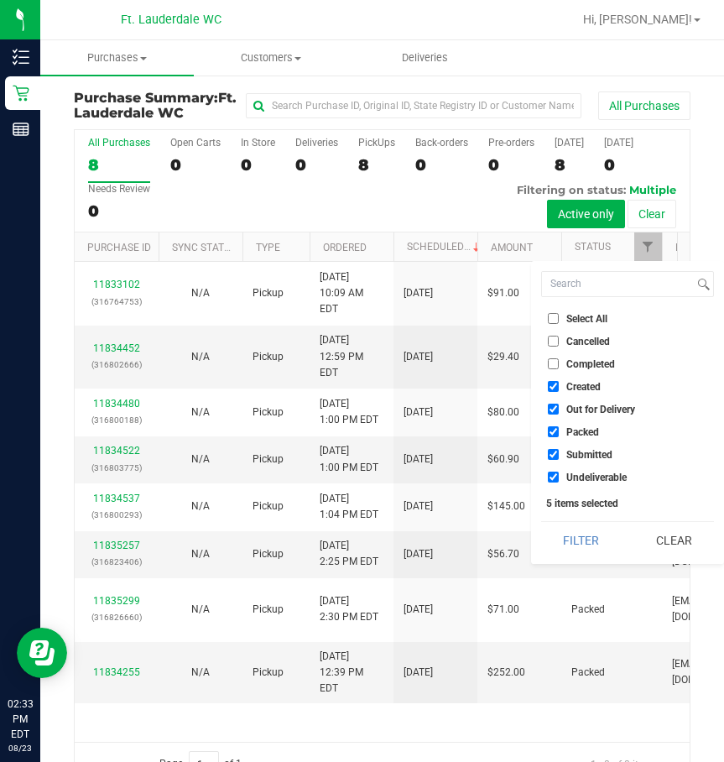
click at [568, 377] on ul "Select All Cancelled Completed Created Out for Delivery Packed Submitted Undeli…" at bounding box center [627, 398] width 173 height 176
click at [569, 388] on span "Created" at bounding box center [584, 387] width 34 height 10
click at [559, 388] on input "Created" at bounding box center [553, 386] width 11 height 11
checkbox input "false"
click at [580, 408] on span "Out for Delivery" at bounding box center [601, 410] width 69 height 10
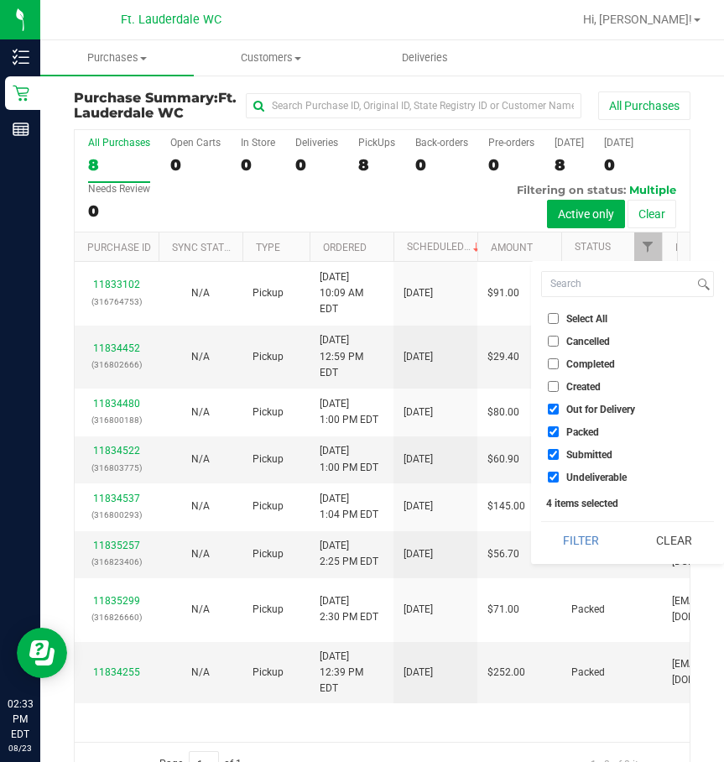
click at [559, 408] on input "Out for Delivery" at bounding box center [553, 409] width 11 height 11
checkbox input "false"
click at [592, 430] on span "Packed" at bounding box center [583, 432] width 33 height 10
click at [559, 430] on input "Packed" at bounding box center [553, 431] width 11 height 11
checkbox input "false"
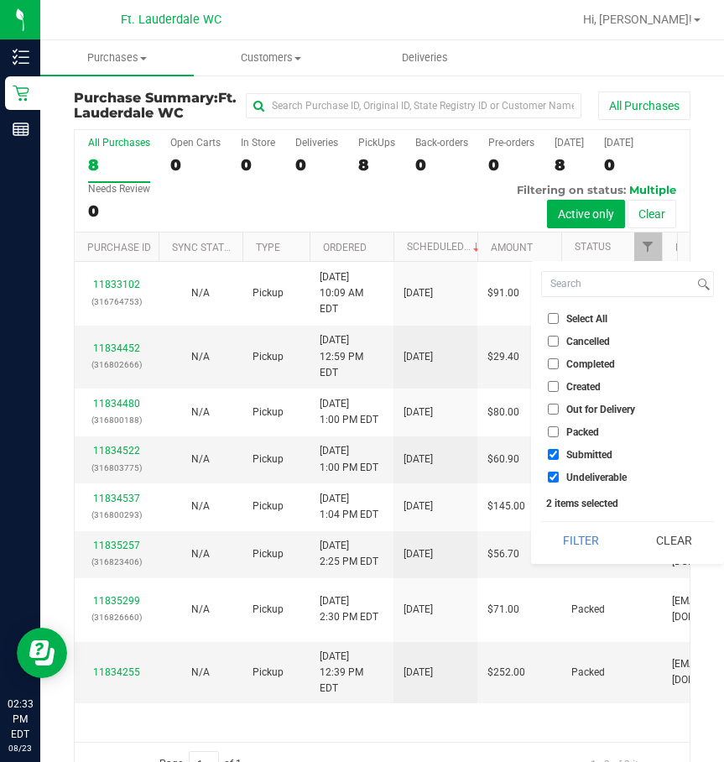
click at [594, 476] on span "Undeliverable" at bounding box center [597, 478] width 60 height 10
click at [559, 476] on input "Undeliverable" at bounding box center [553, 477] width 11 height 11
checkbox input "false"
click at [578, 538] on button "Filter" at bounding box center [581, 540] width 81 height 37
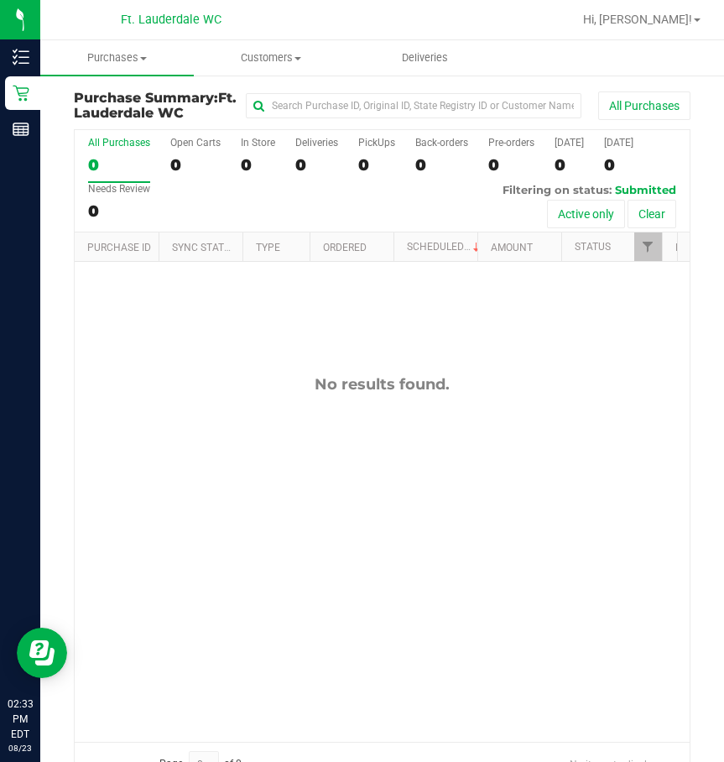
click at [533, 385] on div "No results found." at bounding box center [382, 384] width 615 height 18
click at [636, 154] on div "All Purchases 0 Open Carts 0 In Store 0 Deliveries 0 PickUps 0 Back-orders 0 Pr…" at bounding box center [382, 181] width 615 height 102
click at [149, 379] on div "No results found." at bounding box center [382, 384] width 615 height 18
drag, startPoint x: 143, startPoint y: 365, endPoint x: 102, endPoint y: 372, distance: 40.8
click at [143, 364] on div "No results found." at bounding box center [382, 558] width 615 height 593
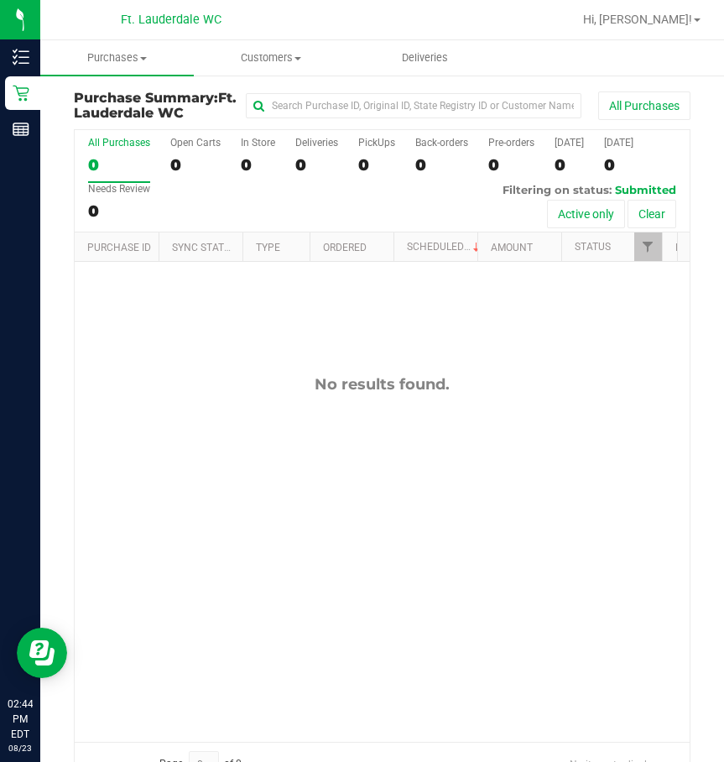
click at [204, 282] on div "No results found." at bounding box center [382, 558] width 615 height 593
click at [200, 332] on div "No results found." at bounding box center [382, 558] width 615 height 593
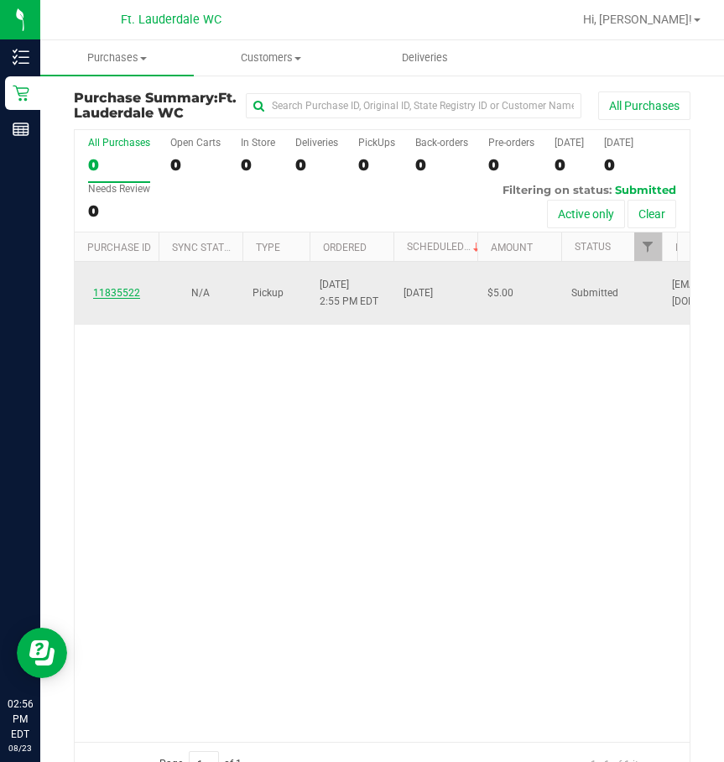
click at [126, 293] on link "11835522" at bounding box center [116, 293] width 47 height 12
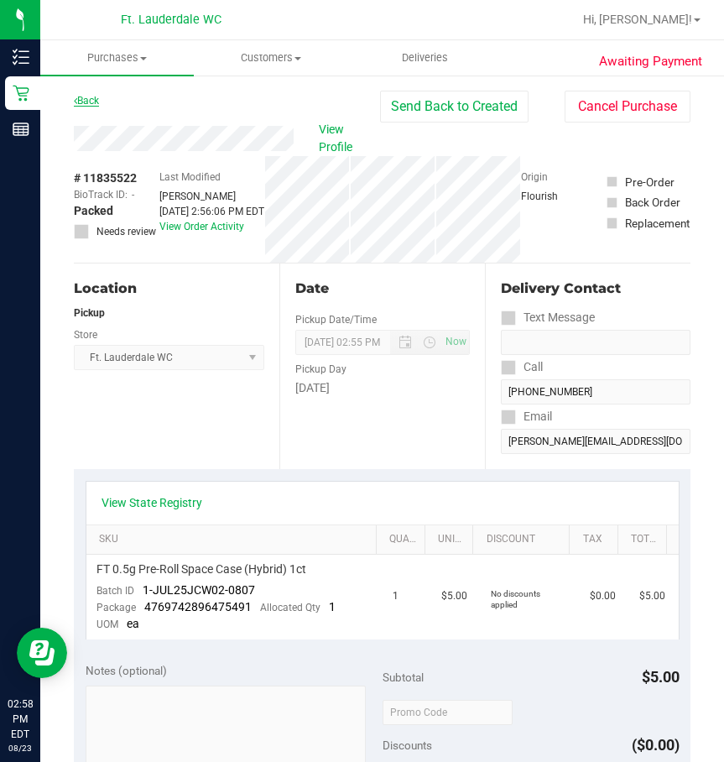
click at [85, 98] on link "Back" at bounding box center [86, 101] width 25 height 12
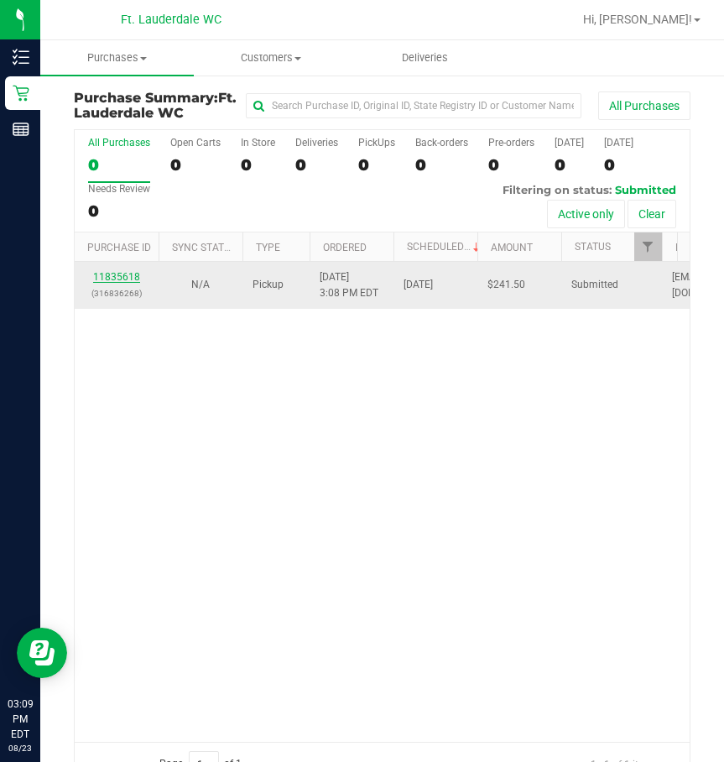
click at [114, 281] on link "11835618" at bounding box center [116, 277] width 47 height 12
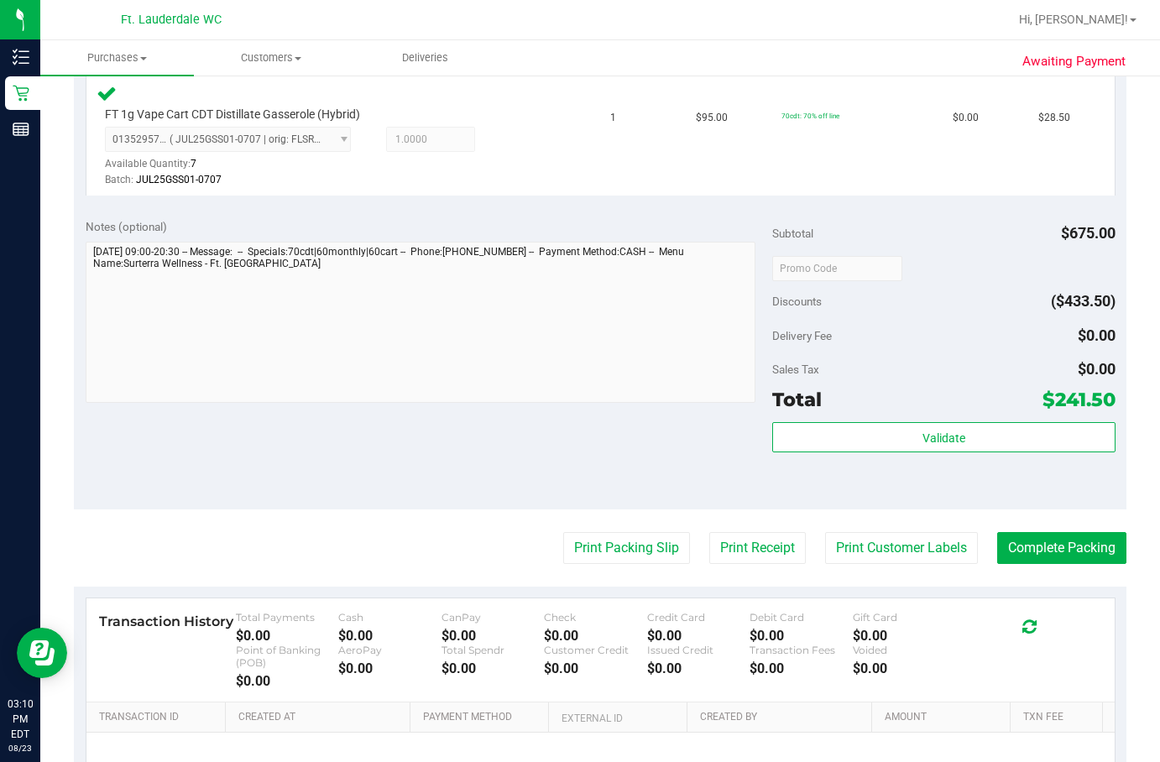
scroll to position [977, 0]
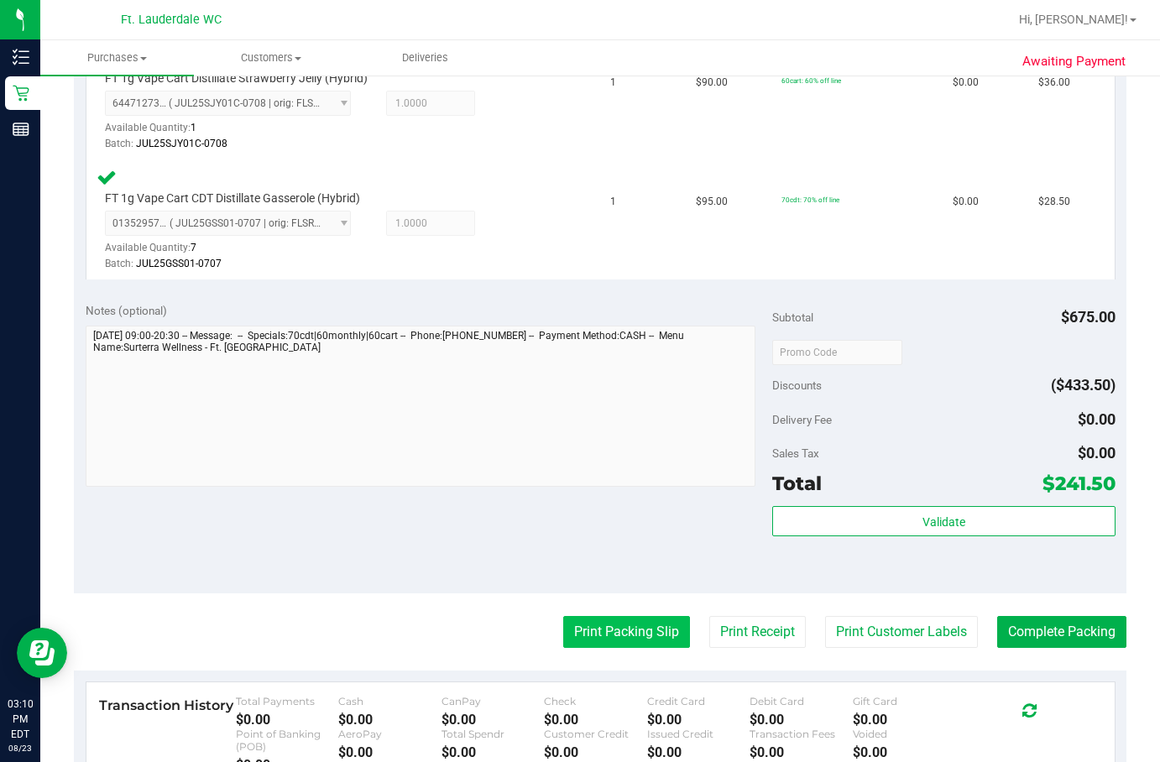
click at [624, 626] on button "Print Packing Slip" at bounding box center [626, 632] width 127 height 32
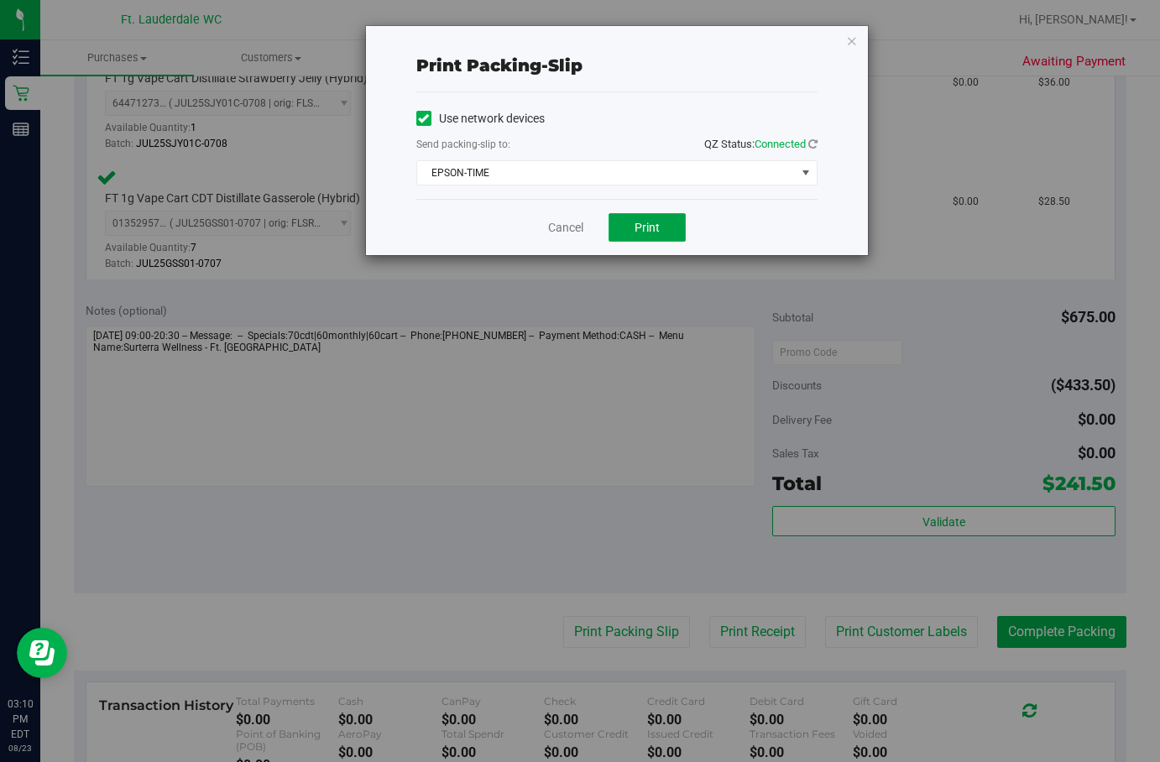
click at [618, 222] on button "Print" at bounding box center [647, 227] width 77 height 29
click at [587, 231] on div "Cancel Print" at bounding box center [616, 227] width 401 height 56
click at [574, 228] on link "Cancel" at bounding box center [565, 228] width 35 height 18
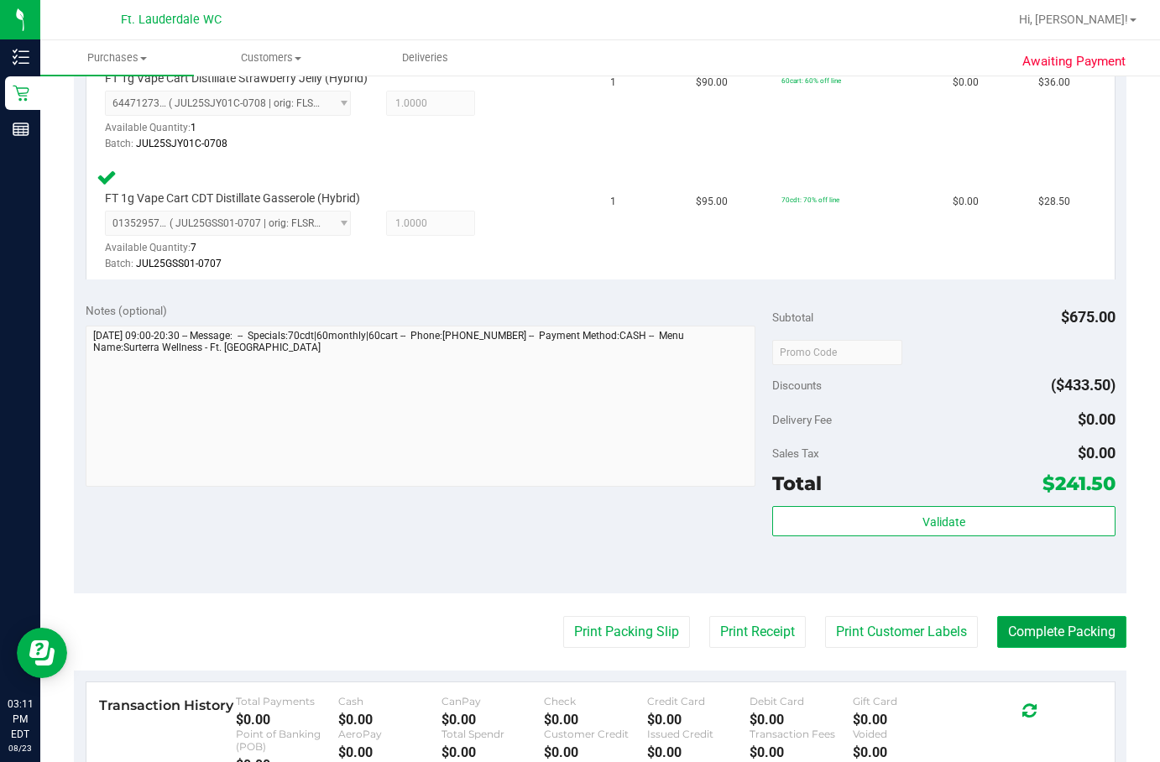
click at [724, 627] on button "Complete Packing" at bounding box center [1061, 632] width 129 height 32
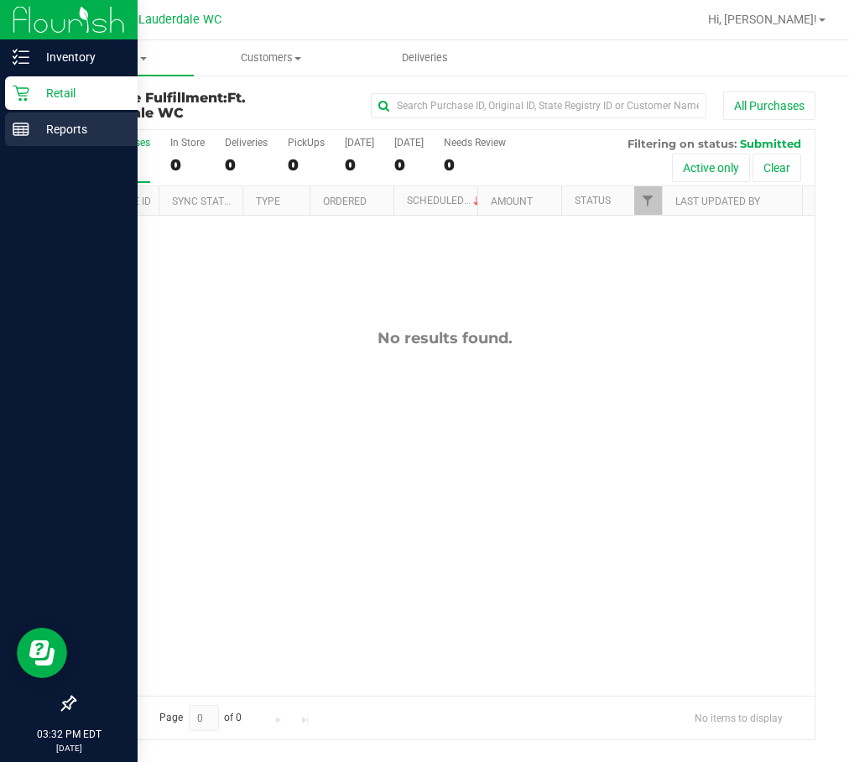
click at [38, 128] on p "Reports" at bounding box center [79, 129] width 101 height 20
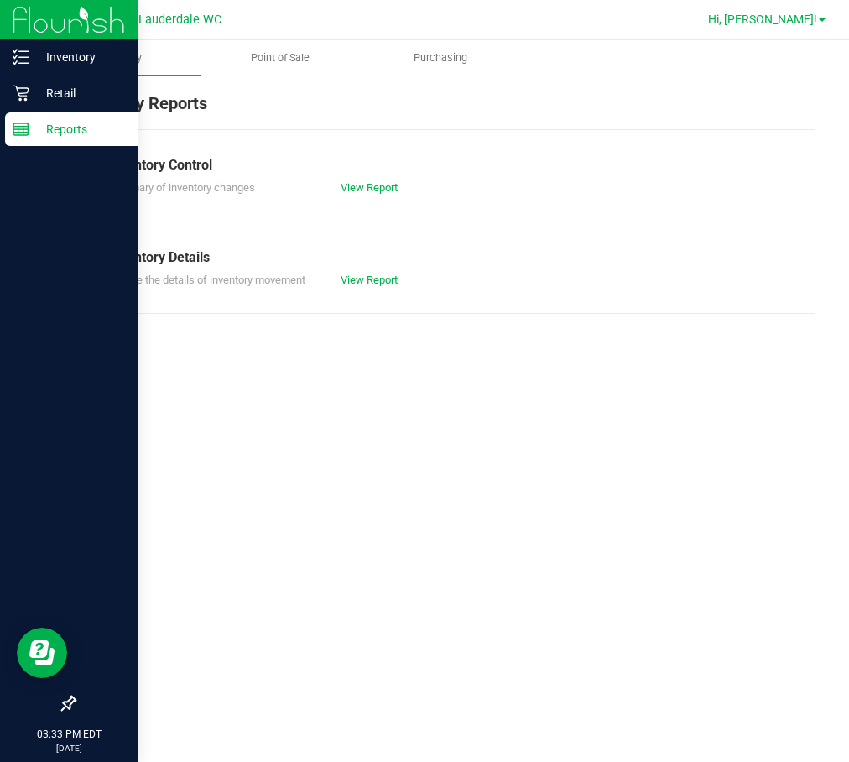
click at [724, 19] on span "Hi, [PERSON_NAME]!" at bounding box center [762, 19] width 109 height 13
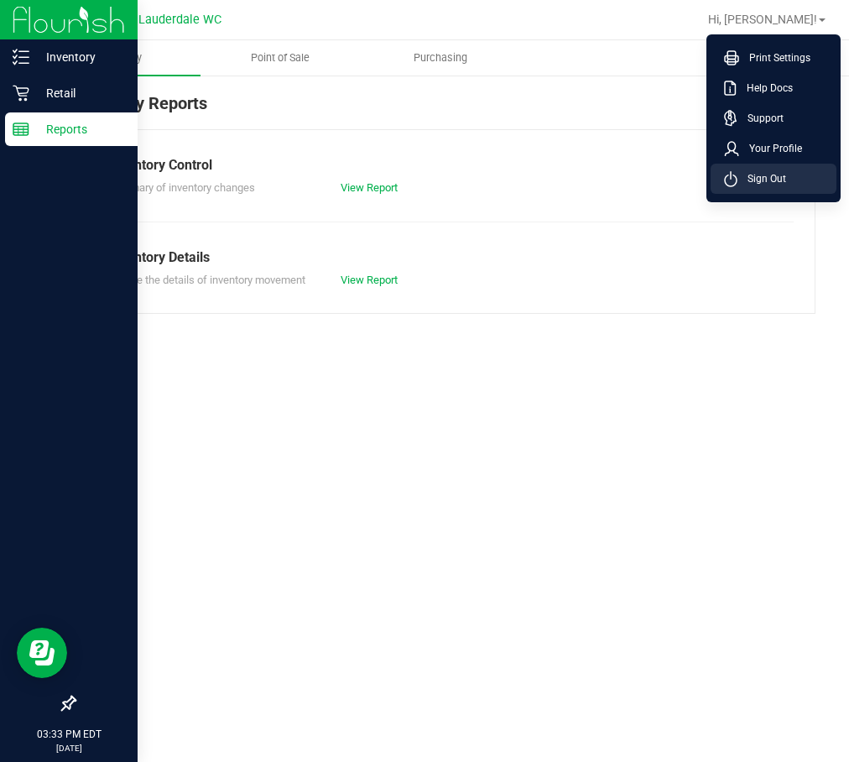
click at [724, 179] on li "Sign Out" at bounding box center [774, 179] width 126 height 30
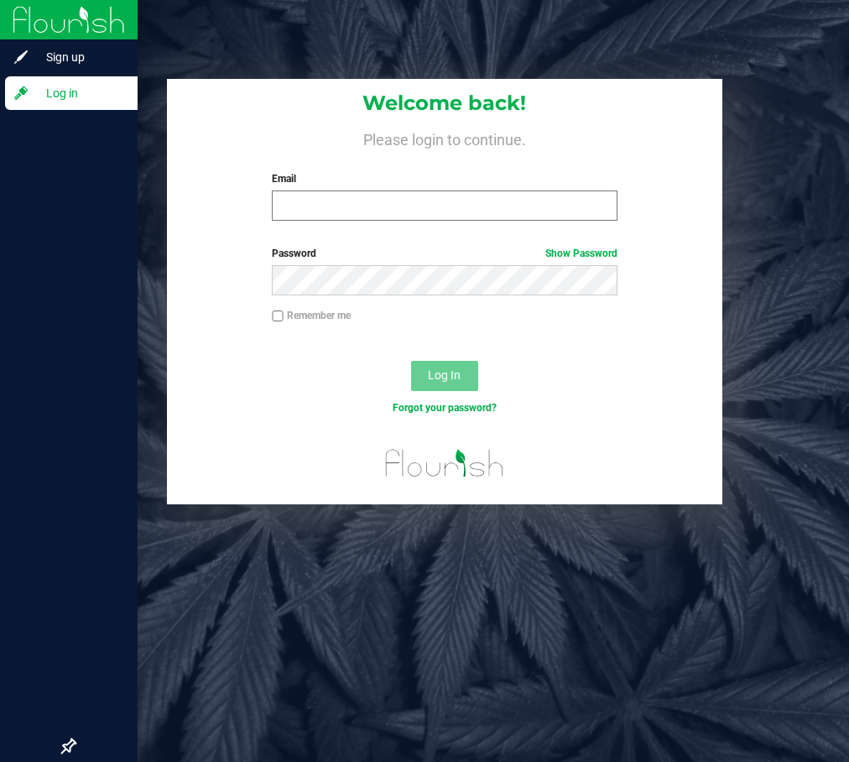
drag, startPoint x: 448, startPoint y: 222, endPoint x: 464, endPoint y: 207, distance: 21.4
click at [448, 221] on div "Welcome back! Please login to continue. Email Required Please format your email…" at bounding box center [445, 156] width 557 height 155
click at [465, 206] on input "Email" at bounding box center [445, 206] width 346 height 30
type input "[EMAIL_ADDRESS][DOMAIN_NAME]"
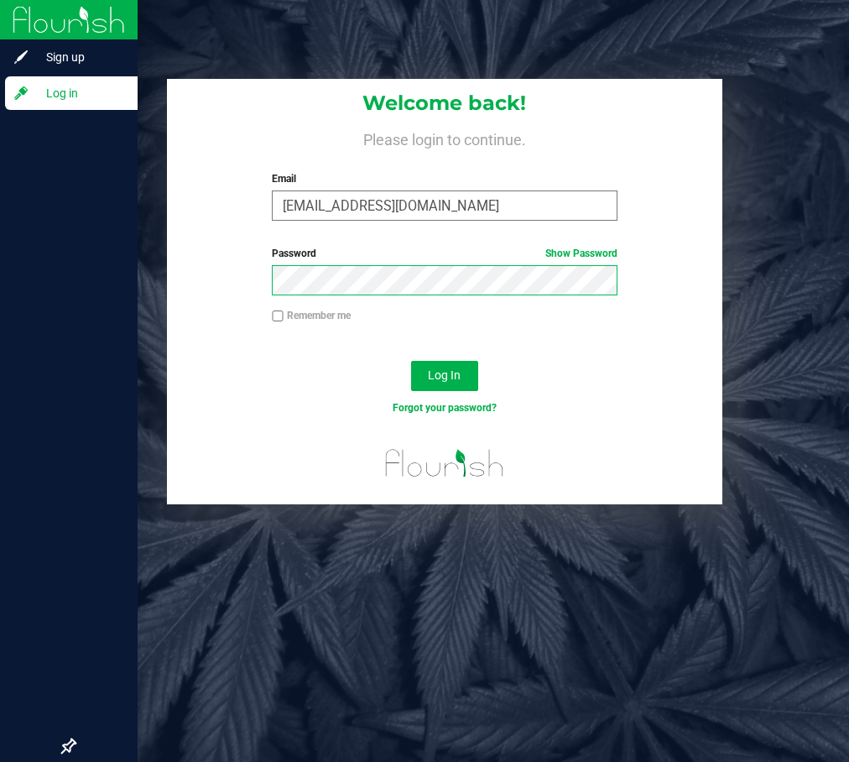
click at [411, 361] on button "Log In" at bounding box center [444, 376] width 67 height 30
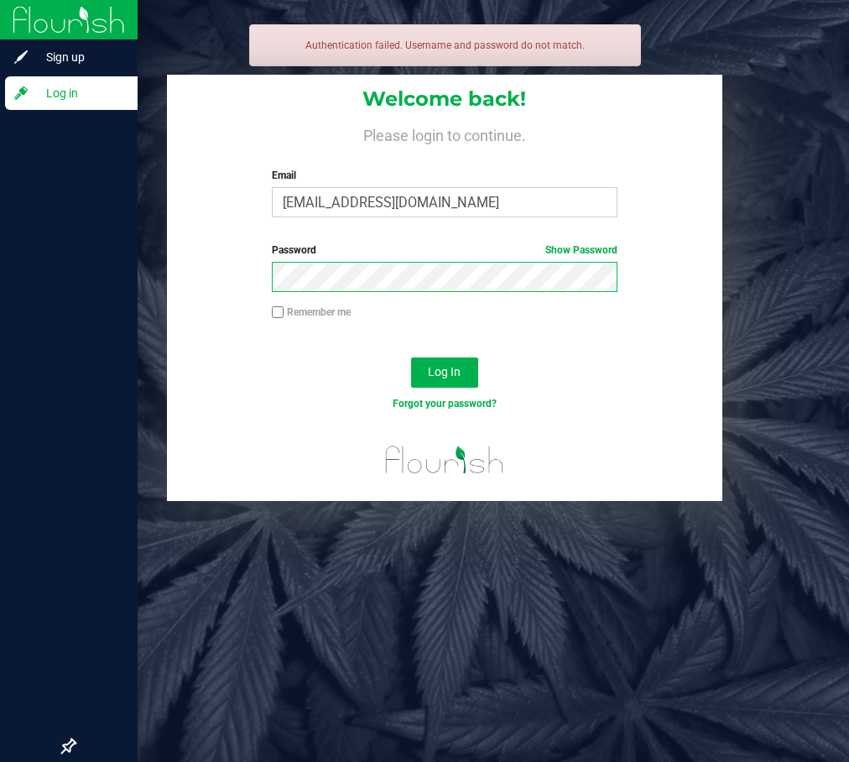
click at [411, 358] on button "Log In" at bounding box center [444, 373] width 67 height 30
